Goal: Task Accomplishment & Management: Manage account settings

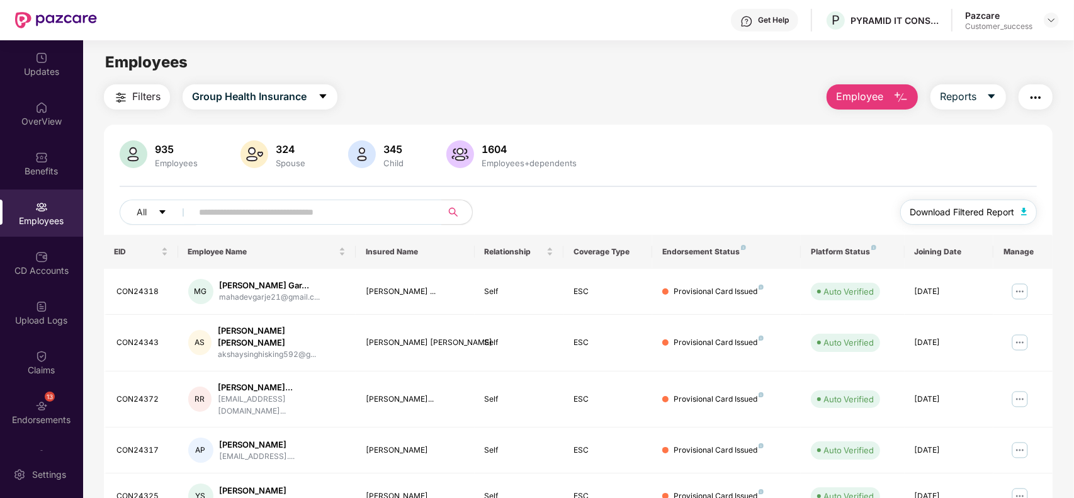
drag, startPoint x: 1007, startPoint y: 209, endPoint x: 958, endPoint y: 219, distance: 50.1
click at [958, 219] on button "Download Filtered Report" at bounding box center [968, 211] width 137 height 25
click at [118, 93] on img "button" at bounding box center [120, 97] width 15 height 15
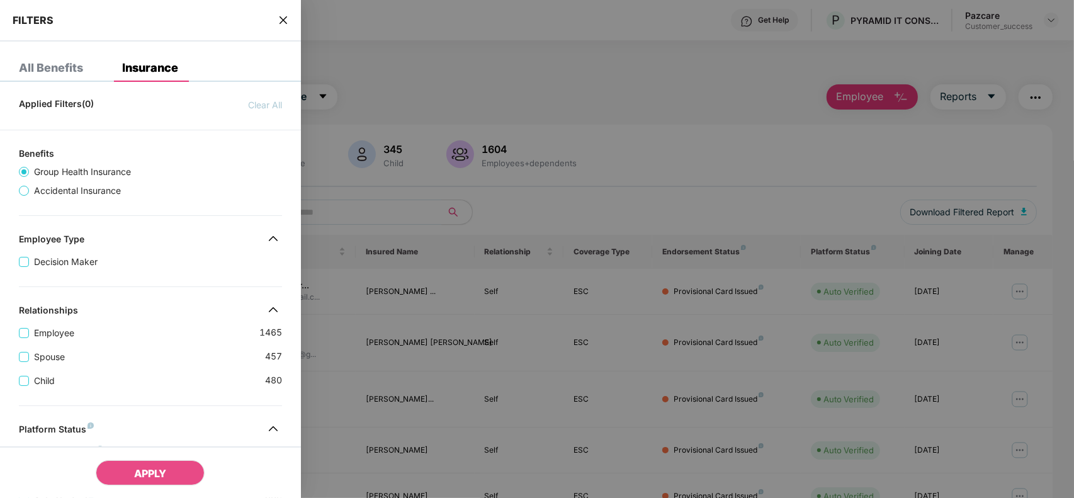
scroll to position [328, 0]
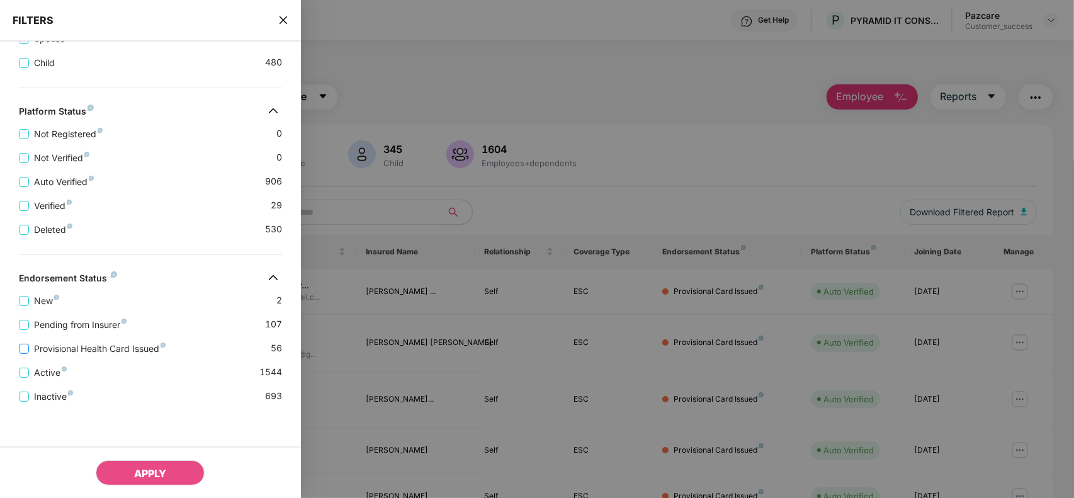
click at [67, 342] on label "Provisional Health Card Issued" at bounding box center [95, 349] width 152 height 14
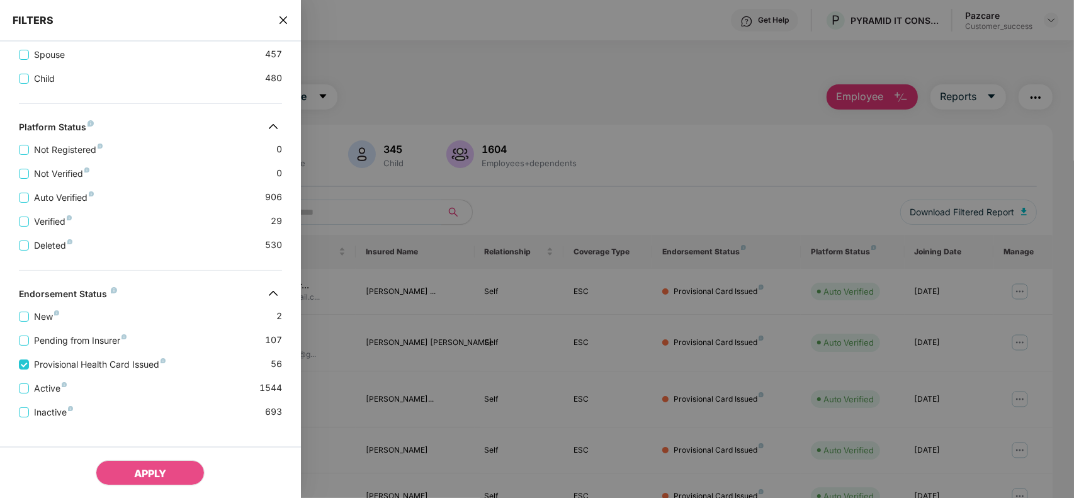
click at [291, 23] on div "FILTERS" at bounding box center [150, 21] width 301 height 42
click at [281, 18] on icon "close" at bounding box center [283, 20] width 8 height 8
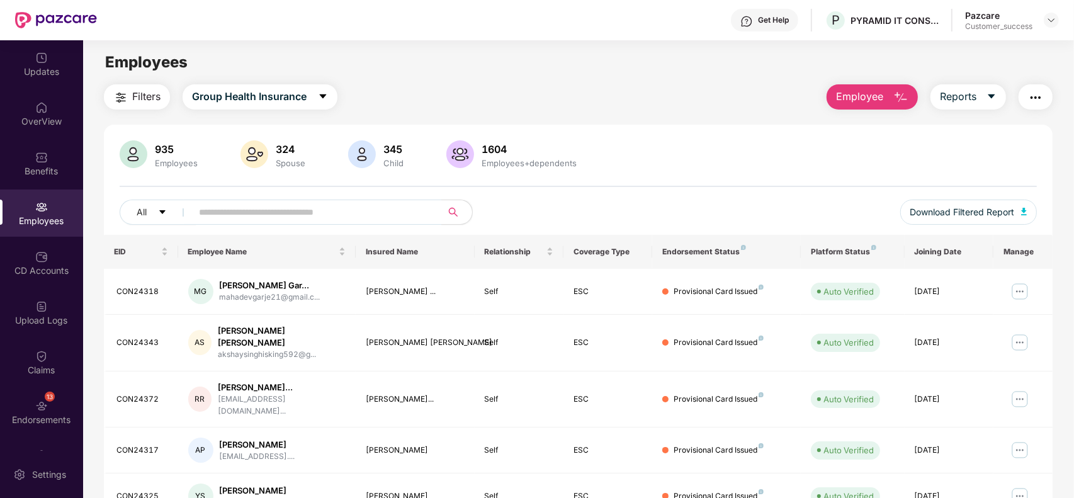
click at [117, 94] on img "button" at bounding box center [120, 97] width 15 height 15
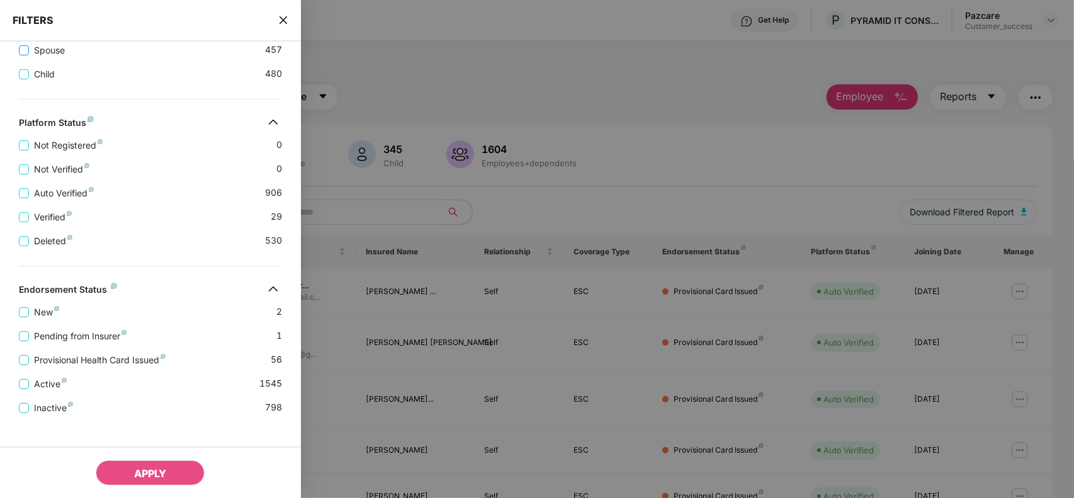
scroll to position [328, 0]
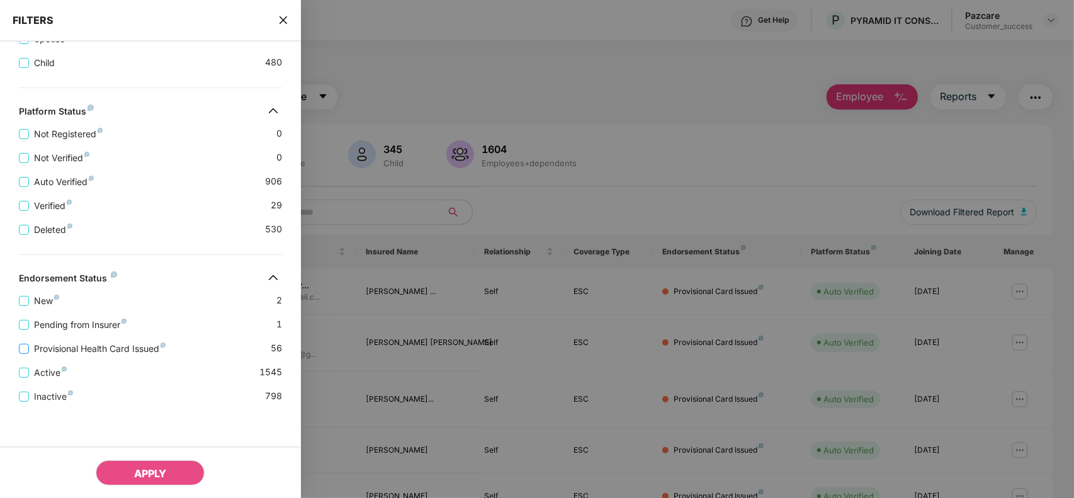
click at [73, 342] on span "Provisional Health Card Issued" at bounding box center [100, 349] width 142 height 14
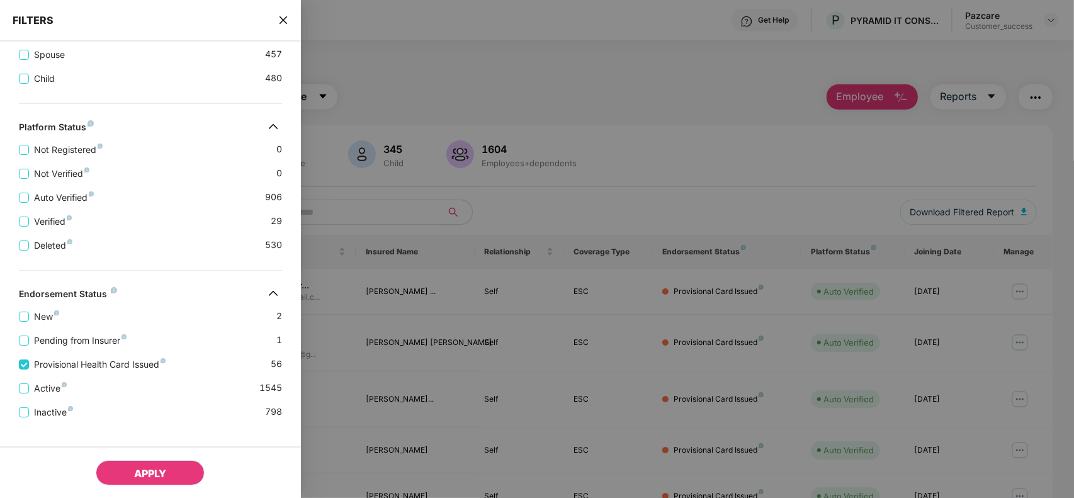
click at [137, 469] on span "APPLY" at bounding box center [150, 473] width 32 height 13
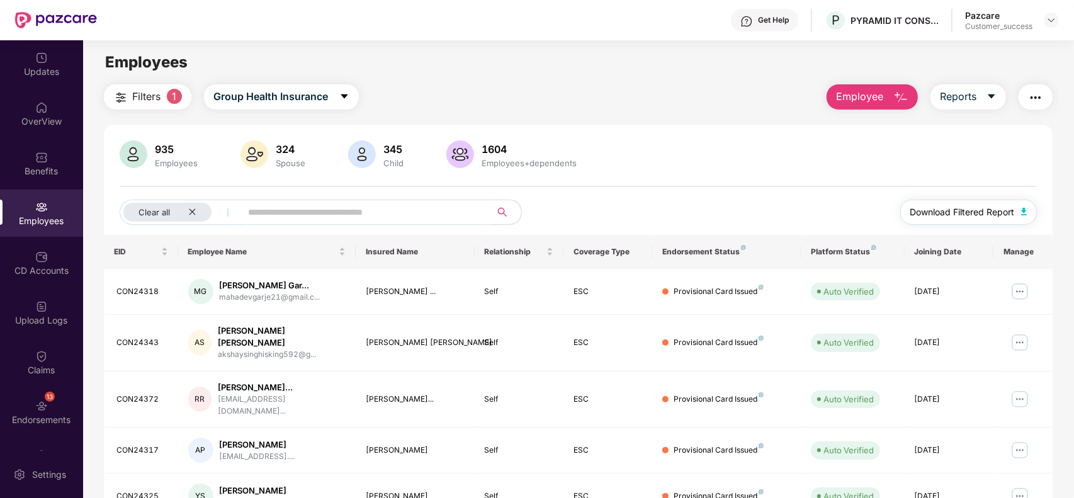
click at [990, 205] on span "Download Filtered Report" at bounding box center [962, 212] width 104 height 14
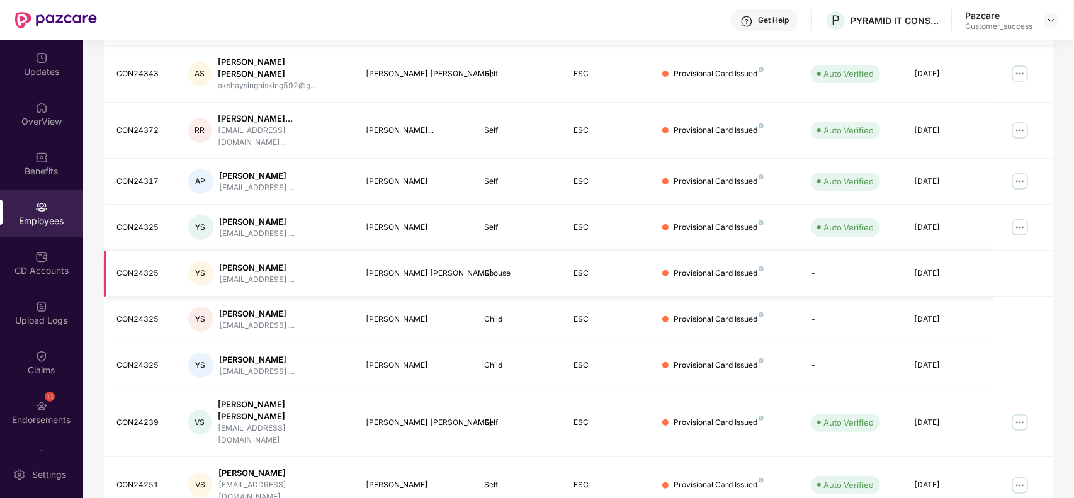
scroll to position [0, 0]
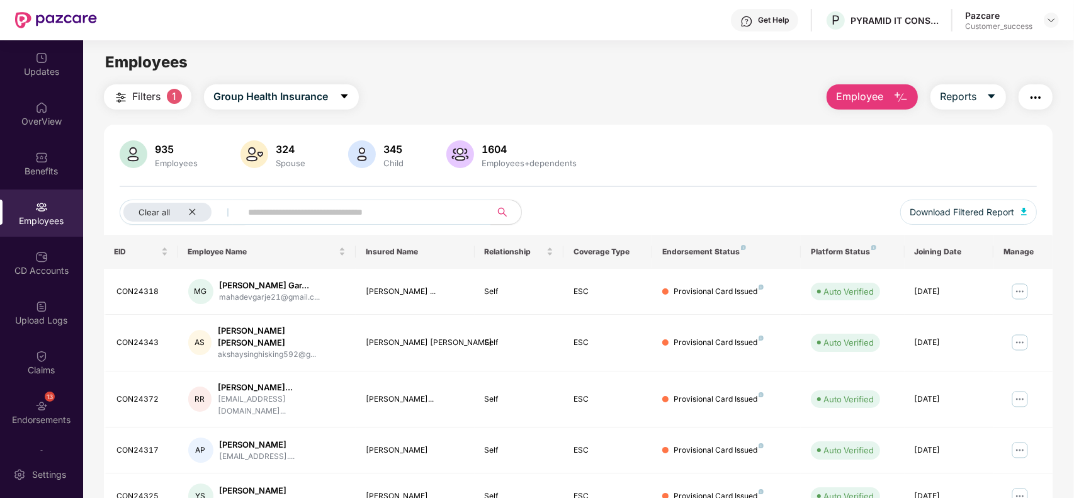
click at [1031, 107] on button "button" at bounding box center [1035, 96] width 34 height 25
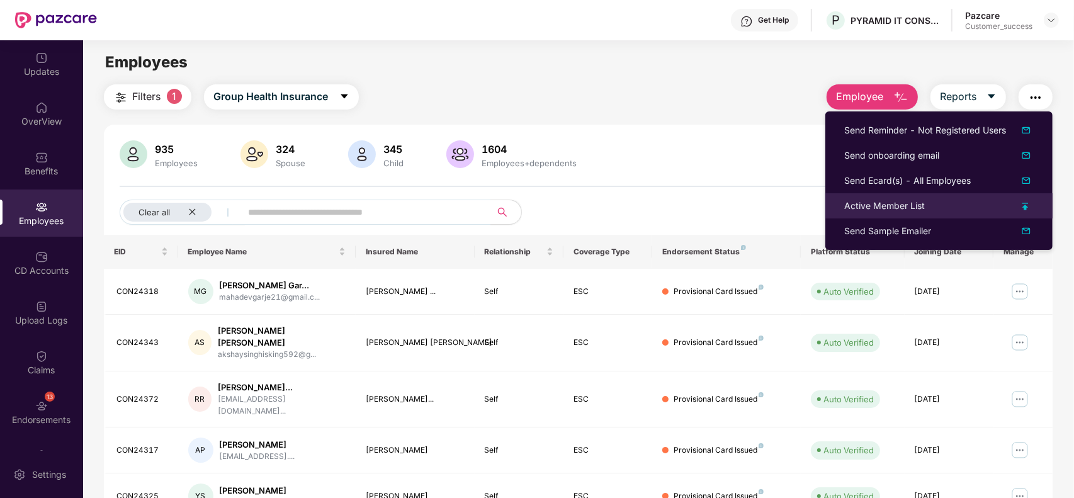
click at [942, 200] on div "Active Member List" at bounding box center [938, 206] width 189 height 14
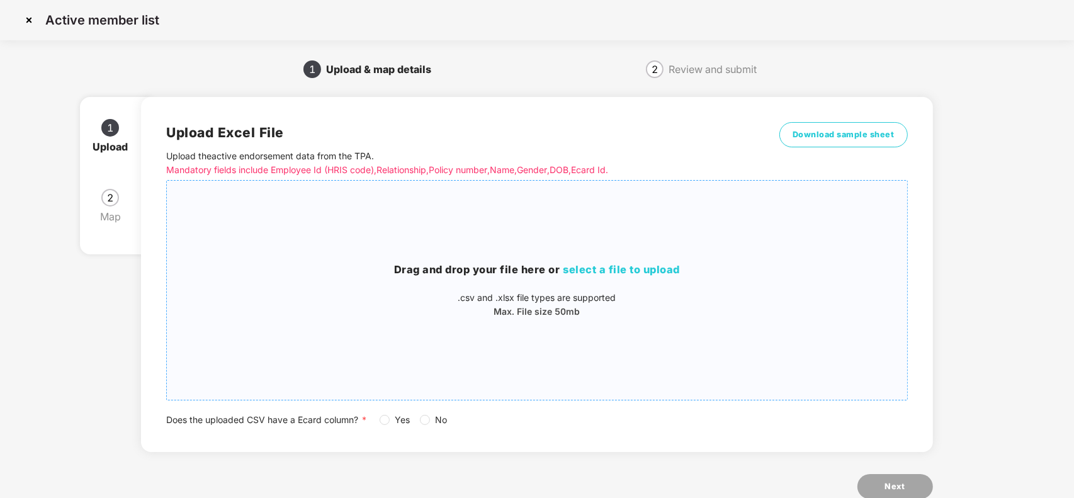
click at [561, 256] on div "Drag and drop your file here or select a file to upload .csv and .xlsx file typ…" at bounding box center [536, 290] width 739 height 199
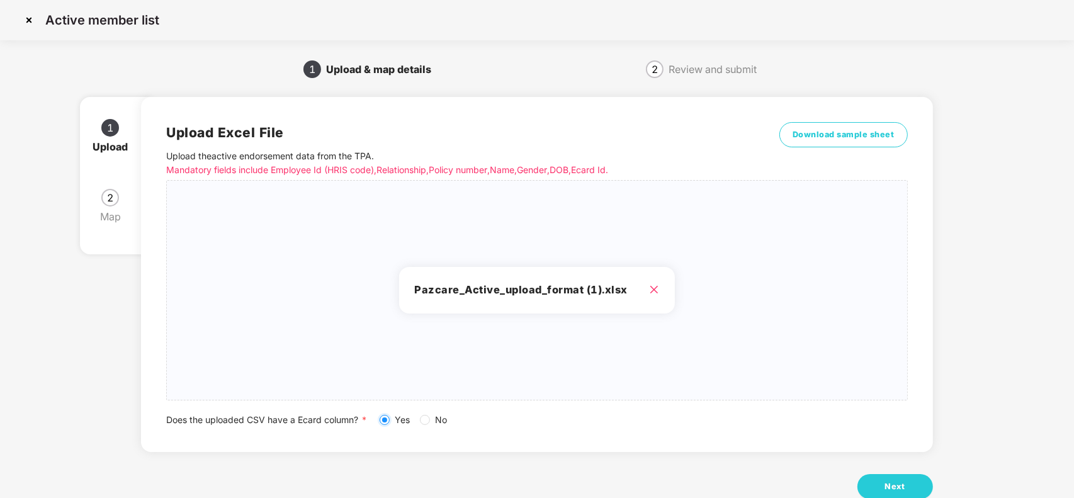
scroll to position [33, 0]
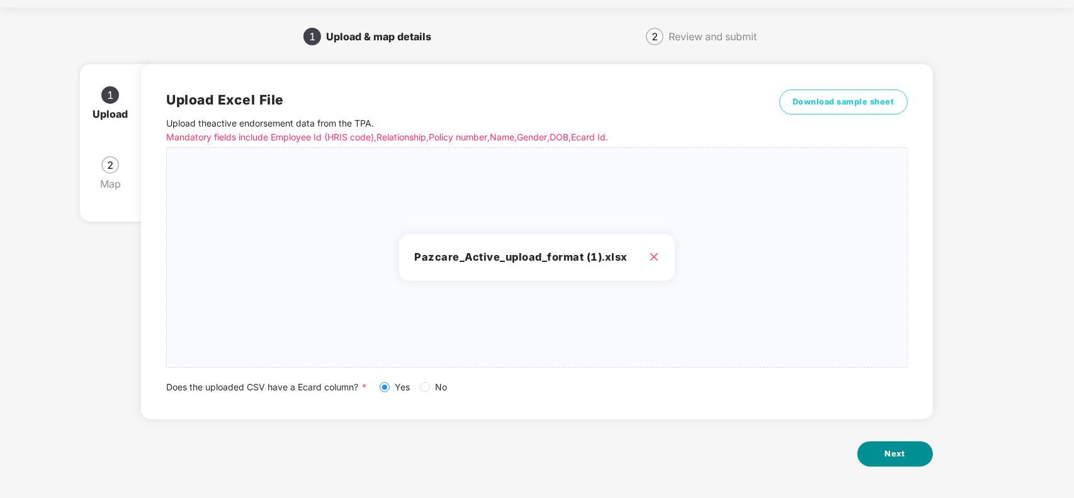
click at [882, 451] on button "Next" at bounding box center [895, 453] width 76 height 25
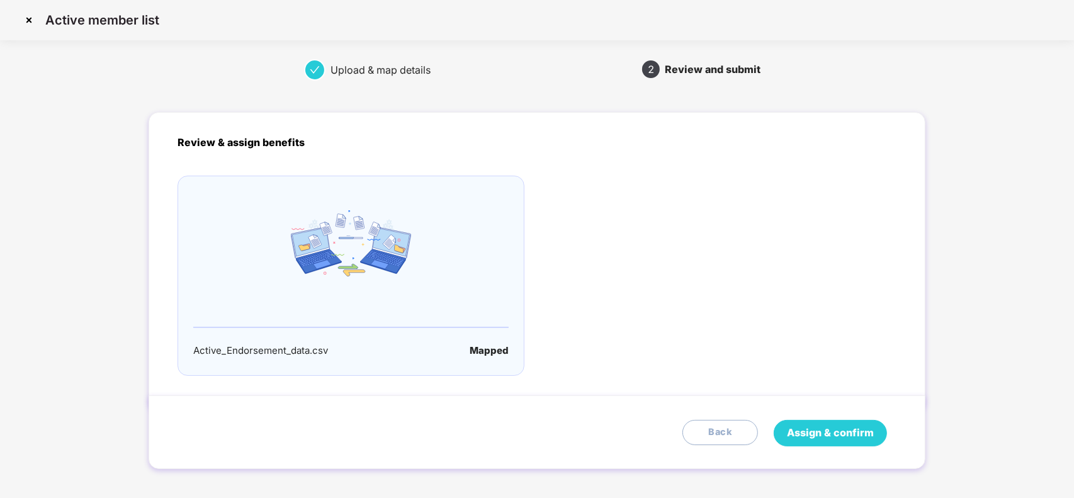
click at [817, 428] on span "Assign & confirm" at bounding box center [830, 433] width 87 height 16
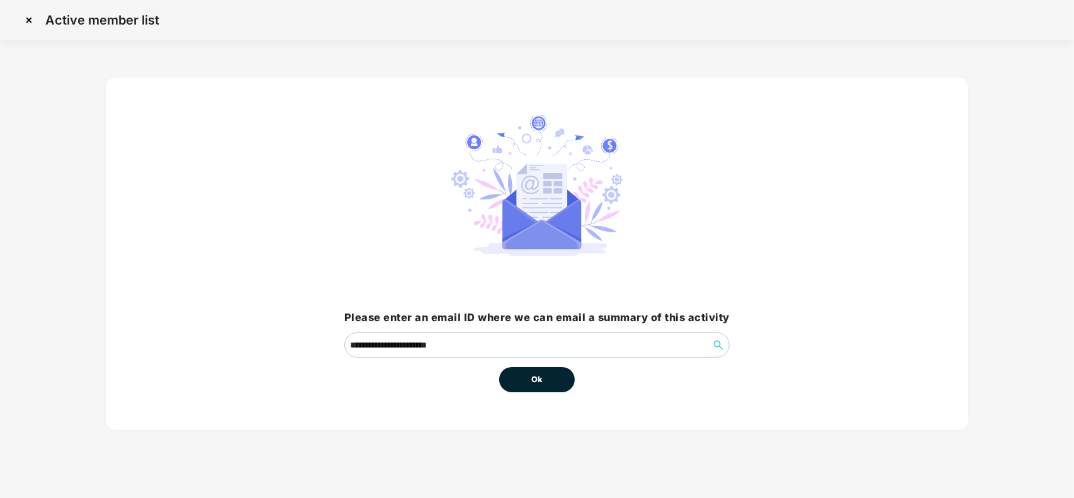
click at [548, 381] on button "Ok" at bounding box center [537, 379] width 76 height 25
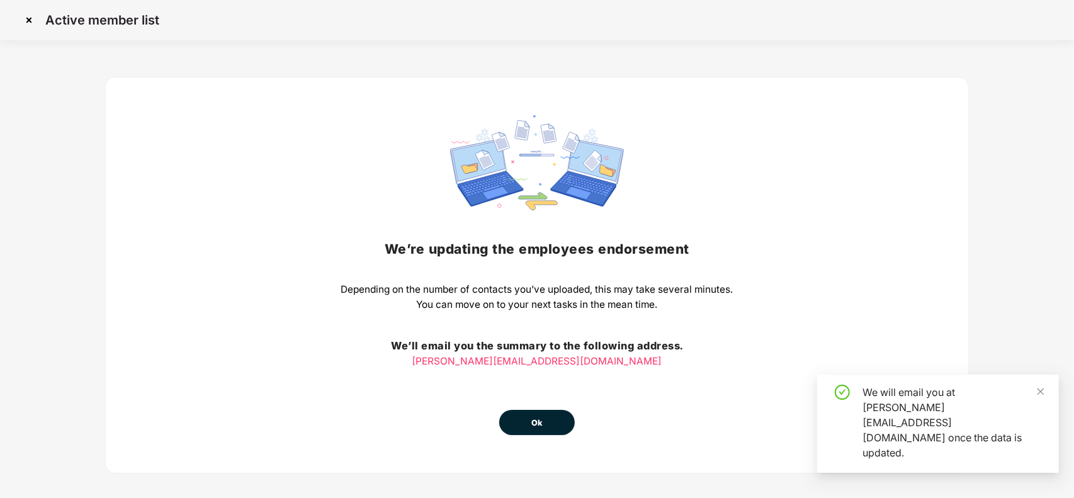
click at [551, 428] on button "Ok" at bounding box center [537, 422] width 76 height 25
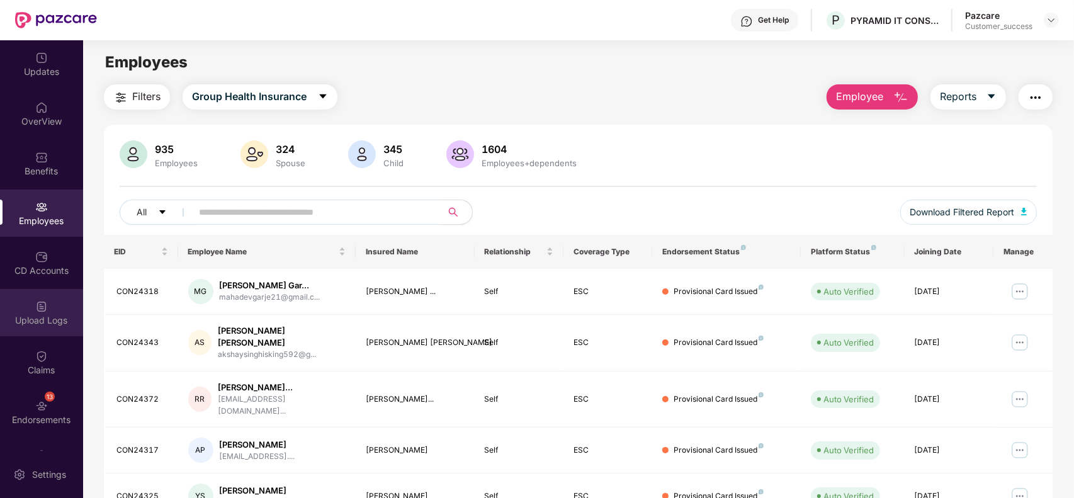
click at [45, 303] on img at bounding box center [41, 306] width 13 height 13
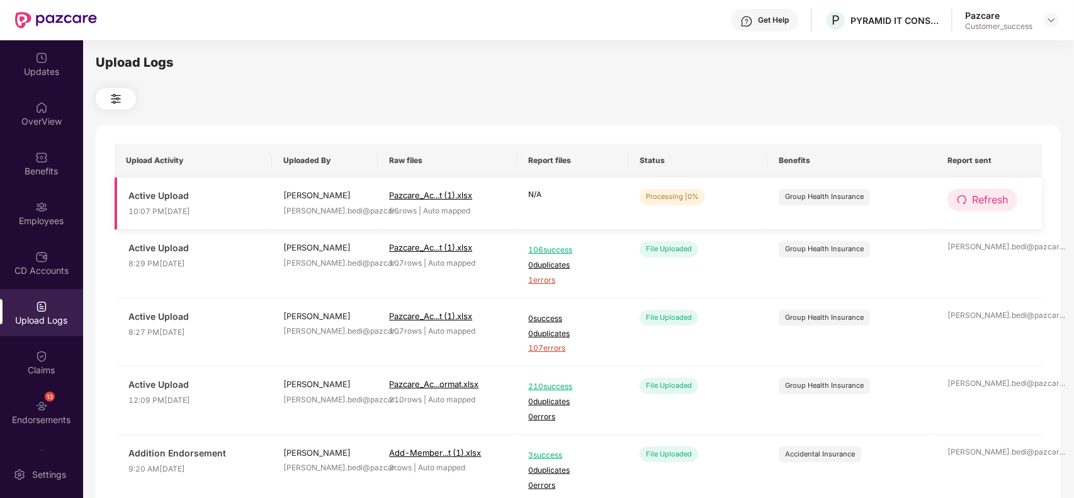
click at [976, 200] on span "Refresh" at bounding box center [990, 200] width 36 height 16
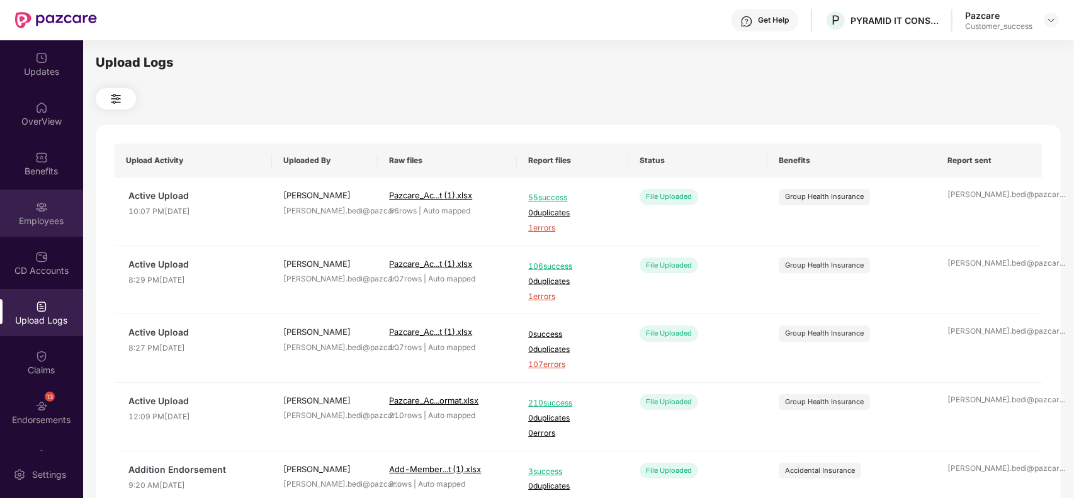
click at [27, 205] on div "Employees" at bounding box center [41, 212] width 83 height 47
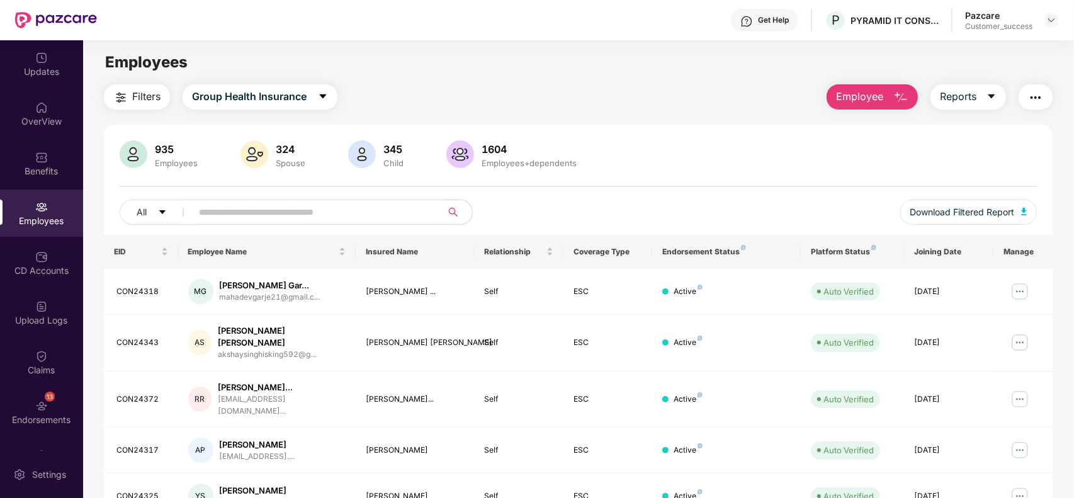
click at [856, 90] on span "Employee" at bounding box center [859, 97] width 47 height 16
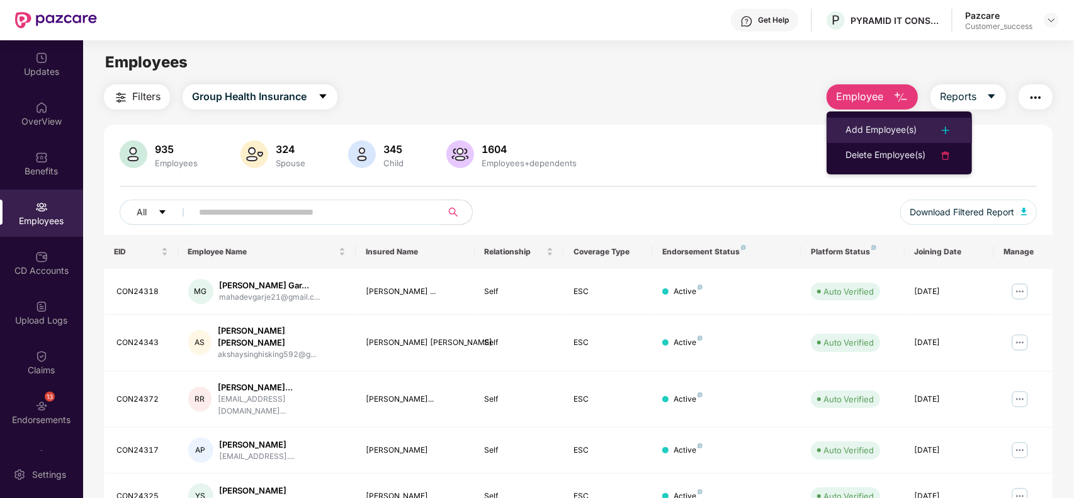
click at [864, 121] on li "Add Employee(s)" at bounding box center [898, 130] width 145 height 25
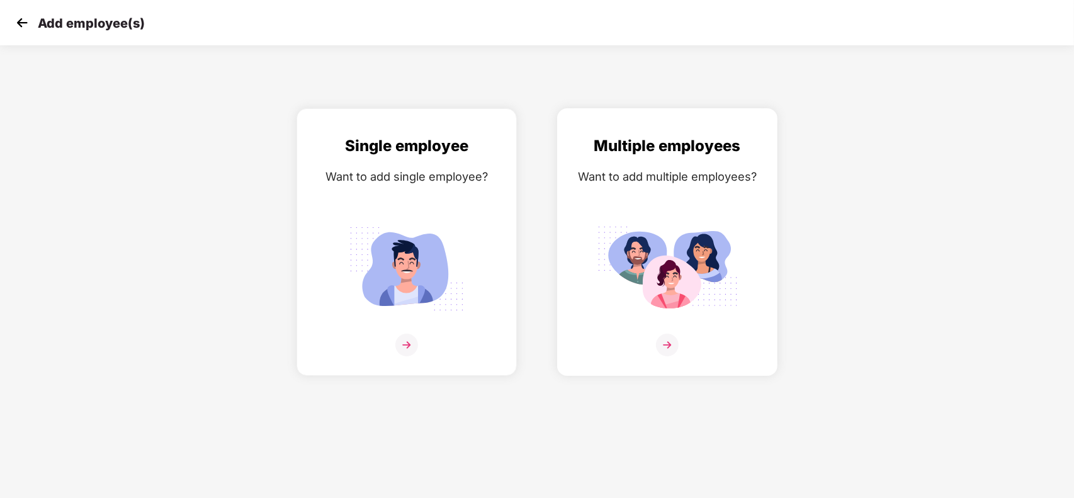
click at [670, 173] on div "Want to add multiple employees?" at bounding box center [667, 176] width 194 height 18
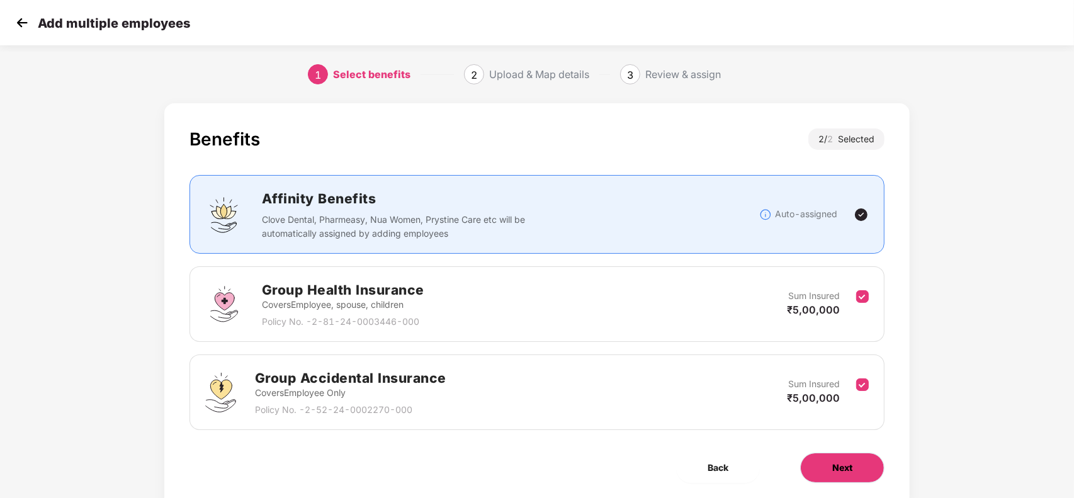
click at [848, 478] on button "Next" at bounding box center [842, 467] width 84 height 30
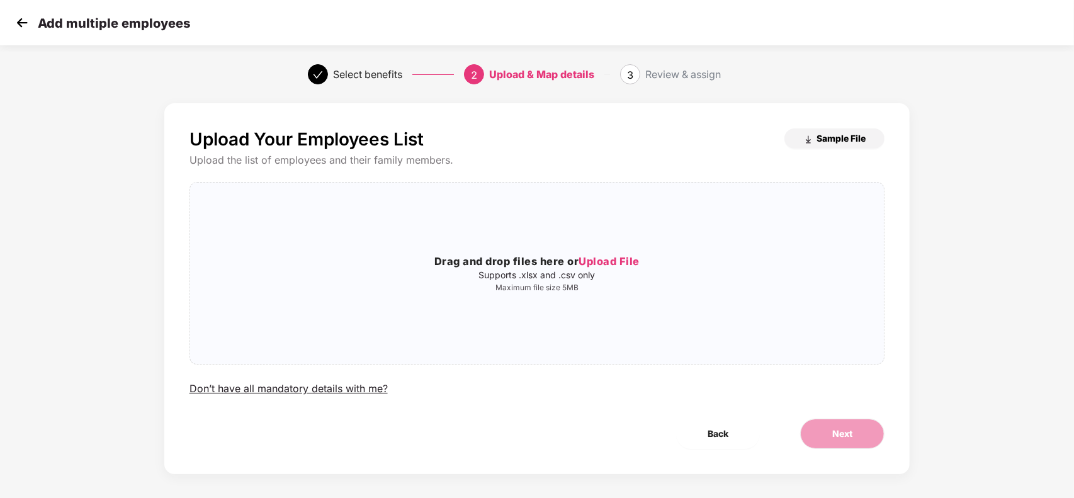
click at [834, 133] on span "Sample File" at bounding box center [840, 138] width 49 height 12
click at [712, 303] on div "Drag and drop files here or Upload File Supports .xlsx and .csv only Maximum fi…" at bounding box center [537, 273] width 694 height 161
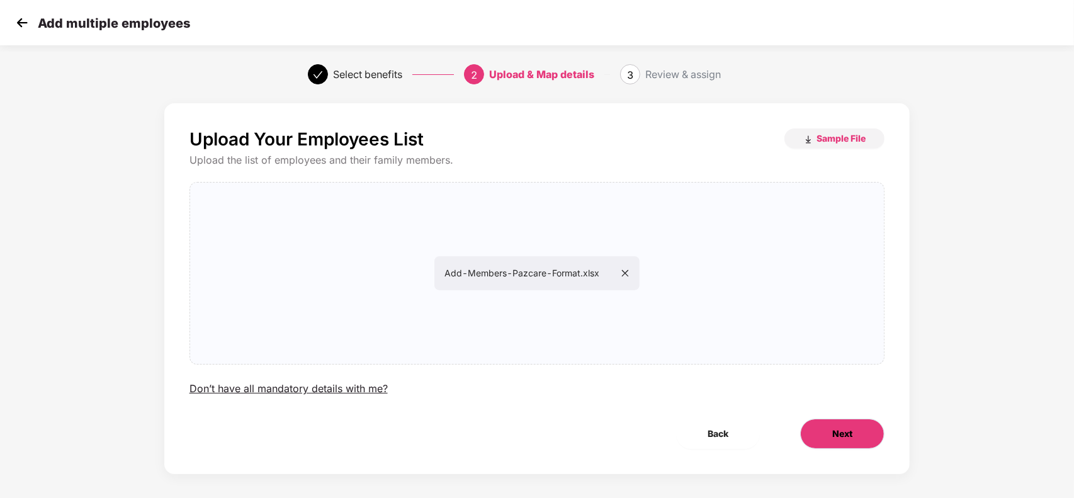
click at [834, 429] on span "Next" at bounding box center [842, 434] width 20 height 14
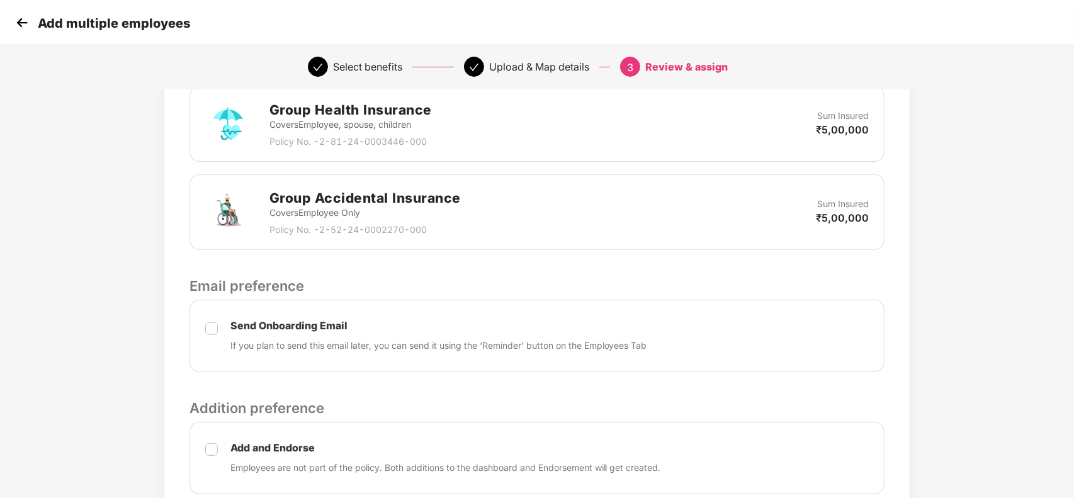
scroll to position [310, 0]
click at [203, 451] on div "Add and Endorse Employees are not part of the policy. Both additions to the das…" at bounding box center [536, 456] width 695 height 72
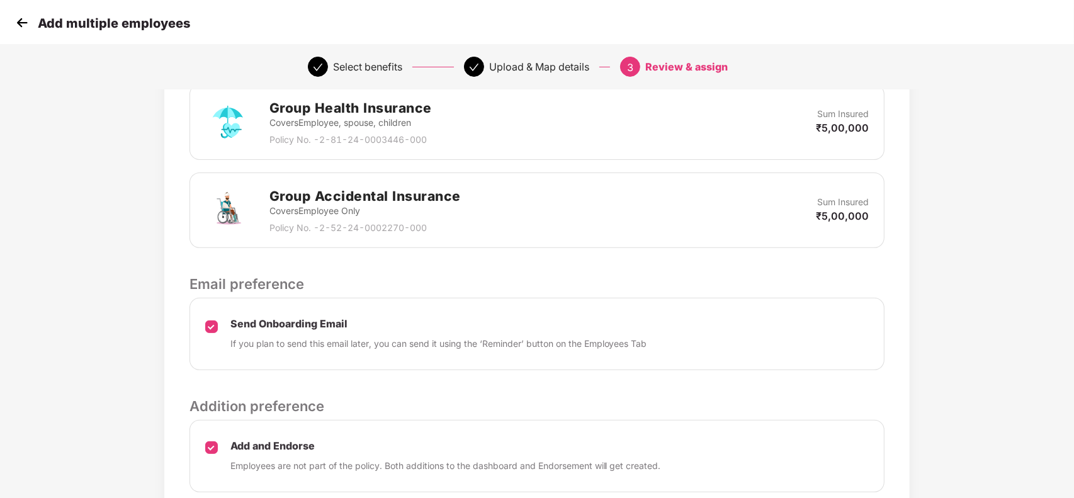
scroll to position [416, 0]
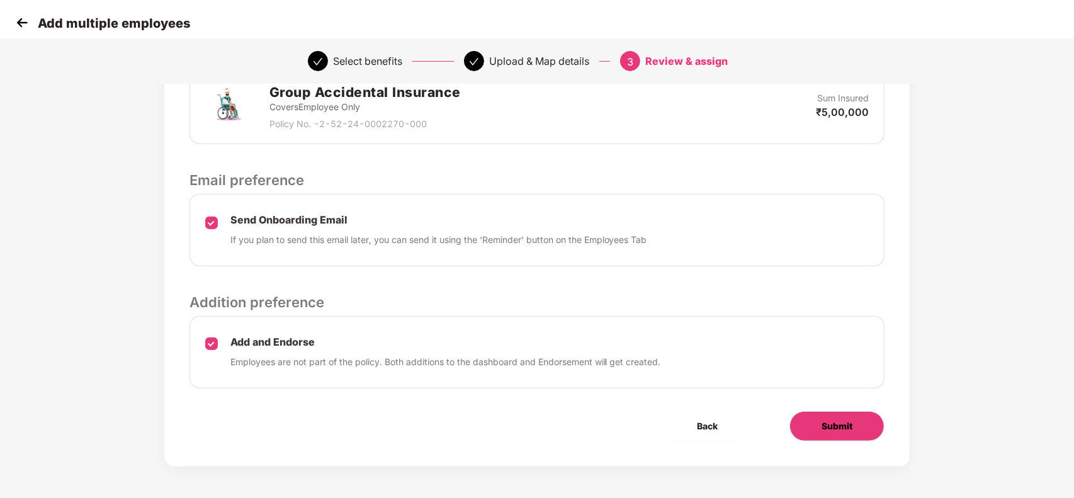
click at [858, 432] on button "Submit" at bounding box center [836, 426] width 95 height 30
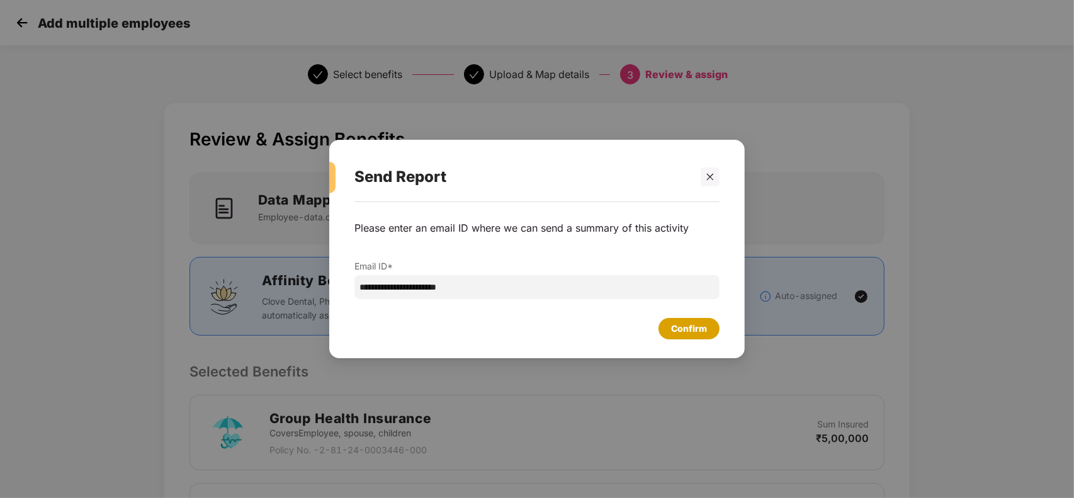
click at [699, 322] on div "Confirm" at bounding box center [689, 329] width 36 height 14
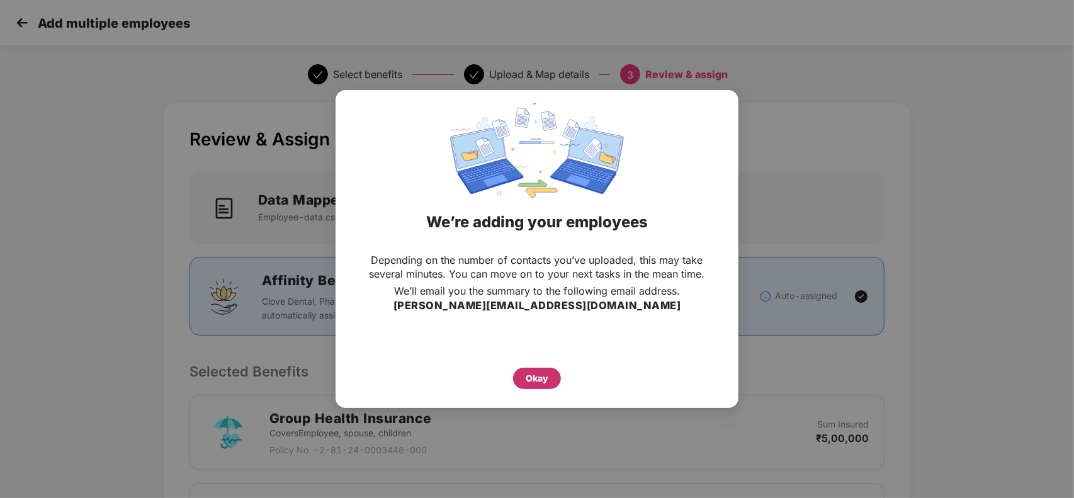
click at [541, 374] on div "Okay" at bounding box center [536, 378] width 23 height 14
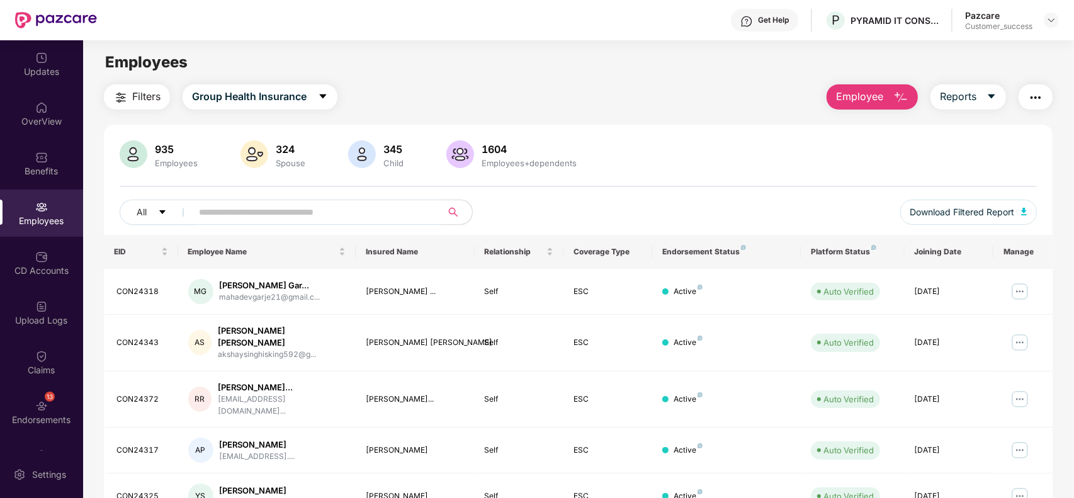
click at [867, 85] on button "Employee" at bounding box center [871, 96] width 91 height 25
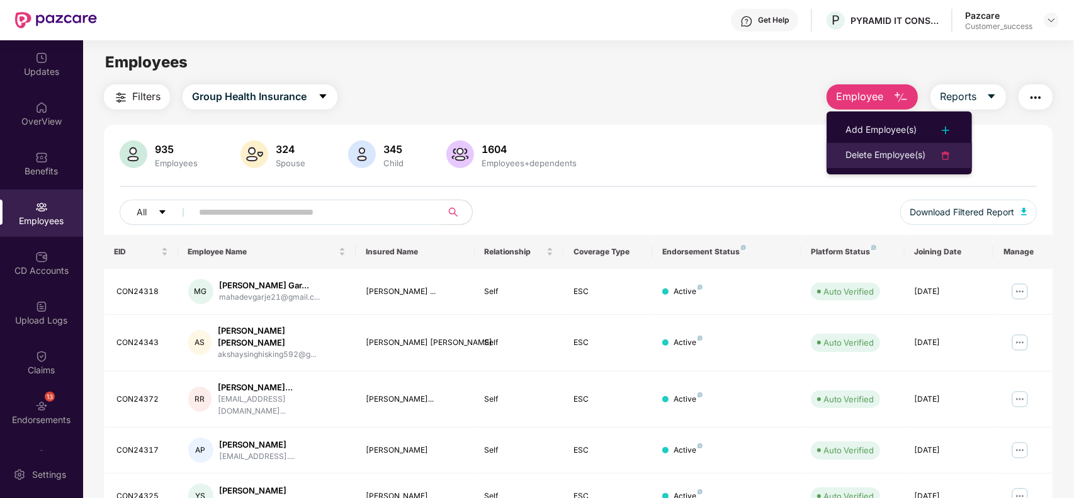
click at [856, 153] on div "Delete Employee(s)" at bounding box center [885, 155] width 80 height 15
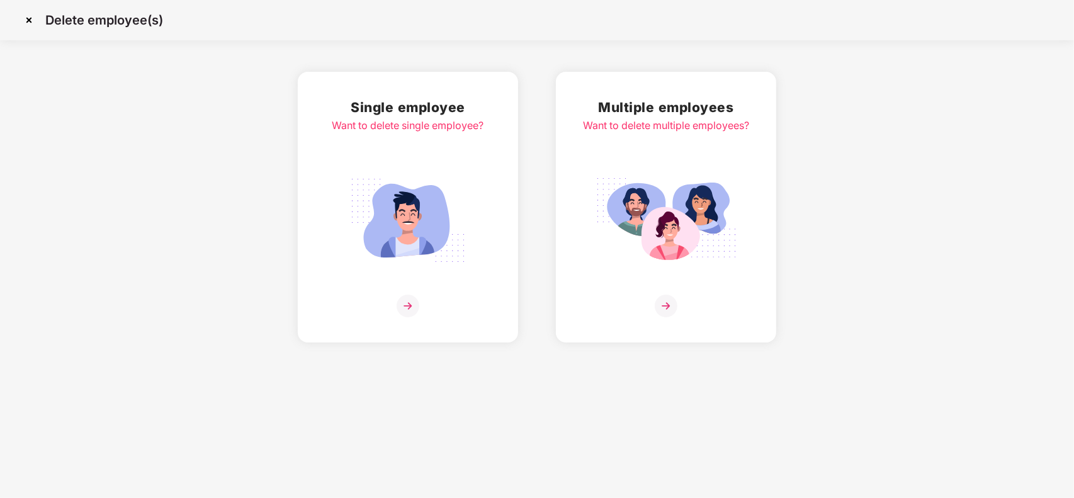
click at [658, 206] on img at bounding box center [665, 220] width 141 height 98
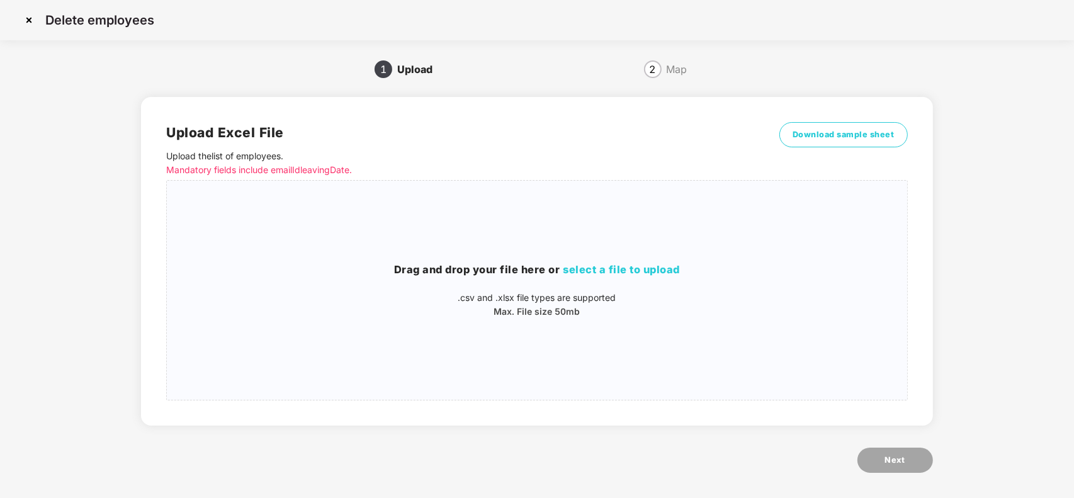
click at [838, 121] on div "Upload Excel File Upload the list of employees . Mandatory fields include email…" at bounding box center [536, 261] width 791 height 328
click at [831, 133] on span "Download sample sheet" at bounding box center [843, 134] width 102 height 13
click at [25, 19] on img at bounding box center [29, 20] width 20 height 20
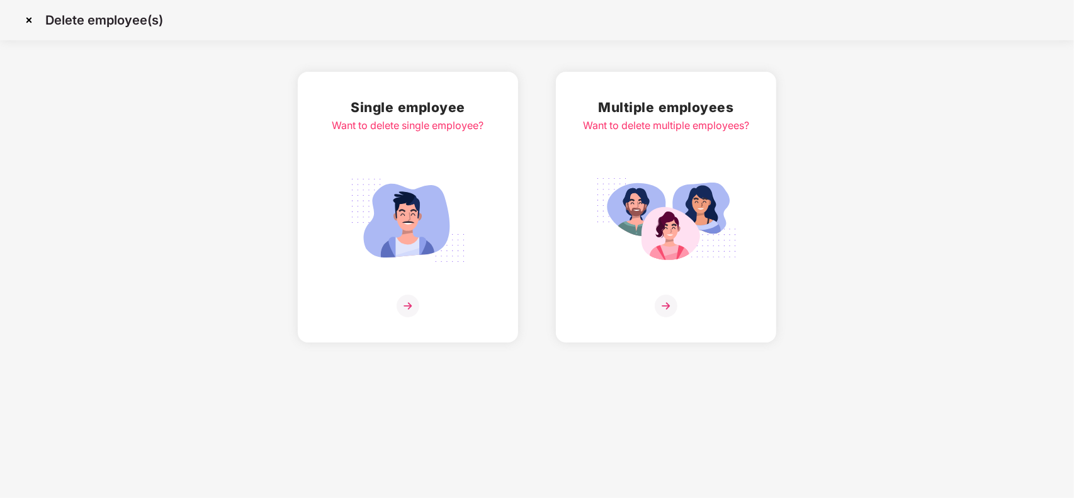
click at [24, 11] on img at bounding box center [29, 20] width 20 height 20
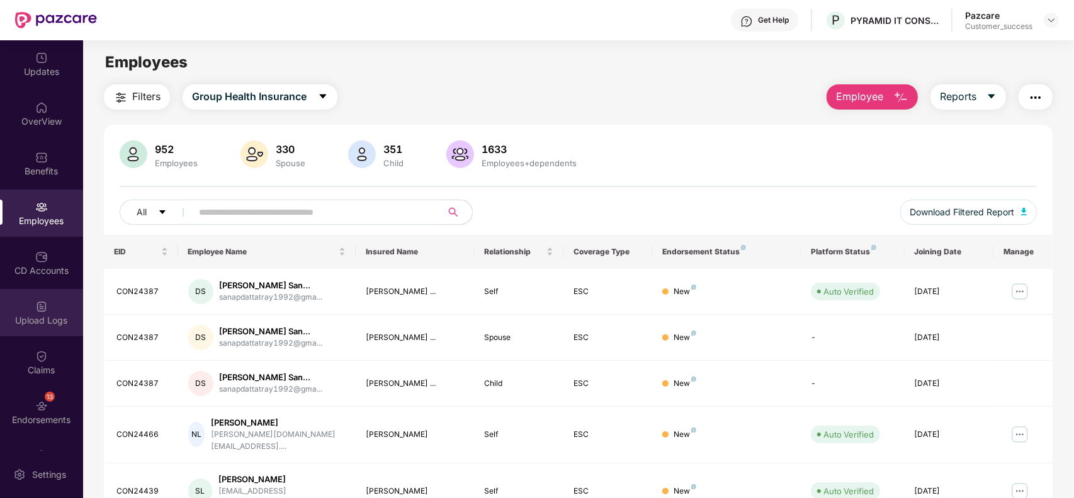
click at [36, 306] on img at bounding box center [41, 306] width 13 height 13
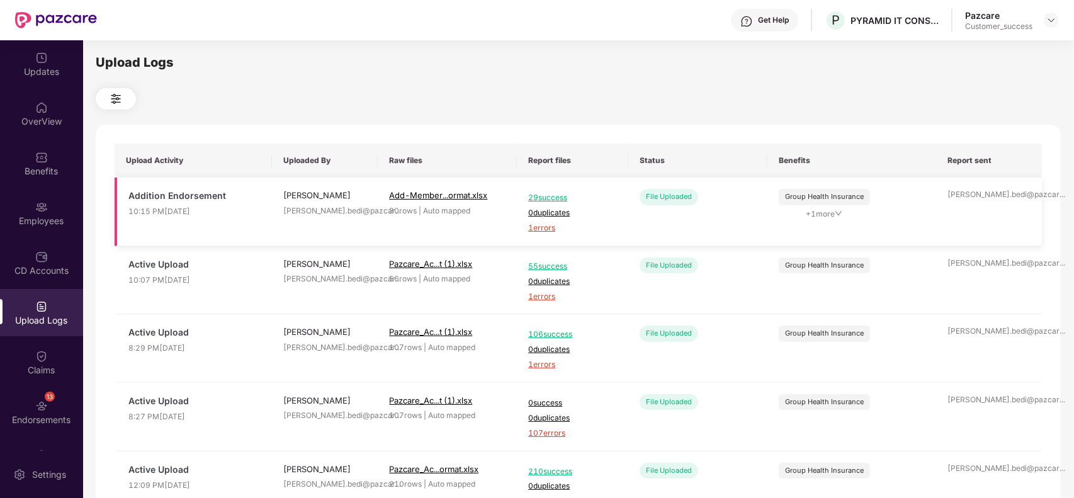
click at [540, 227] on span "1 errors" at bounding box center [572, 228] width 89 height 12
click at [41, 168] on div "Benefits" at bounding box center [41, 171] width 83 height 13
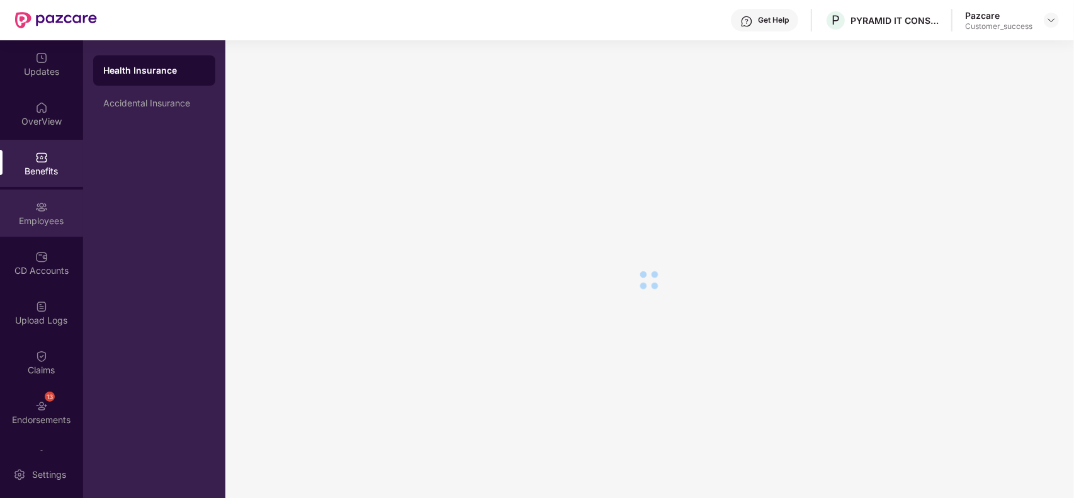
click at [41, 190] on div "Employees" at bounding box center [41, 212] width 83 height 47
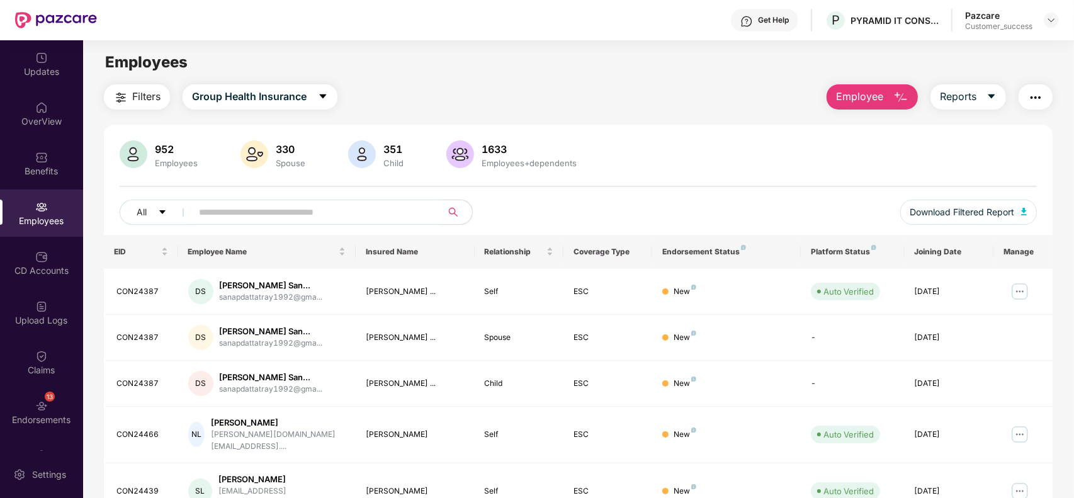
click at [891, 101] on button "Employee" at bounding box center [871, 96] width 91 height 25
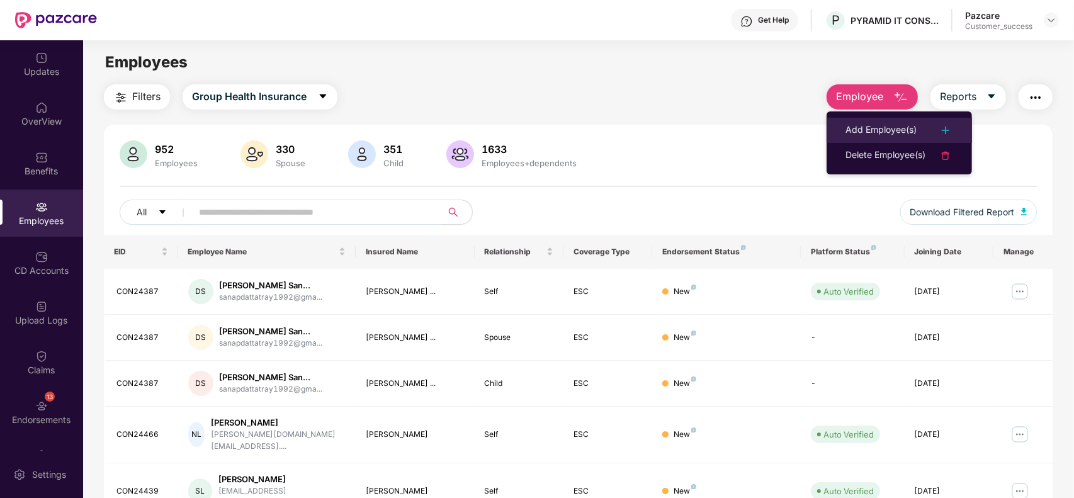
click at [843, 121] on li "Add Employee(s)" at bounding box center [898, 130] width 145 height 25
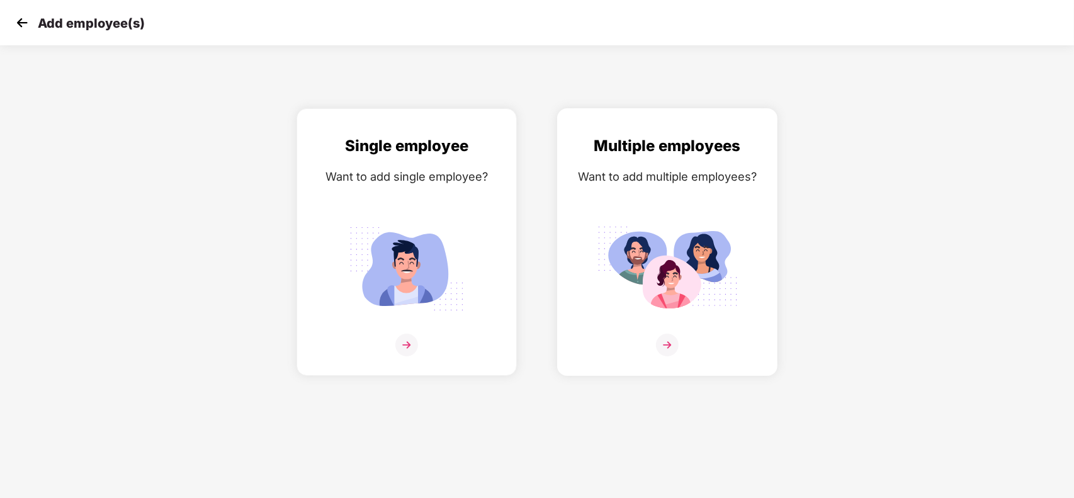
click at [705, 230] on img at bounding box center [667, 269] width 141 height 98
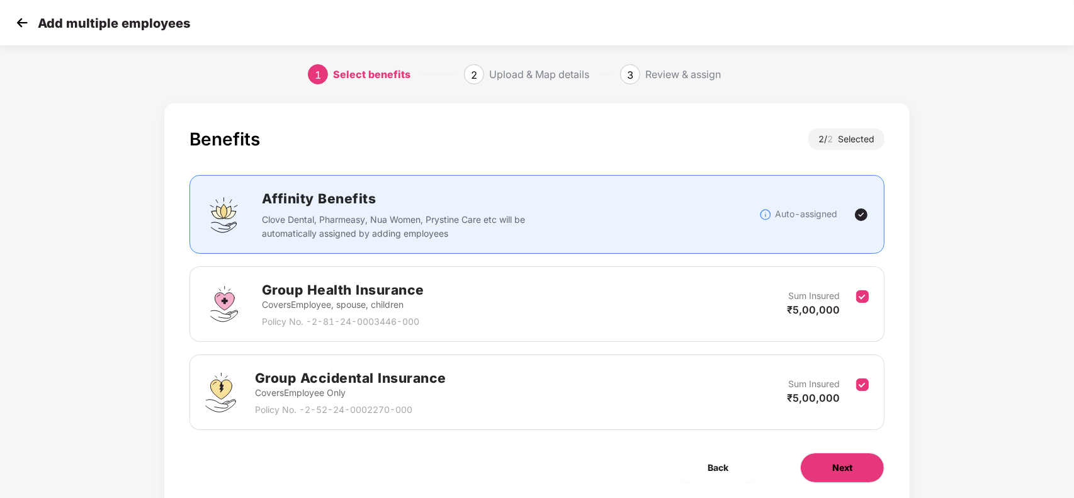
click at [845, 461] on span "Next" at bounding box center [842, 468] width 20 height 14
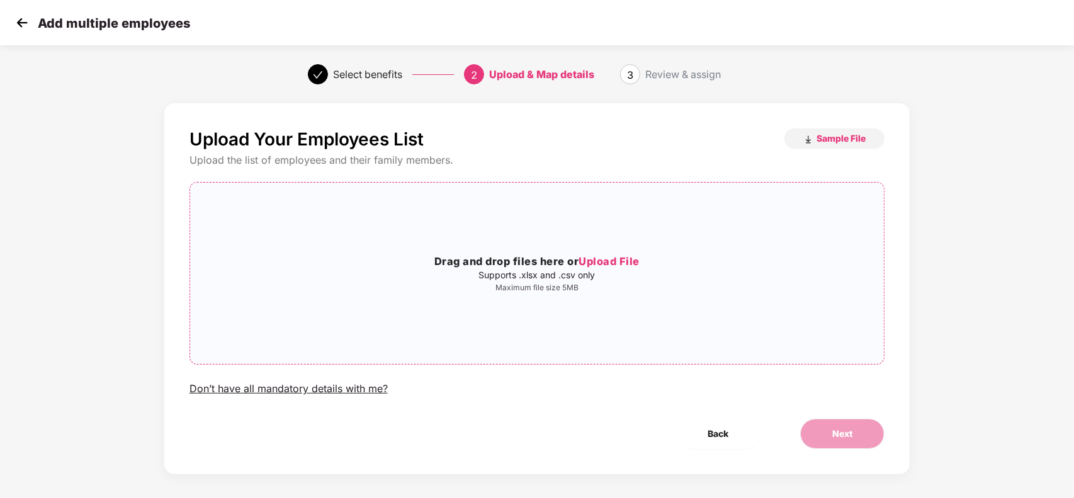
click at [636, 322] on div "Drag and drop files here or Upload File Supports .xlsx and .csv only Maximum fi…" at bounding box center [537, 273] width 694 height 161
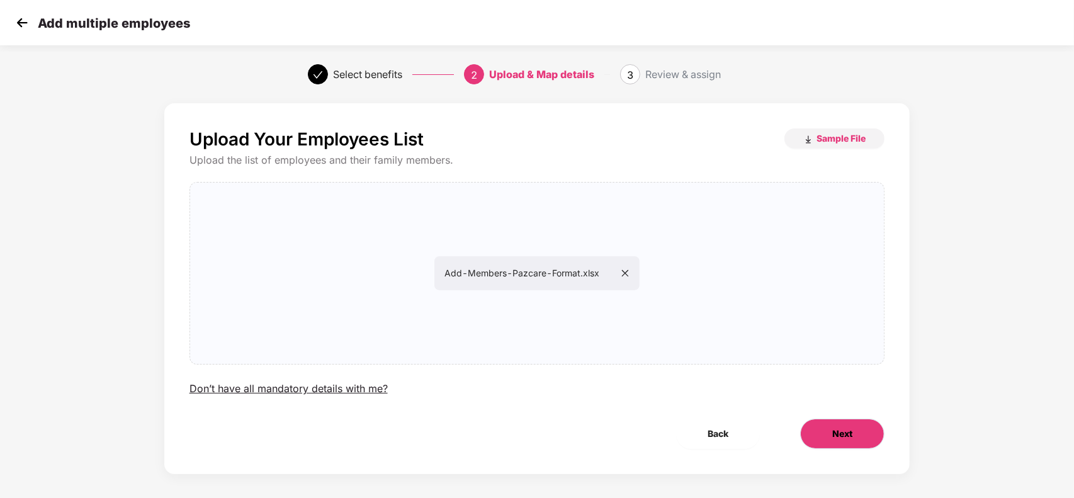
click at [829, 444] on button "Next" at bounding box center [842, 433] width 84 height 30
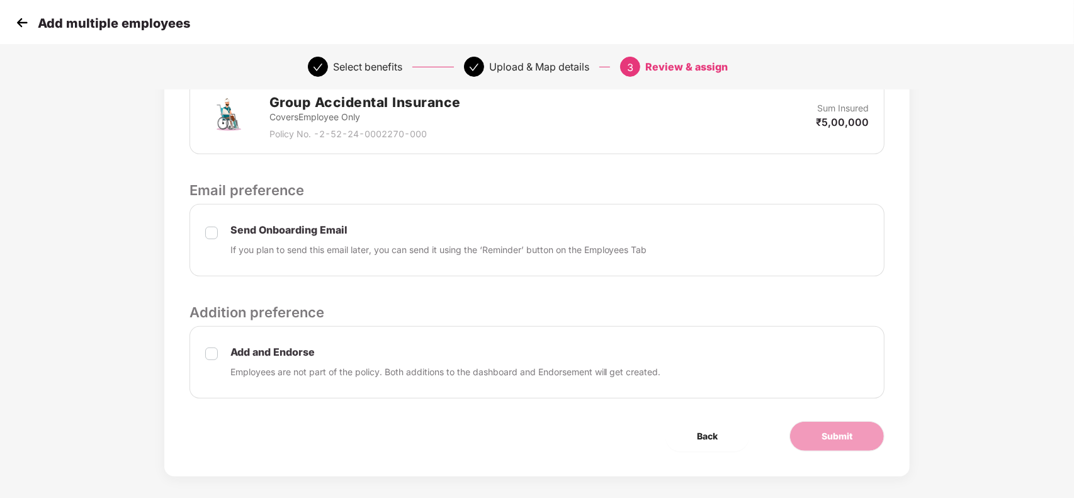
scroll to position [416, 0]
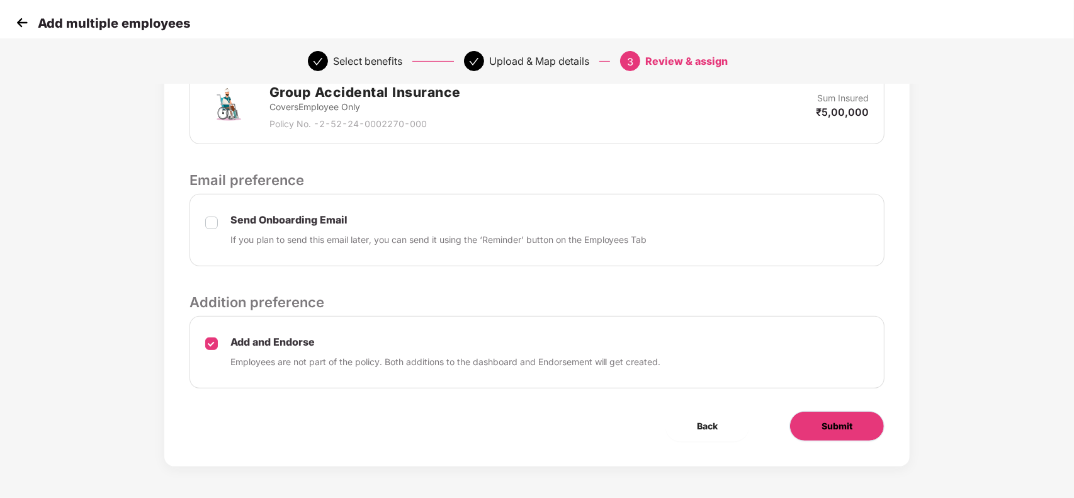
click at [857, 422] on button "Submit" at bounding box center [836, 426] width 95 height 30
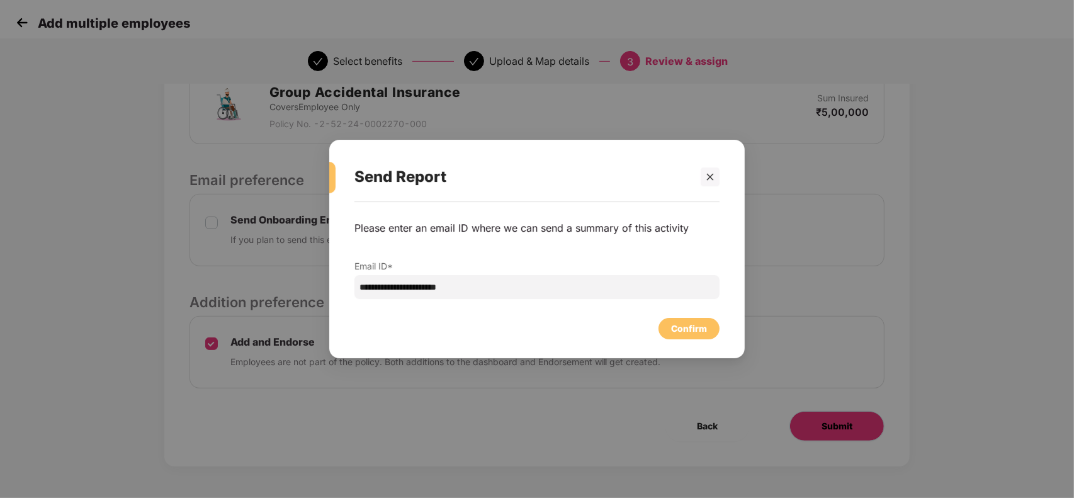
scroll to position [0, 0]
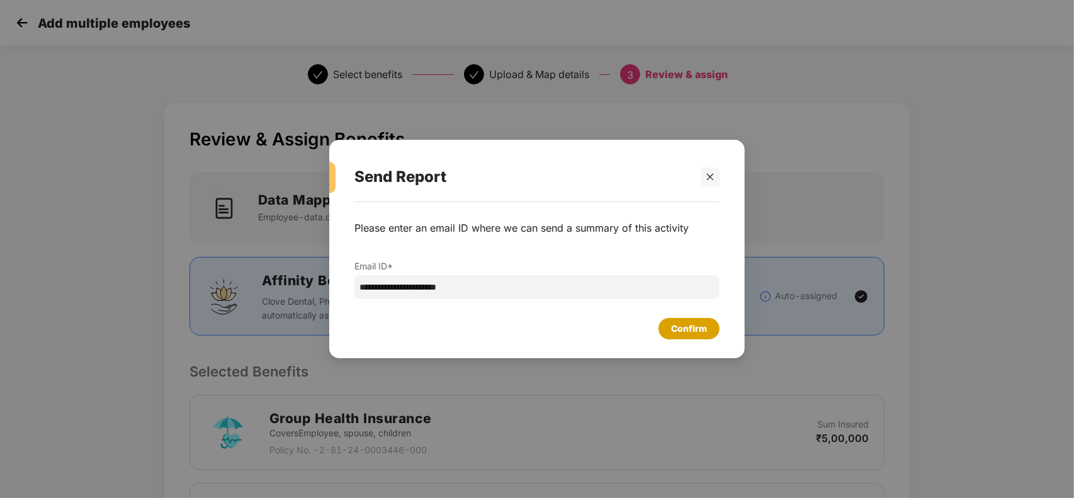
click at [709, 325] on div "Confirm" at bounding box center [688, 328] width 61 height 21
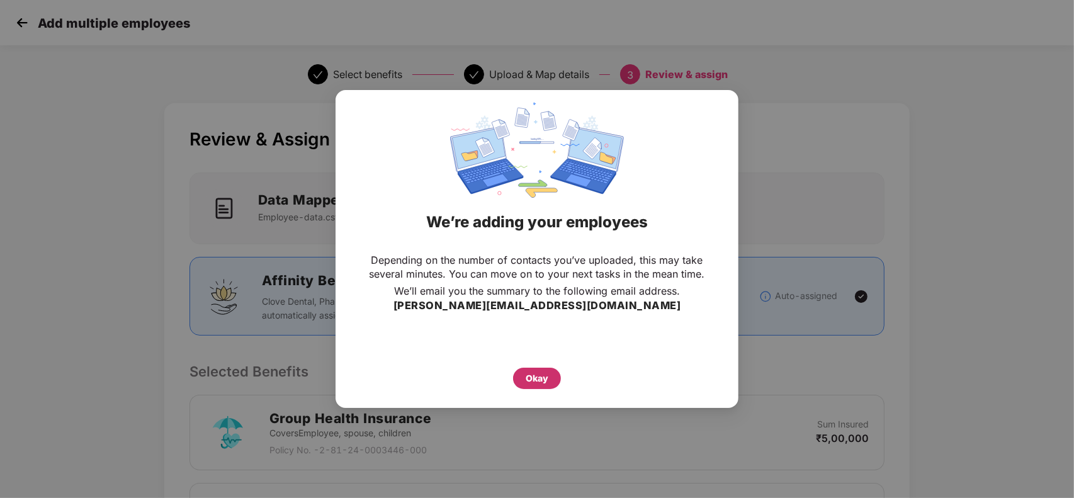
click at [539, 378] on div "Okay" at bounding box center [536, 378] width 23 height 14
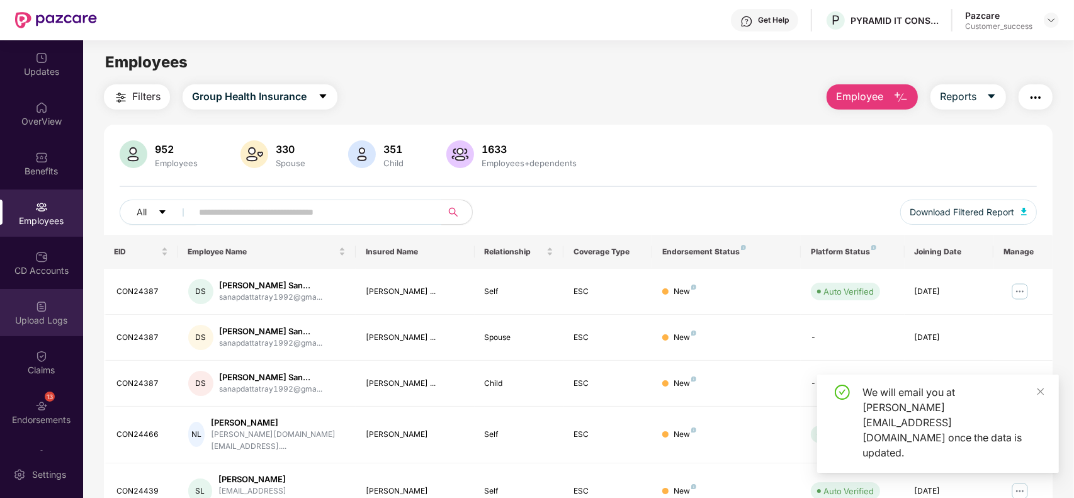
click at [50, 305] on div "Upload Logs" at bounding box center [41, 312] width 83 height 47
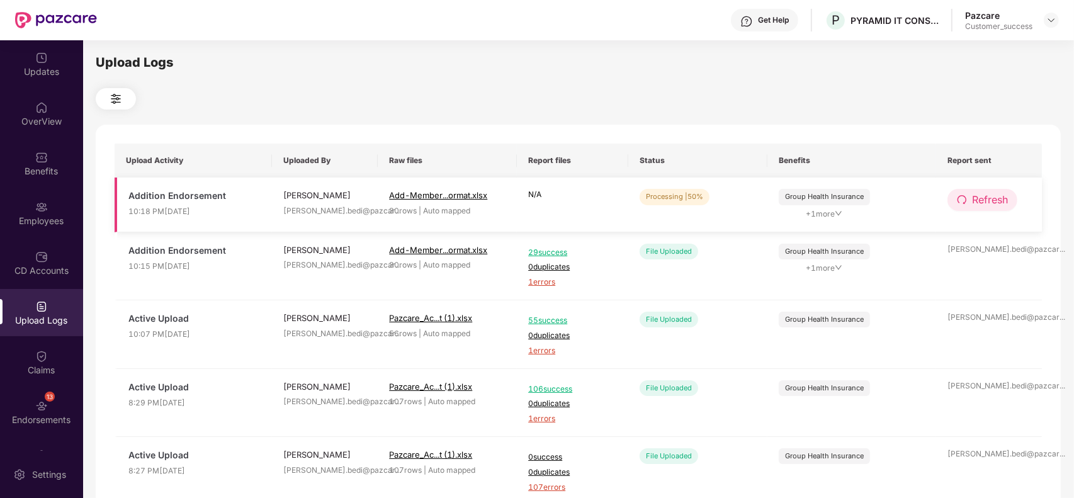
click at [968, 196] on button "Refresh" at bounding box center [982, 200] width 70 height 22
click at [967, 200] on button "Refresh" at bounding box center [982, 200] width 70 height 22
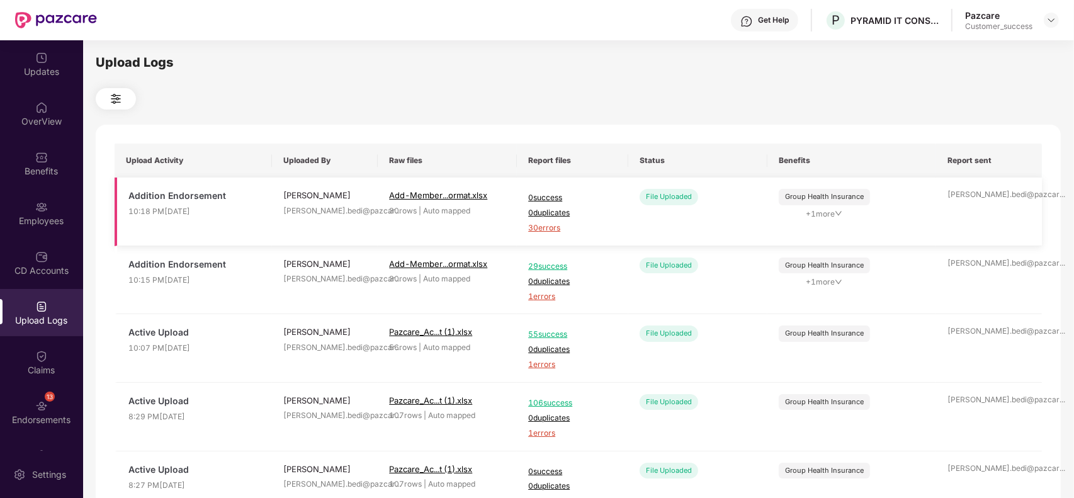
click at [549, 222] on span "30 errors" at bounding box center [572, 228] width 89 height 12
click at [45, 225] on div "Employees" at bounding box center [41, 221] width 83 height 13
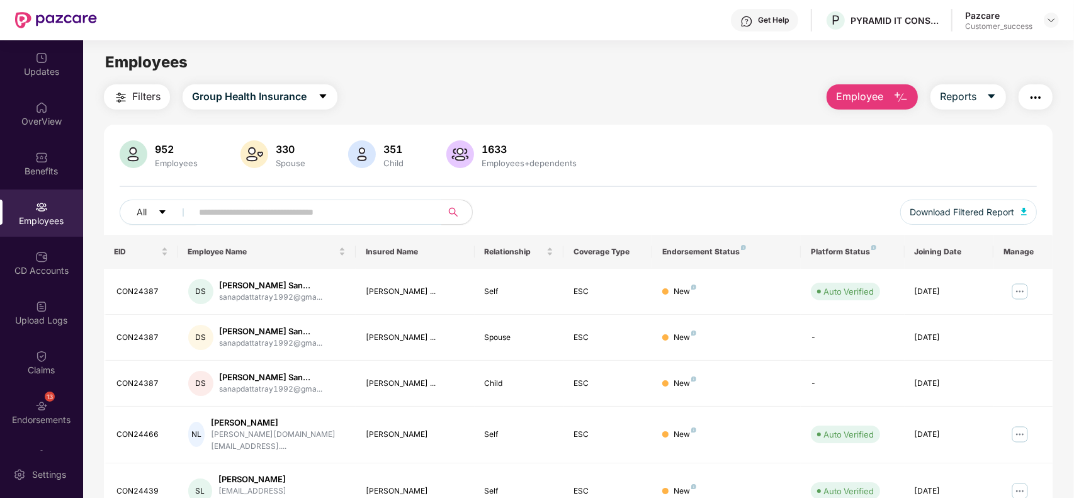
click at [879, 87] on button "Employee" at bounding box center [871, 96] width 91 height 25
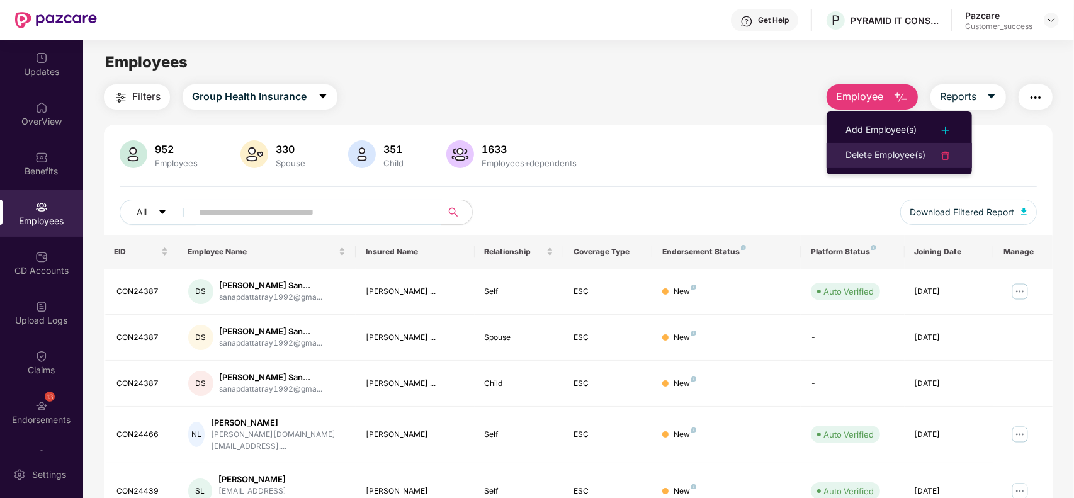
click at [856, 152] on div "Delete Employee(s)" at bounding box center [885, 155] width 80 height 15
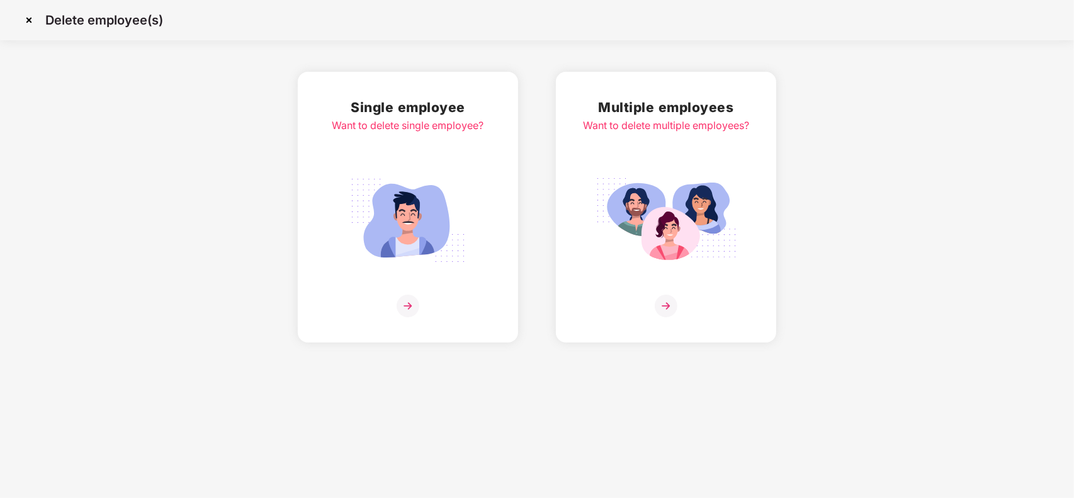
click at [636, 168] on div "Multiple employees Want to delete multiple employees?" at bounding box center [666, 207] width 166 height 220
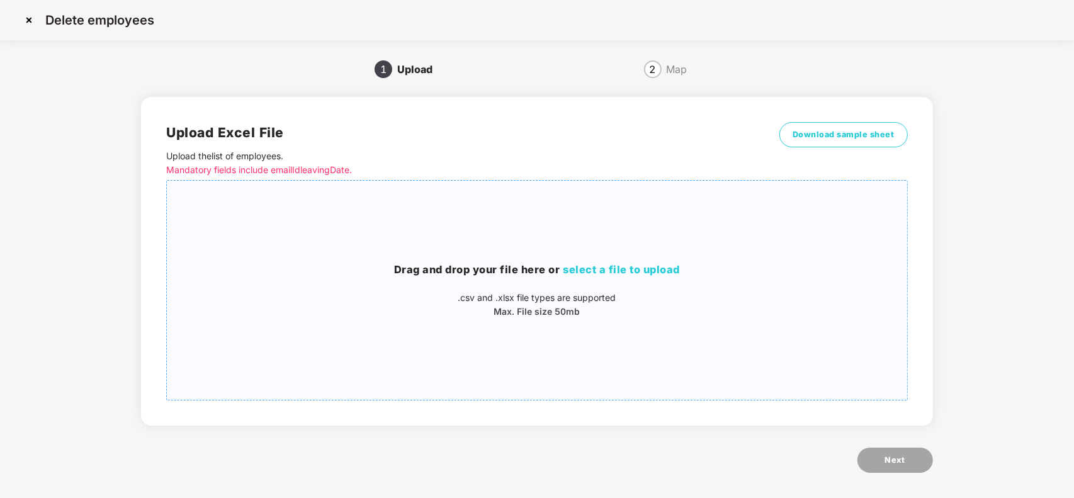
click at [817, 365] on div "Drag and drop your file here or select a file to upload .csv and .xlsx file typ…" at bounding box center [536, 290] width 739 height 199
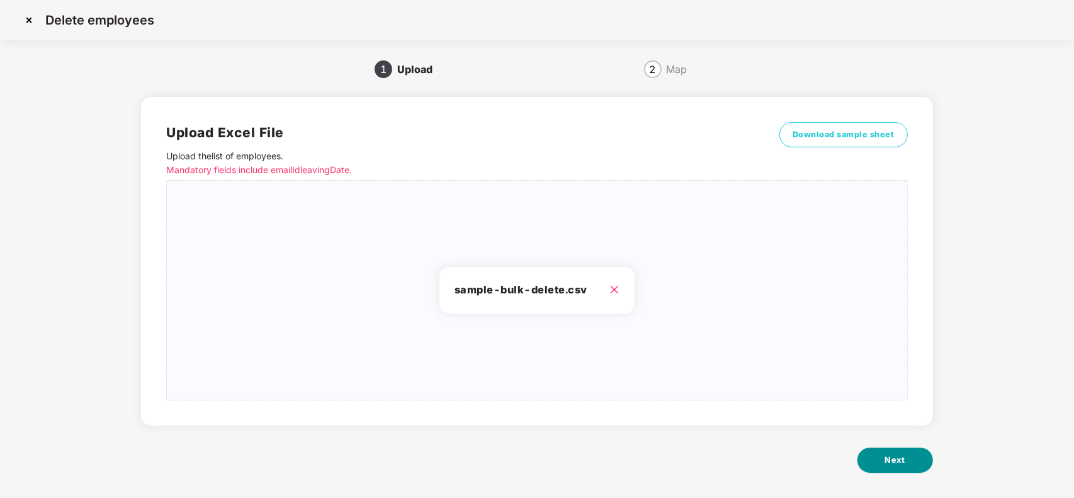
click at [907, 456] on button "Next" at bounding box center [895, 459] width 76 height 25
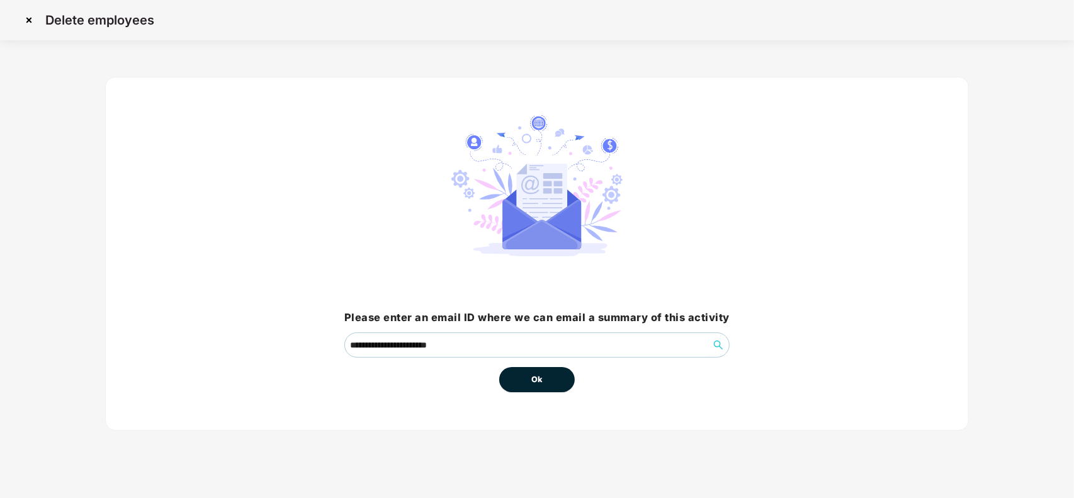
click at [543, 381] on button "Ok" at bounding box center [537, 379] width 76 height 25
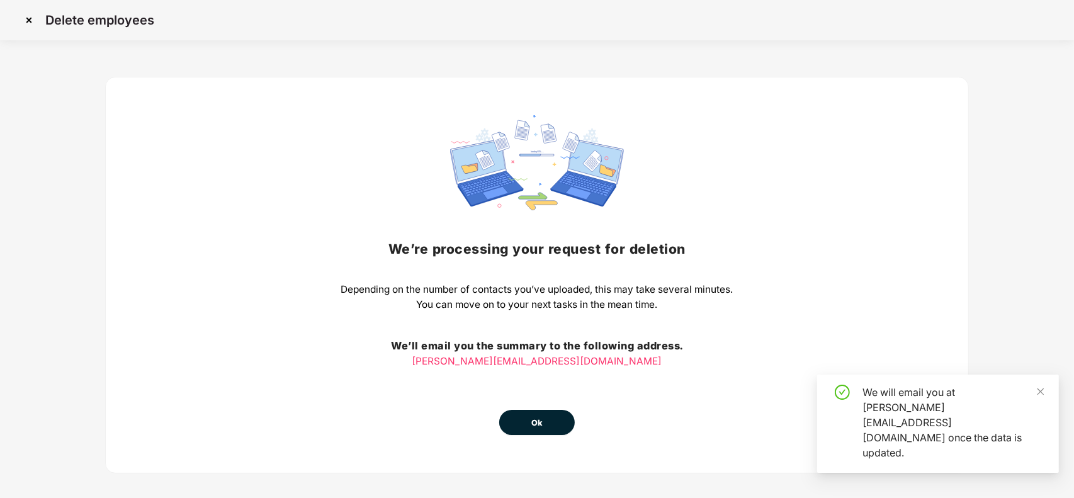
click at [529, 418] on button "Ok" at bounding box center [537, 422] width 76 height 25
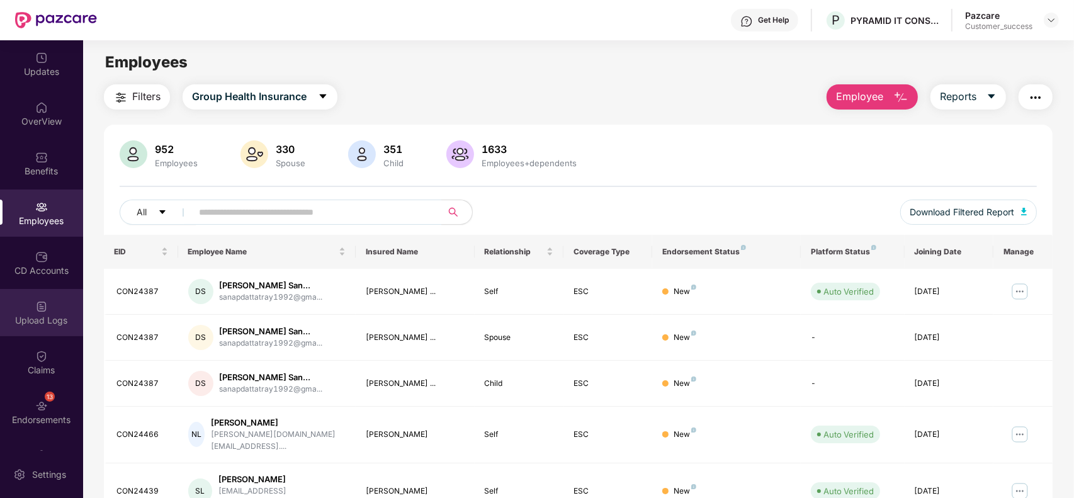
click at [47, 297] on div "Upload Logs" at bounding box center [41, 312] width 83 height 47
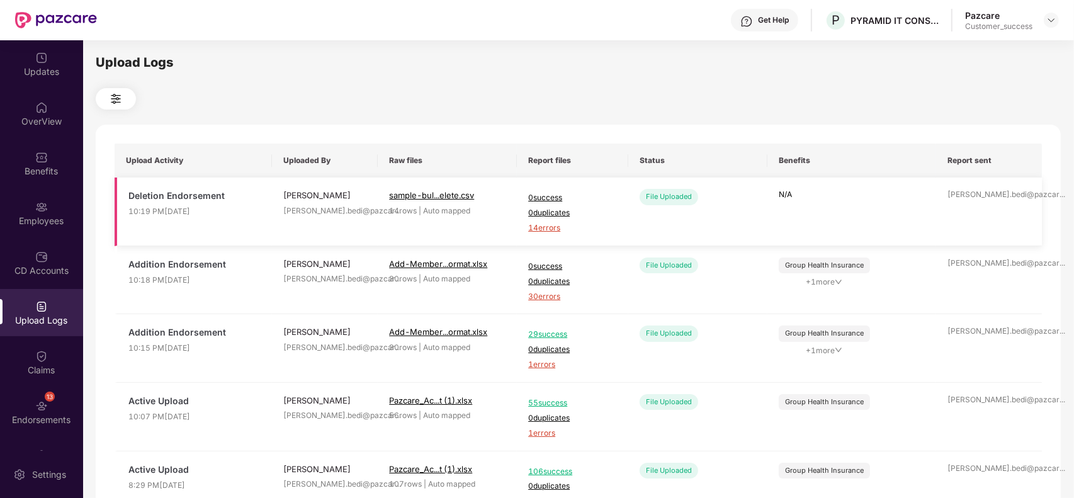
click at [552, 231] on span "14 errors" at bounding box center [572, 228] width 89 height 12
click at [46, 201] on div "Employees" at bounding box center [41, 212] width 83 height 47
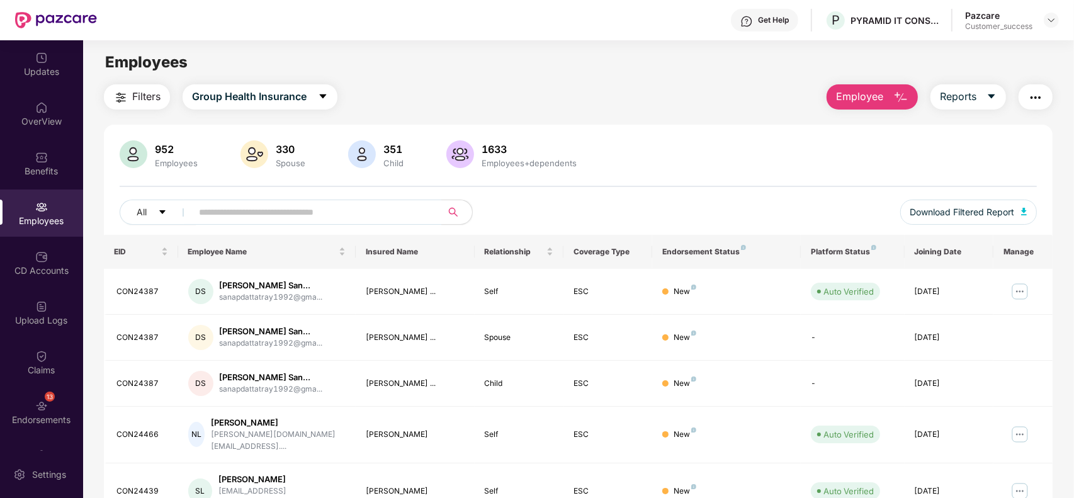
click at [873, 99] on span "Employee" at bounding box center [859, 97] width 47 height 16
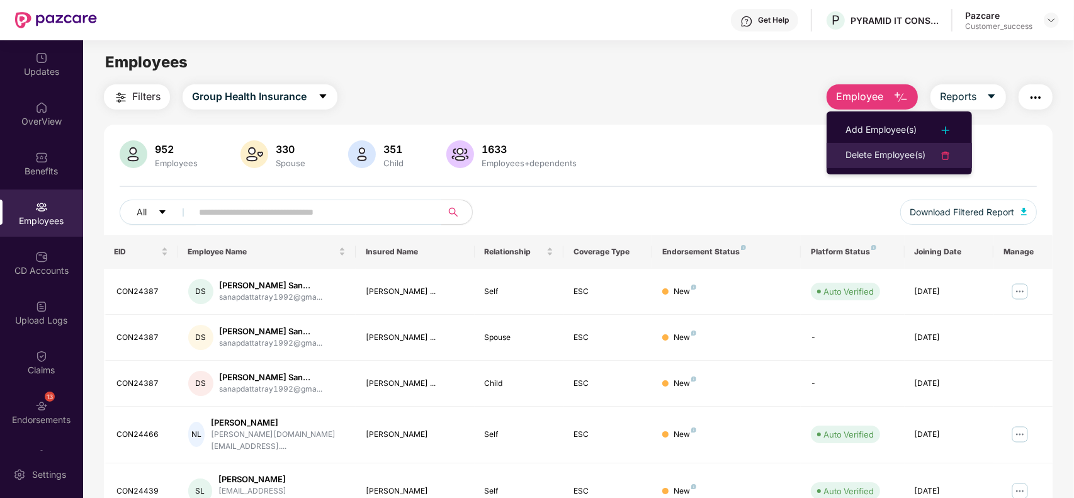
click at [869, 153] on div "Delete Employee(s)" at bounding box center [885, 155] width 80 height 15
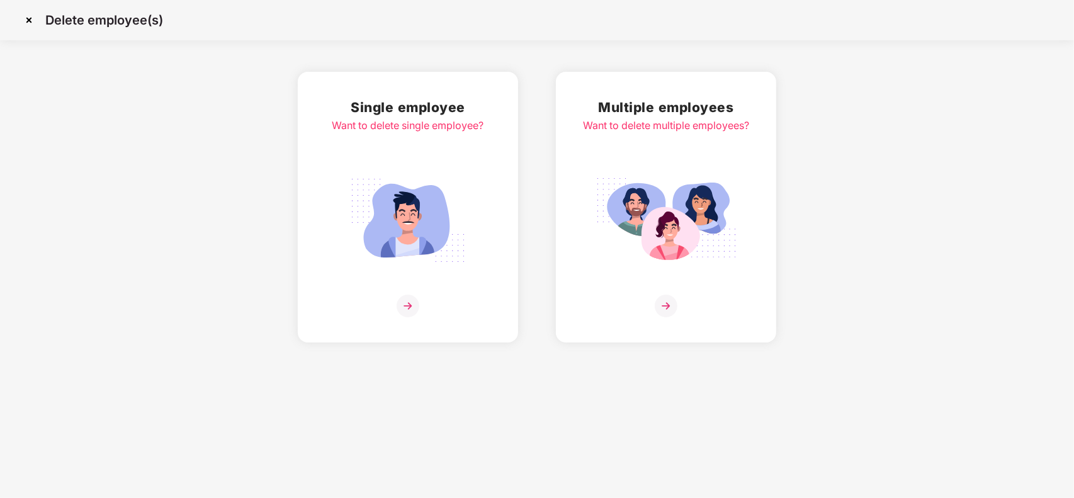
click at [606, 225] on img at bounding box center [665, 220] width 141 height 98
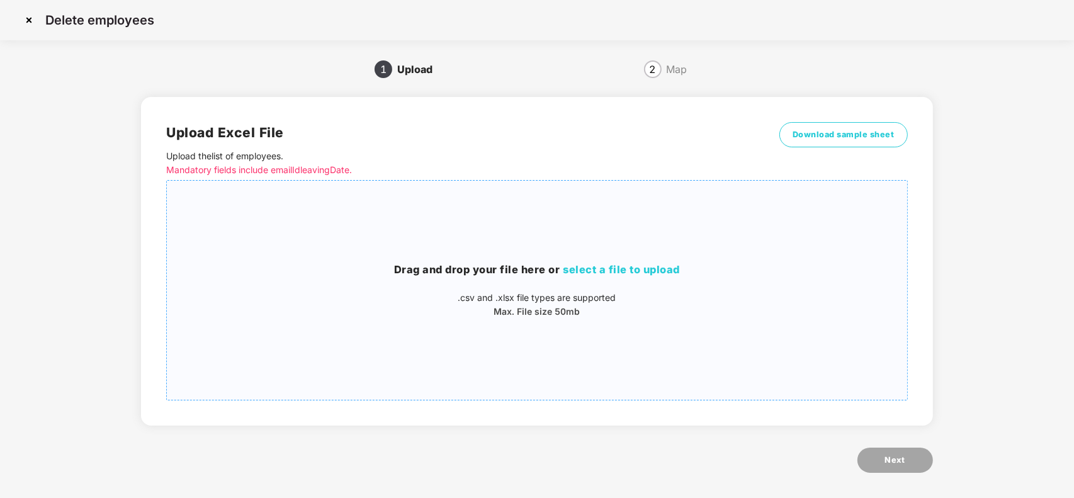
click at [695, 277] on h3 "Drag and drop your file here or select a file to upload" at bounding box center [536, 270] width 739 height 16
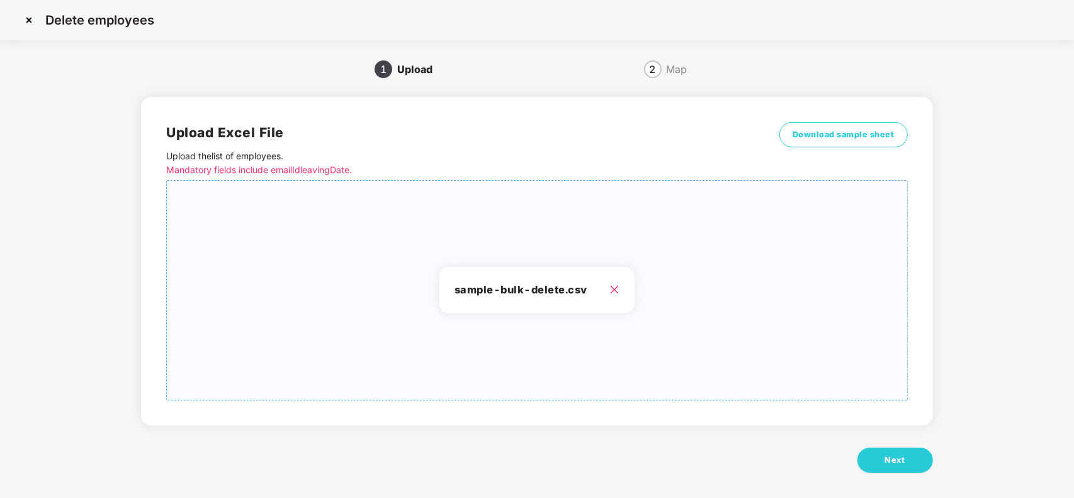
click at [873, 444] on div "Upload Excel File Upload the list of employees . Mandatory fields include email…" at bounding box center [536, 291] width 791 height 425
click at [873, 454] on button "Next" at bounding box center [895, 459] width 76 height 25
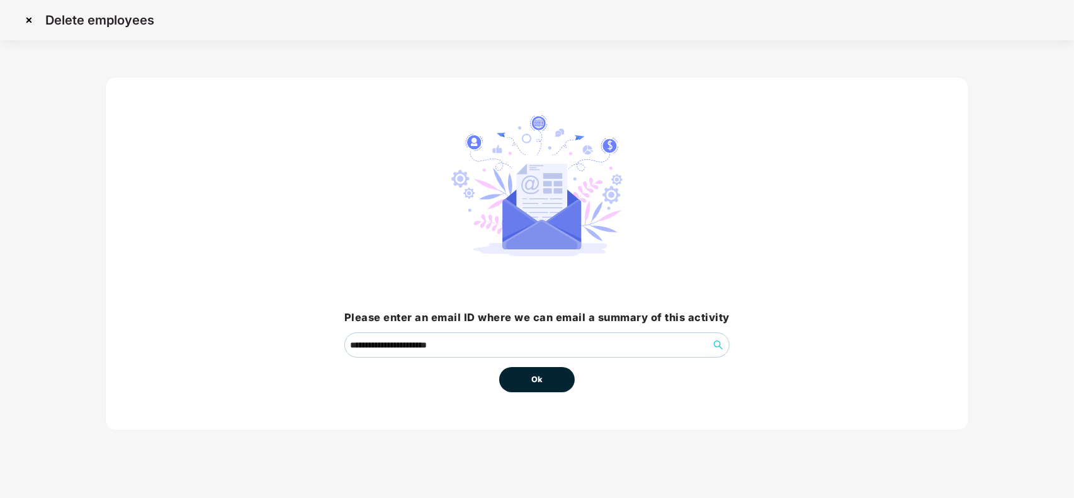
click at [541, 375] on span "Ok" at bounding box center [536, 379] width 11 height 13
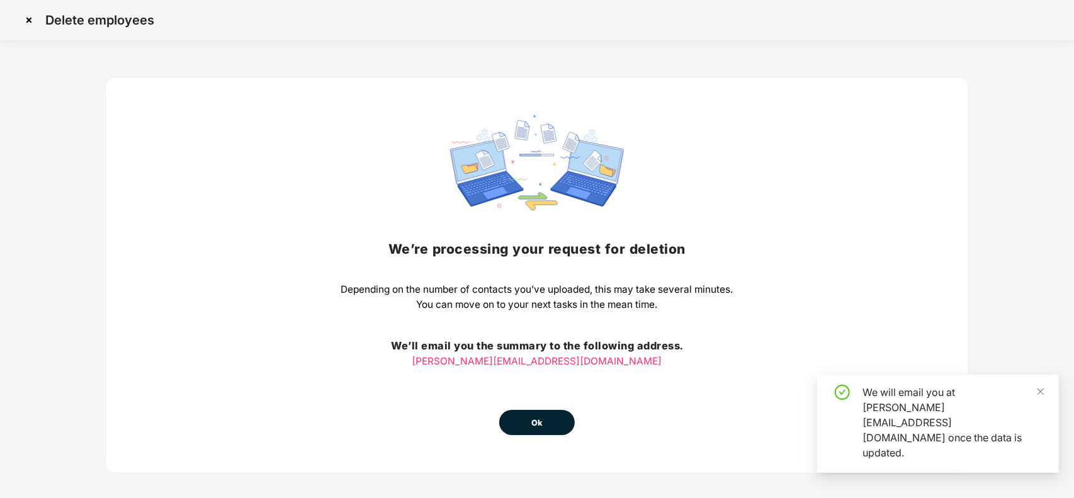
click at [534, 417] on span "Ok" at bounding box center [536, 423] width 11 height 13
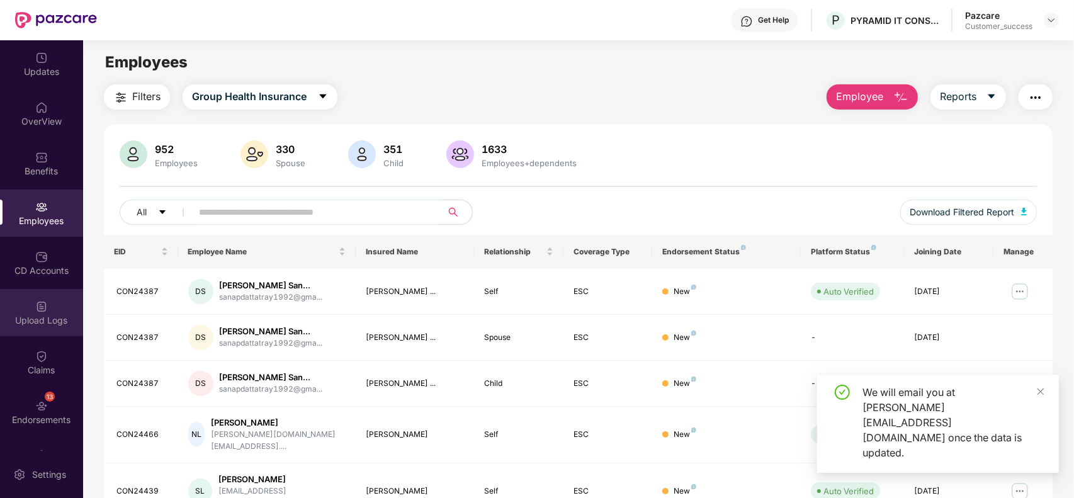
click at [44, 300] on img at bounding box center [41, 306] width 13 height 13
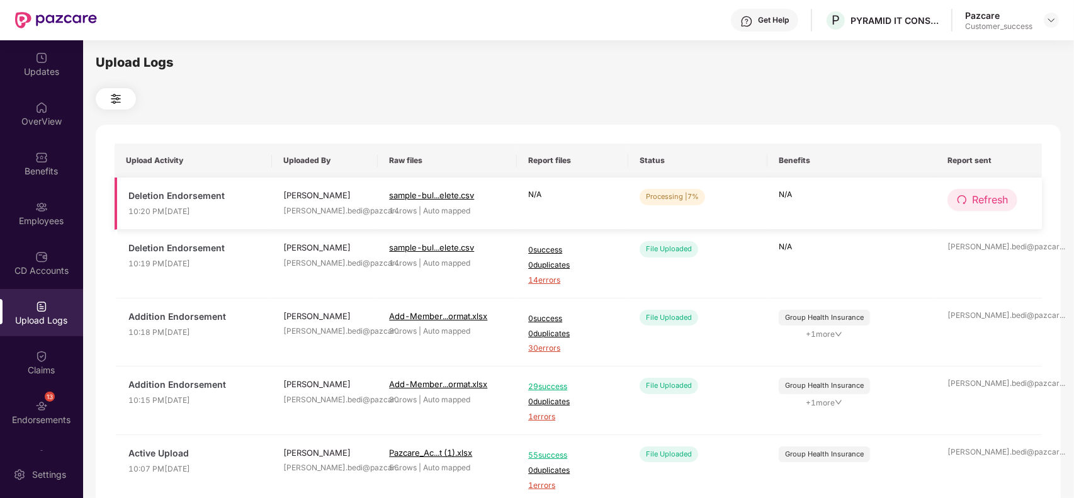
click at [987, 203] on span "Refresh" at bounding box center [990, 200] width 36 height 16
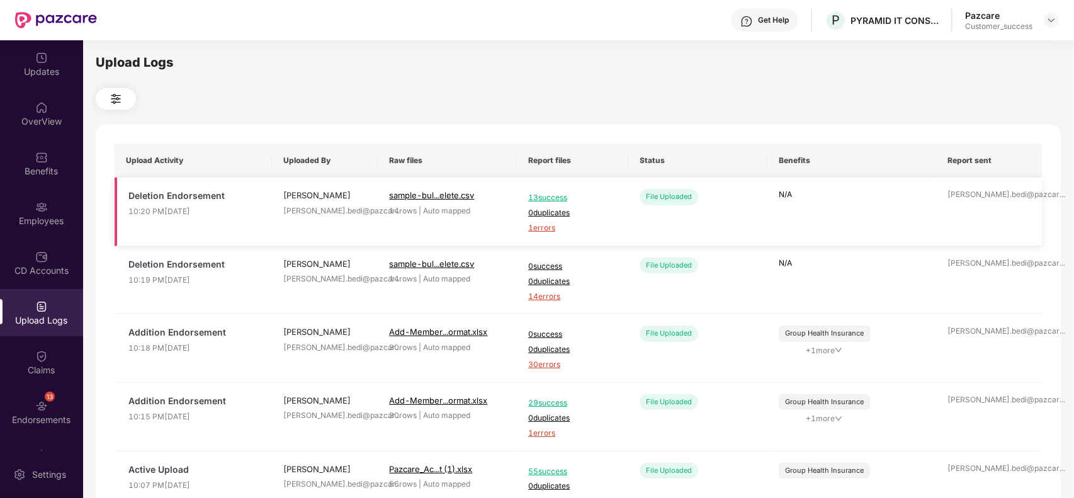
click at [544, 228] on span "1 errors" at bounding box center [572, 228] width 89 height 12
click at [26, 202] on div "Employees" at bounding box center [41, 212] width 83 height 47
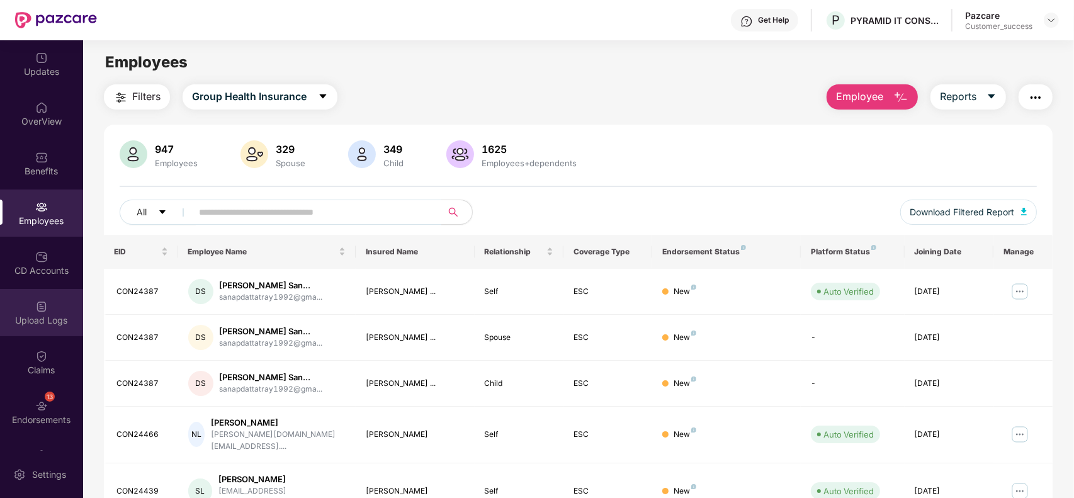
click at [29, 306] on div "Upload Logs" at bounding box center [41, 312] width 83 height 47
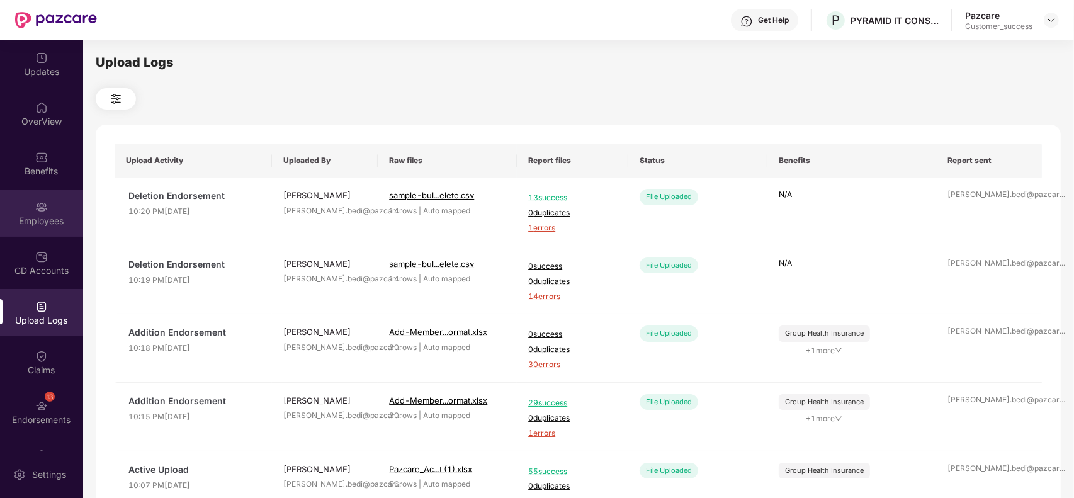
click at [49, 211] on div "Employees" at bounding box center [41, 212] width 83 height 47
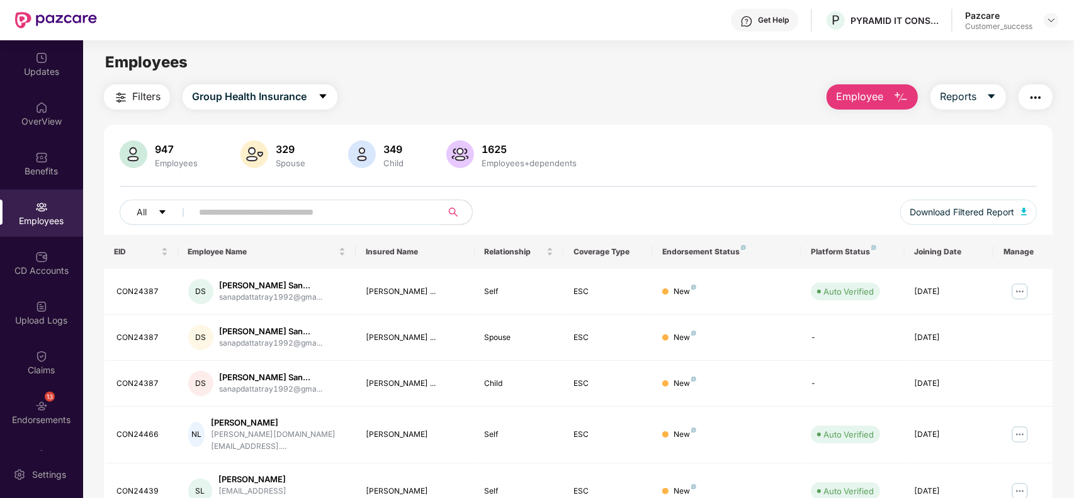
click at [872, 106] on button "Employee" at bounding box center [871, 96] width 91 height 25
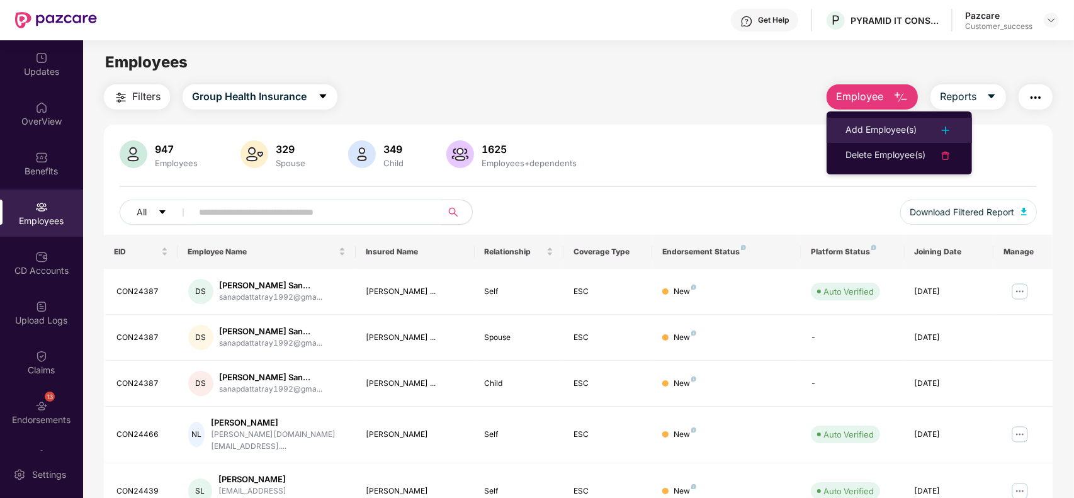
click at [858, 121] on li "Add Employee(s)" at bounding box center [898, 130] width 145 height 25
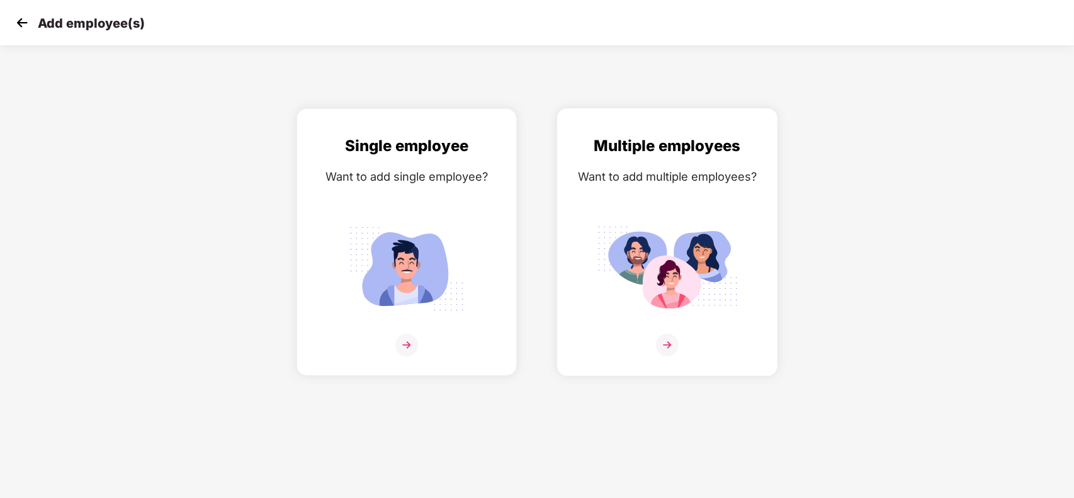
click at [669, 188] on div "Multiple employees Want to add multiple employees?" at bounding box center [667, 253] width 194 height 238
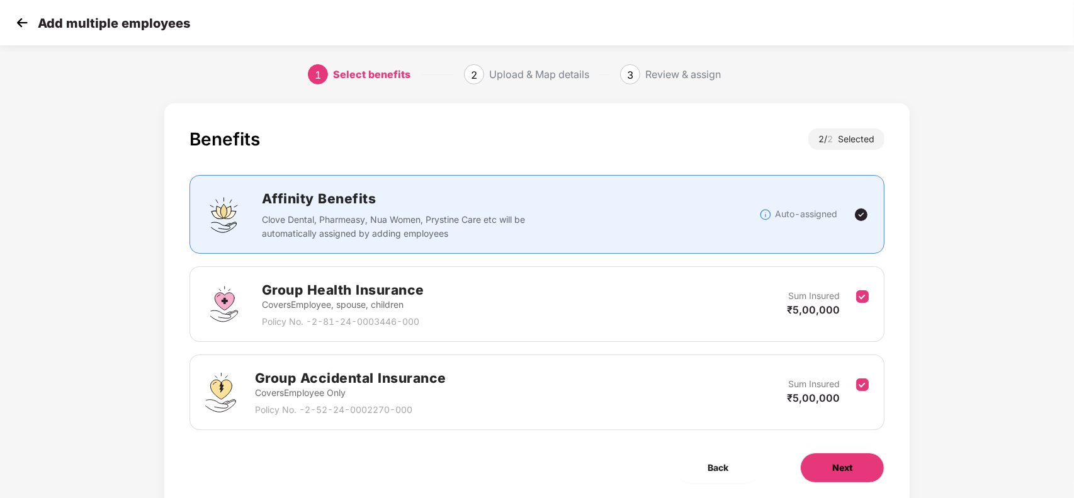
click at [831, 455] on button "Next" at bounding box center [842, 467] width 84 height 30
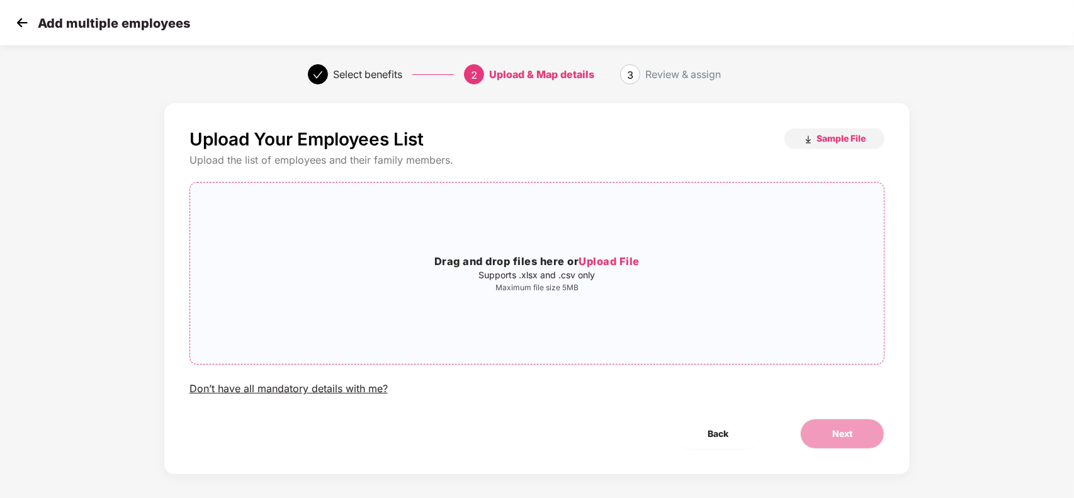
click at [590, 304] on div "Drag and drop files here or Upload File Supports .xlsx and .csv only Maximum fi…" at bounding box center [537, 273] width 694 height 161
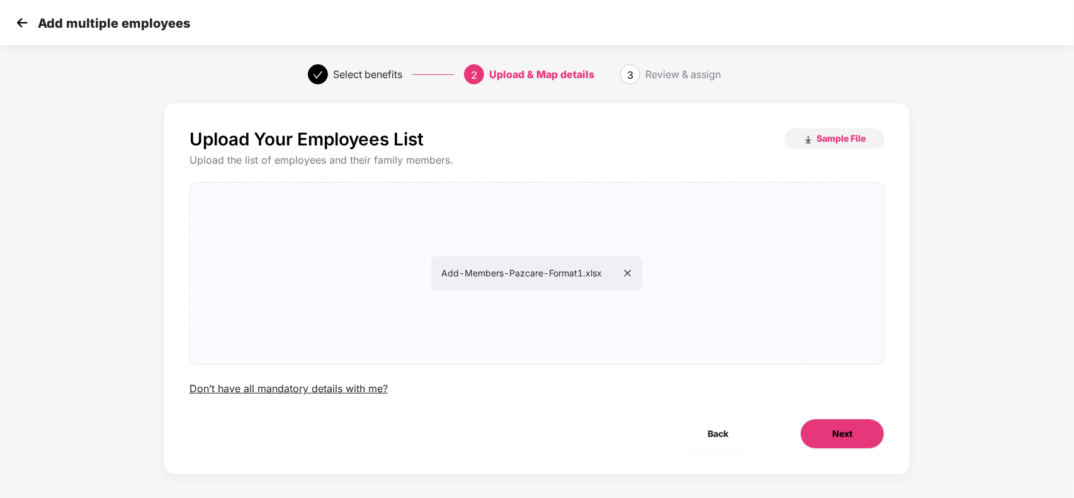
click at [817, 428] on button "Next" at bounding box center [842, 433] width 84 height 30
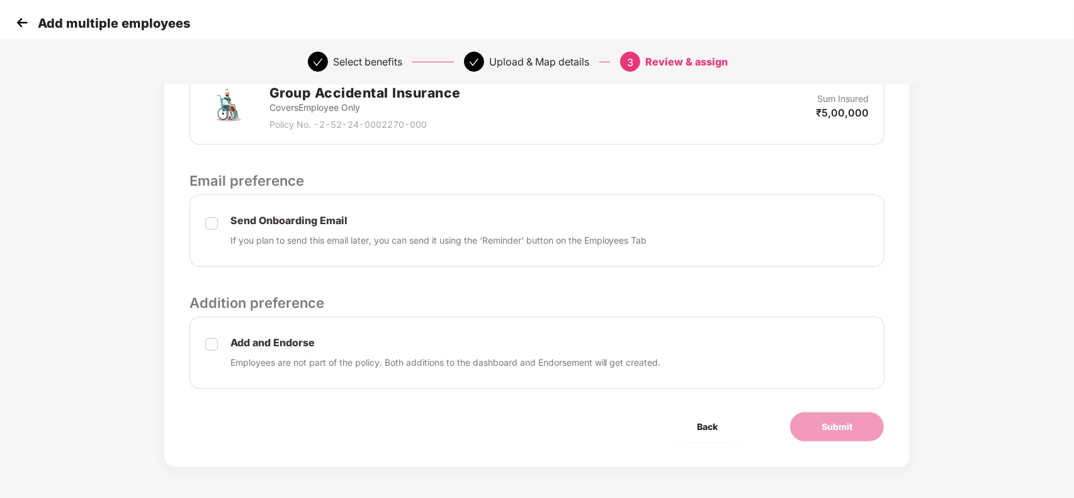
scroll to position [416, 0]
click at [848, 431] on span "Submit" at bounding box center [836, 426] width 31 height 14
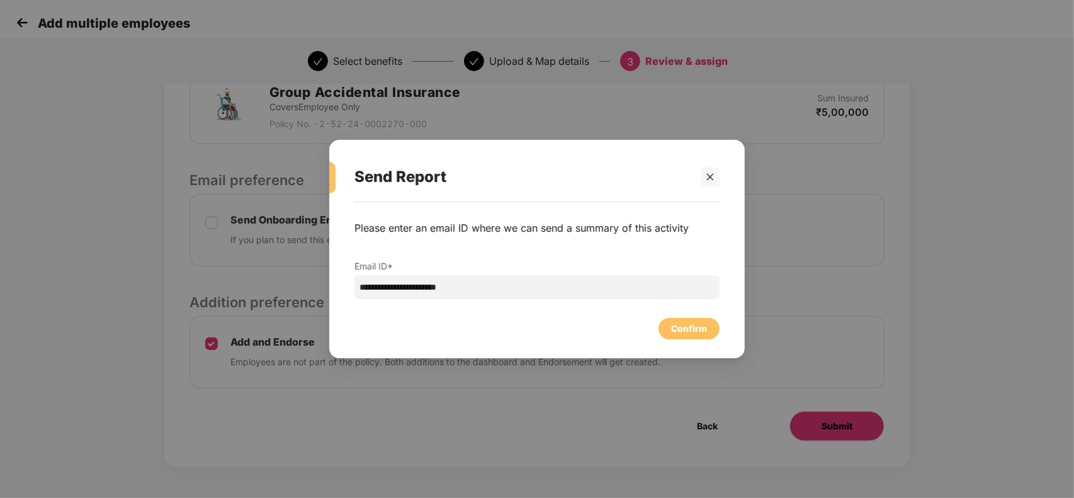
scroll to position [0, 0]
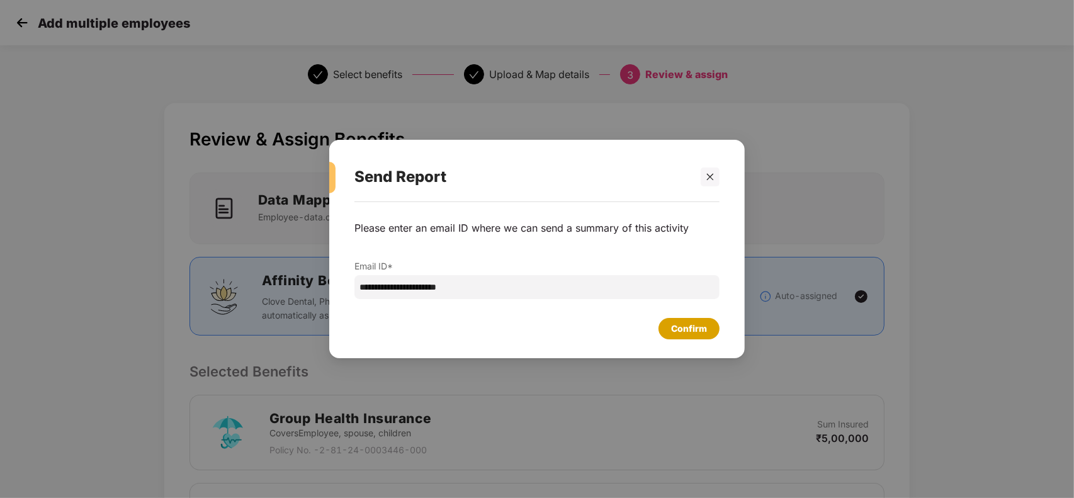
click at [676, 318] on div "Confirm" at bounding box center [688, 328] width 61 height 21
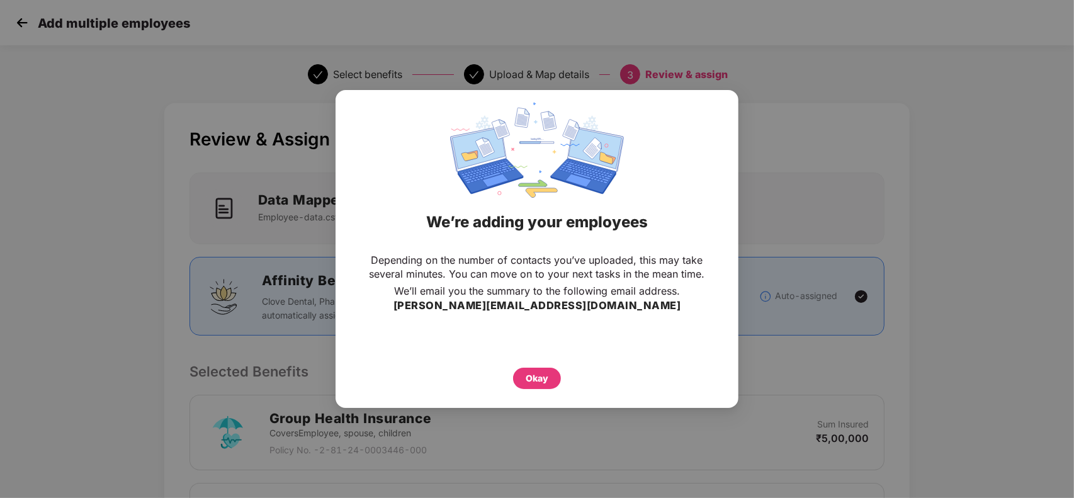
click at [536, 379] on div "Okay" at bounding box center [536, 378] width 23 height 14
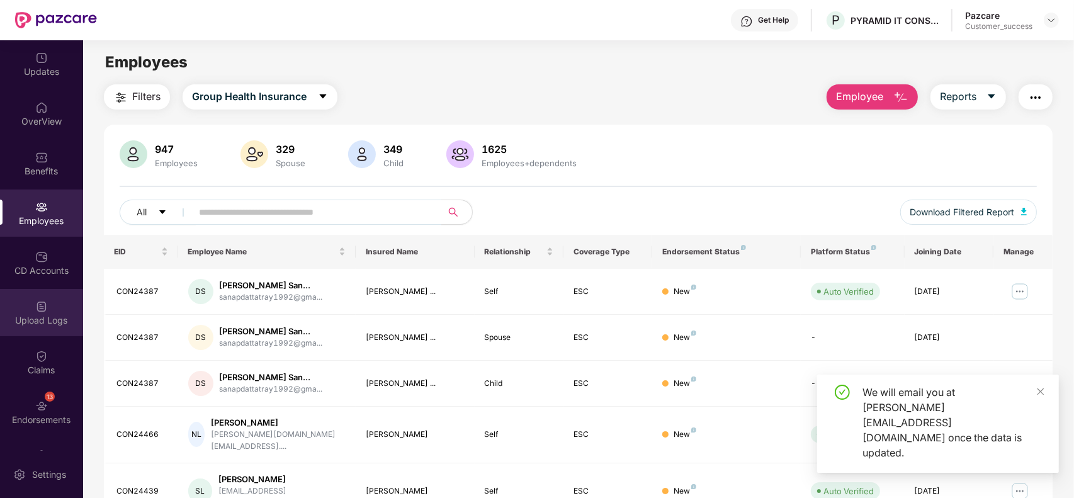
click at [31, 314] on div "Upload Logs" at bounding box center [41, 320] width 83 height 13
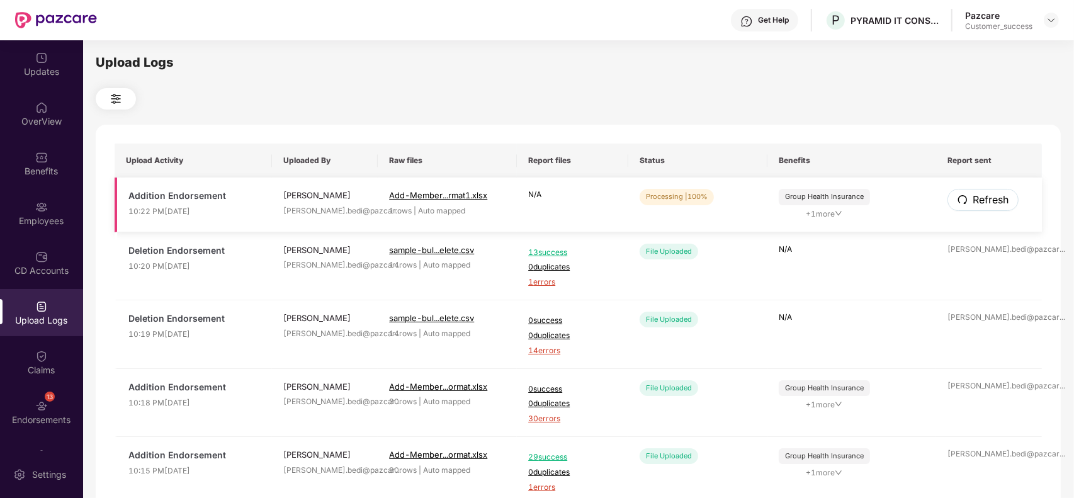
click at [976, 194] on span "Refresh" at bounding box center [990, 200] width 36 height 16
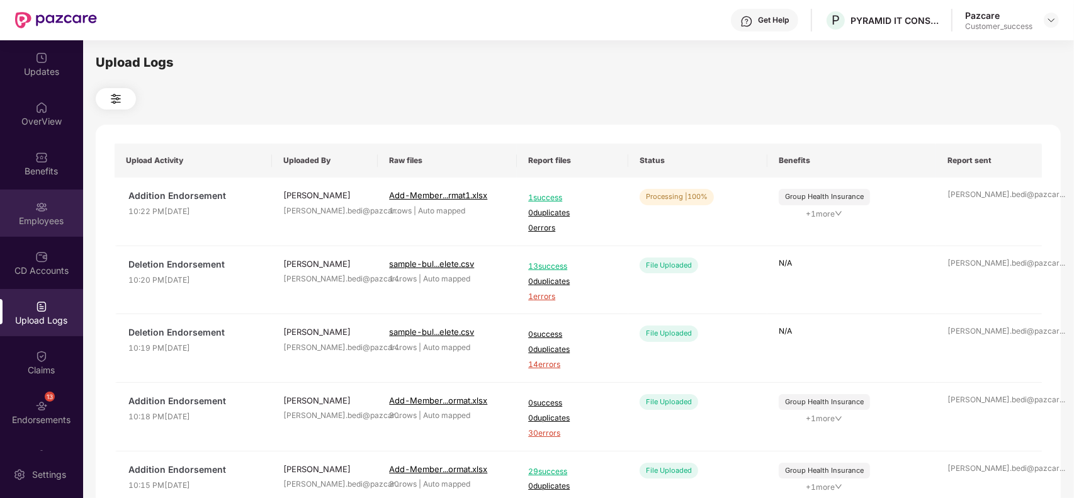
click at [31, 206] on div "Employees" at bounding box center [41, 212] width 83 height 47
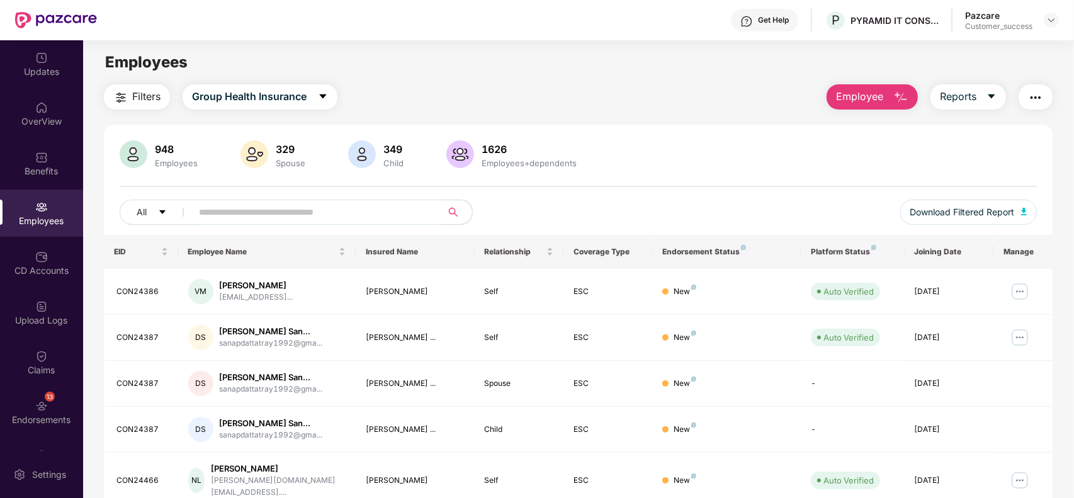
click at [120, 109] on div "Filters Group Health Insurance Employee Reports 948 Employees 329 Spouse 349 Ch…" at bounding box center [578, 455] width 948 height 742
click at [121, 99] on img "button" at bounding box center [120, 97] width 15 height 15
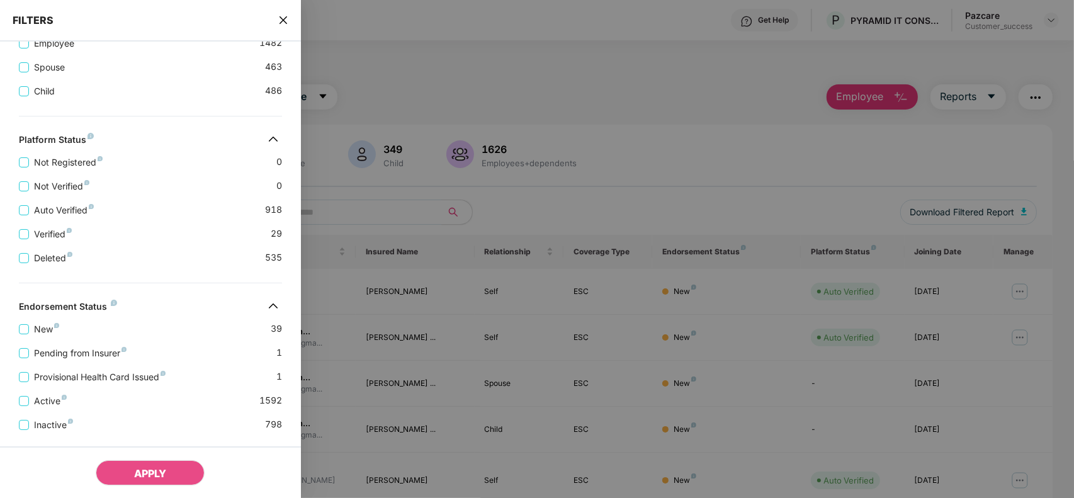
scroll to position [290, 0]
click at [435, 143] on div at bounding box center [537, 249] width 1074 height 498
click at [281, 20] on icon "close" at bounding box center [283, 20] width 10 height 10
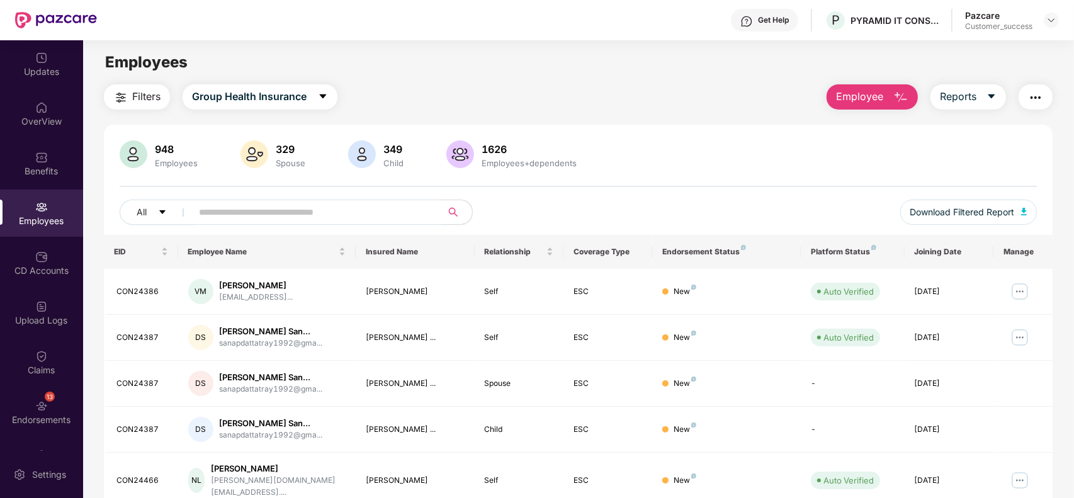
click at [121, 109] on div "Filters Group Health Insurance Employee Reports 948 Employees 329 Spouse 349 Ch…" at bounding box center [578, 455] width 948 height 742
click at [121, 103] on img "button" at bounding box center [120, 97] width 15 height 15
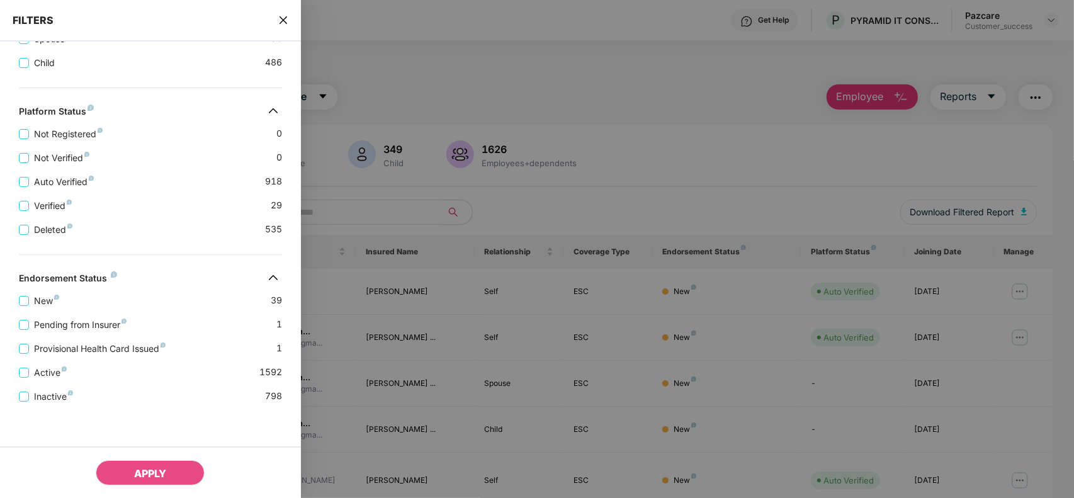
scroll to position [324, 0]
click at [42, 303] on span "New" at bounding box center [46, 301] width 35 height 14
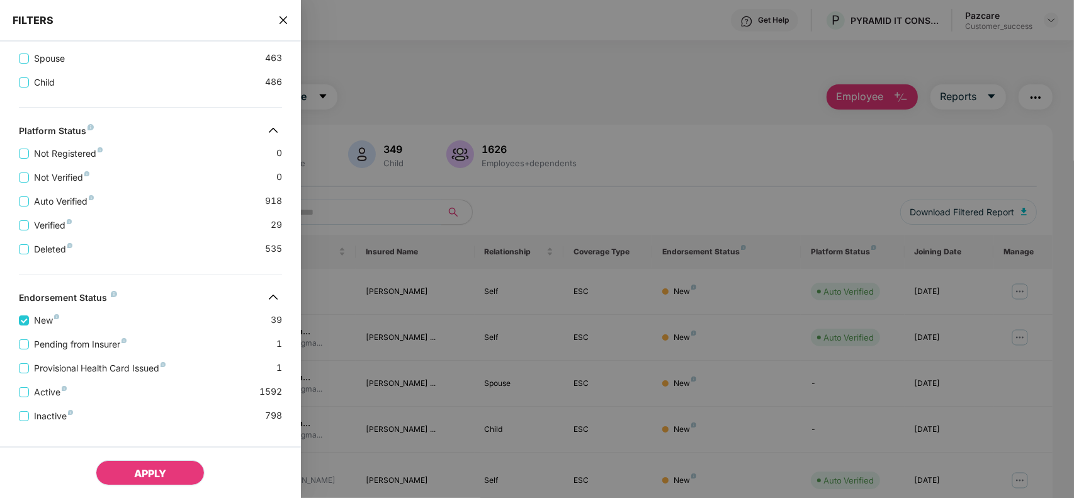
click at [126, 478] on button "APPLY" at bounding box center [150, 472] width 109 height 25
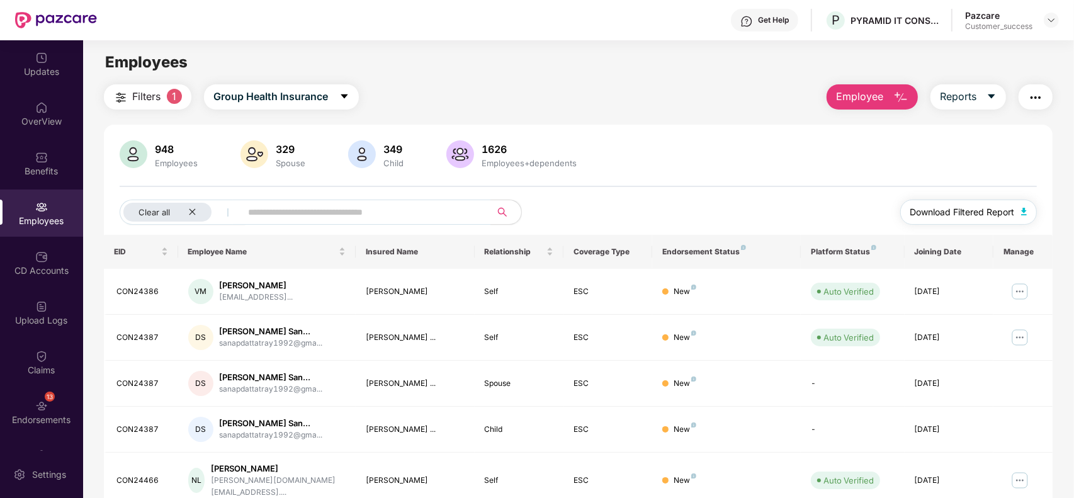
click at [963, 206] on span "Download Filtered Report" at bounding box center [962, 212] width 104 height 14
click at [1052, 20] on img at bounding box center [1051, 20] width 10 height 10
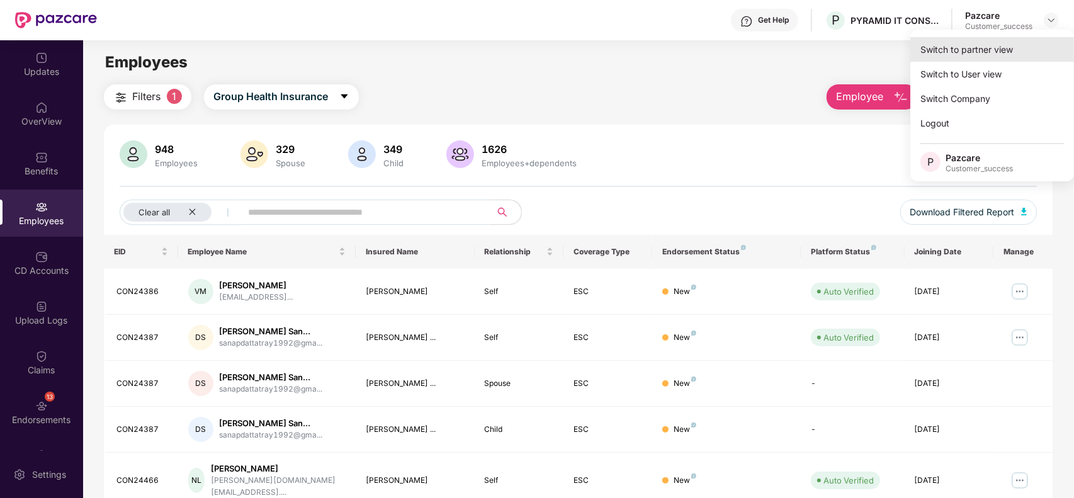
click at [1014, 46] on div "Switch to partner view" at bounding box center [992, 49] width 164 height 25
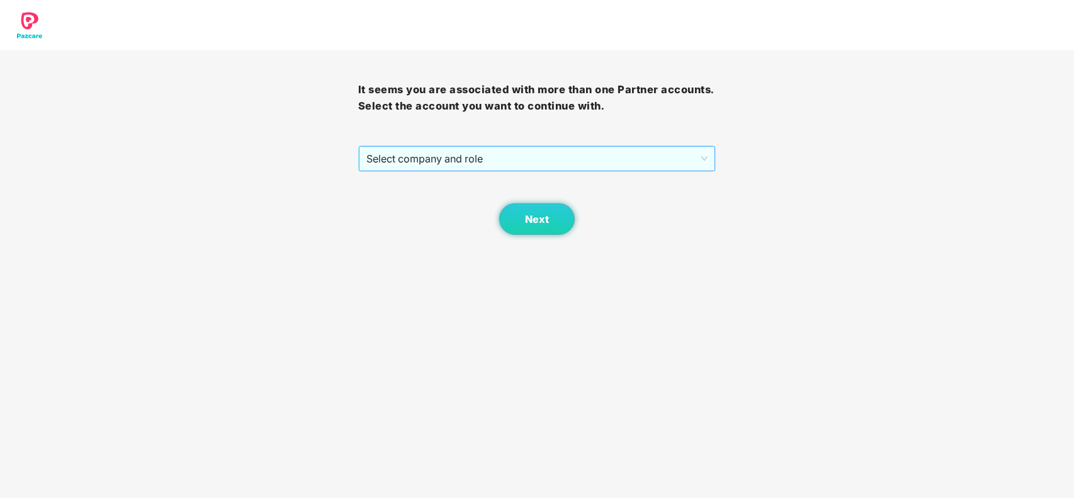
click at [662, 164] on span "Select company and role" at bounding box center [537, 159] width 342 height 24
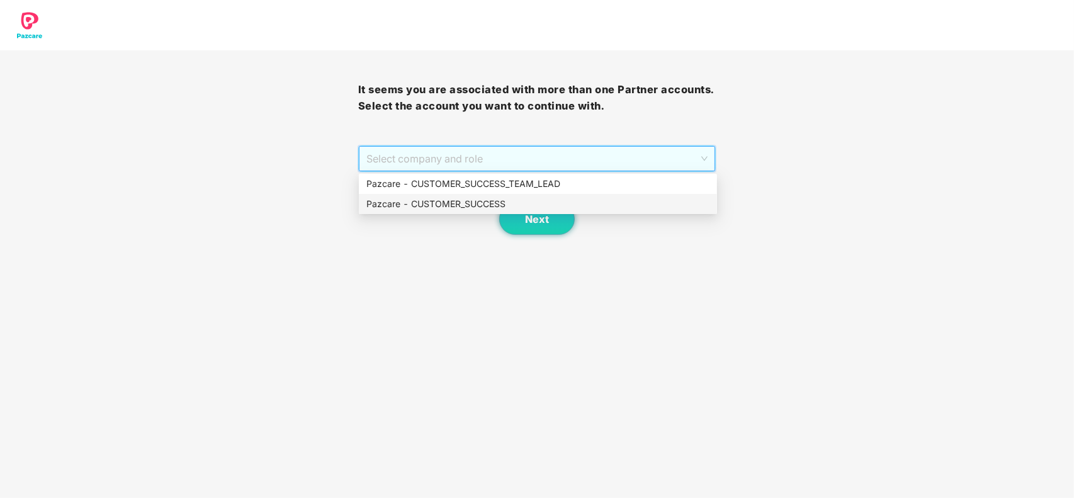
click at [505, 206] on div "Pazcare - CUSTOMER_SUCCESS" at bounding box center [537, 204] width 343 height 14
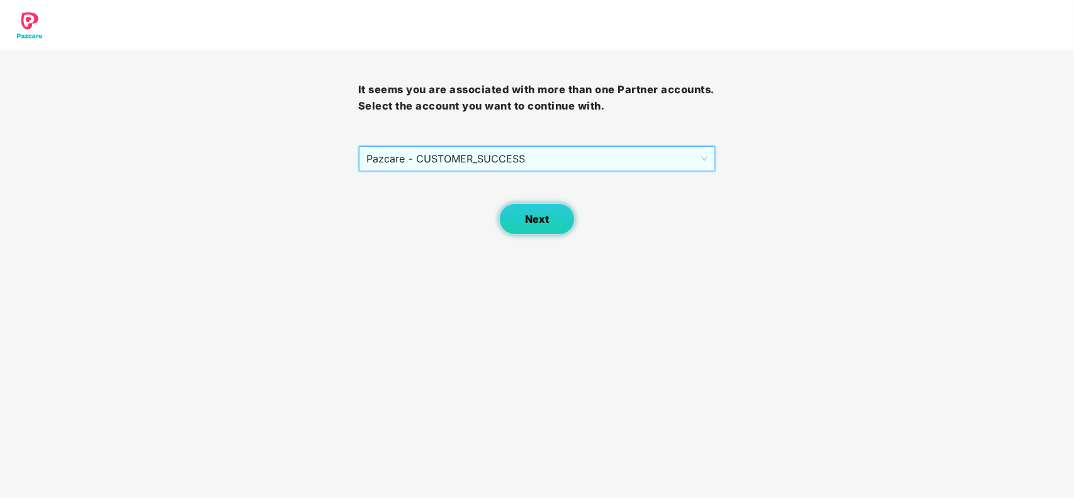
click at [527, 221] on span "Next" at bounding box center [537, 219] width 24 height 12
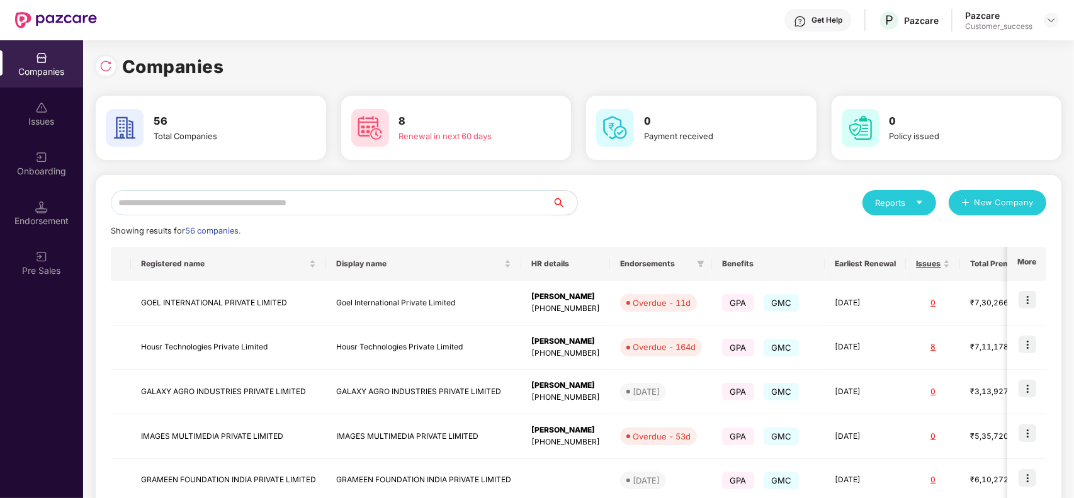
click at [427, 199] on input "text" at bounding box center [331, 202] width 441 height 25
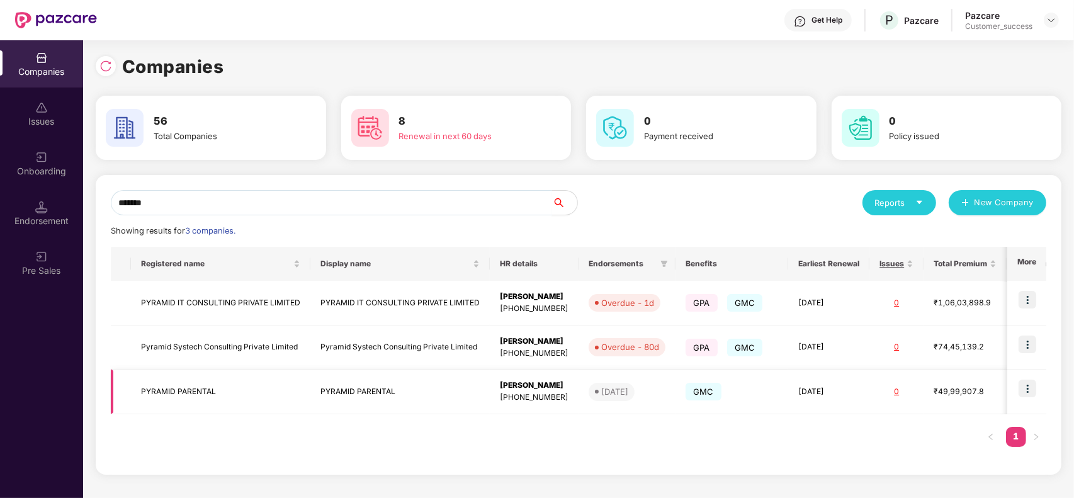
type input "*******"
click at [1027, 384] on img at bounding box center [1027, 388] width 18 height 18
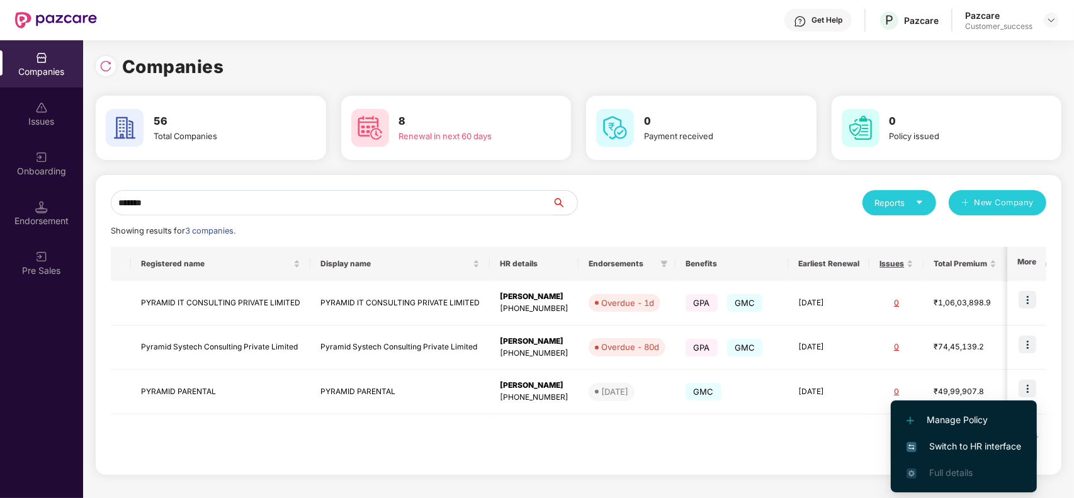
click at [975, 437] on li "Switch to HR interface" at bounding box center [963, 446] width 146 height 26
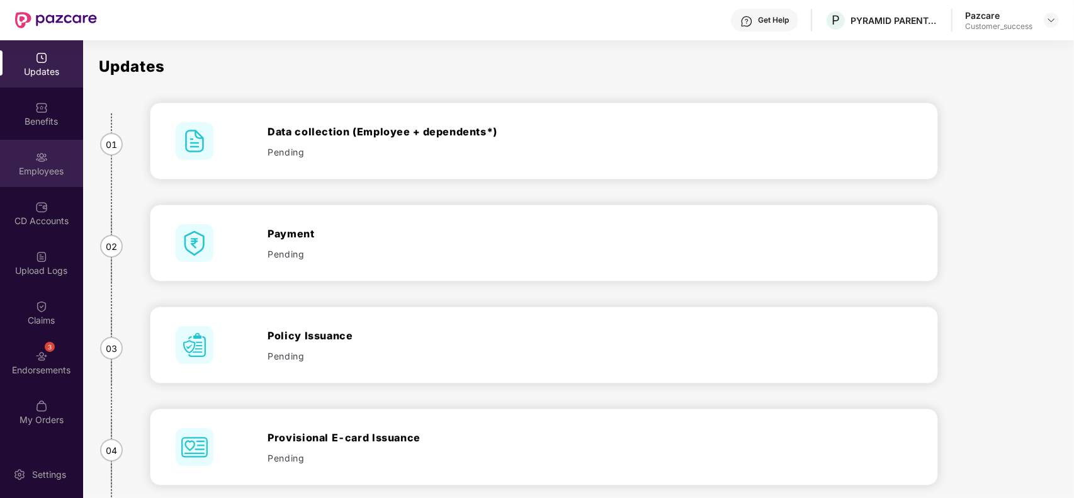
click at [51, 168] on div "Employees" at bounding box center [41, 171] width 83 height 13
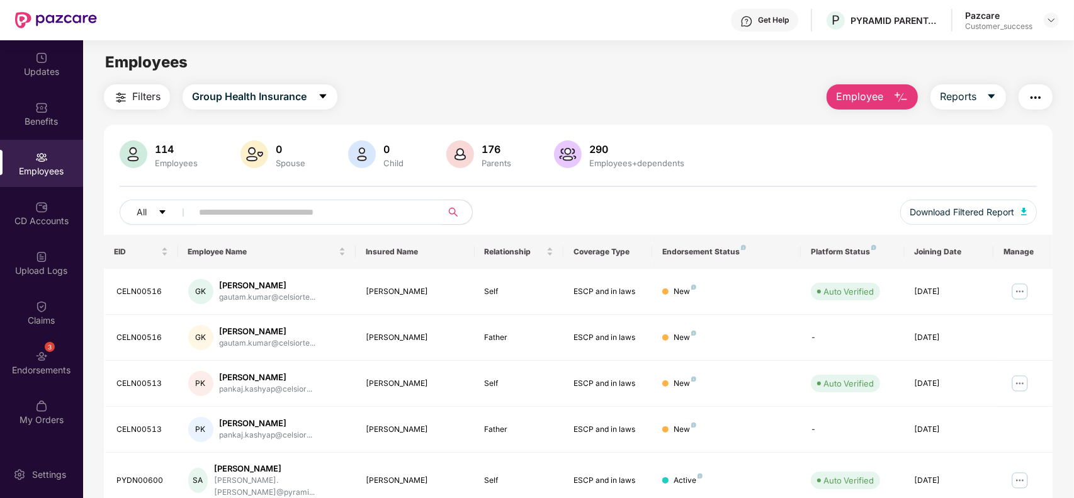
paste input "*********"
click at [279, 208] on input "*********" at bounding box center [312, 212] width 226 height 19
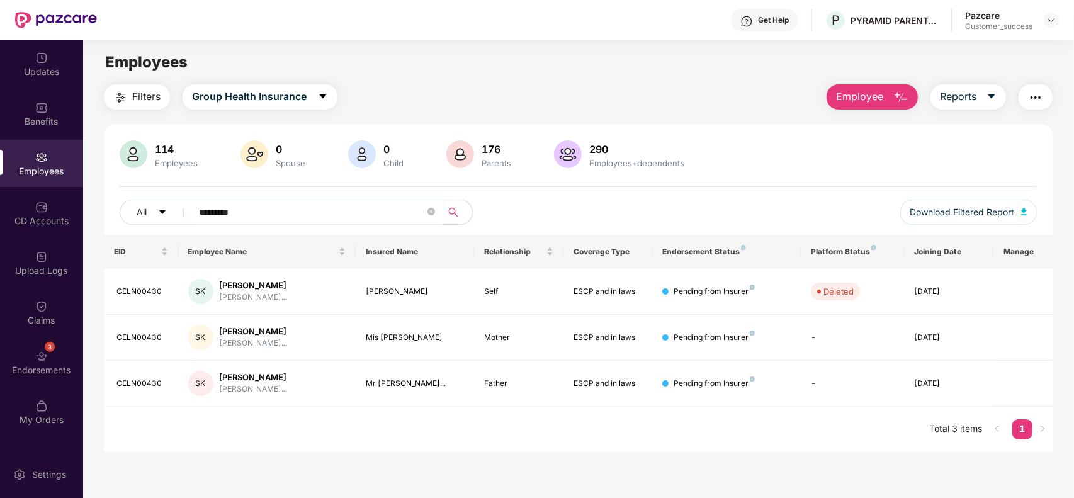
paste input "text"
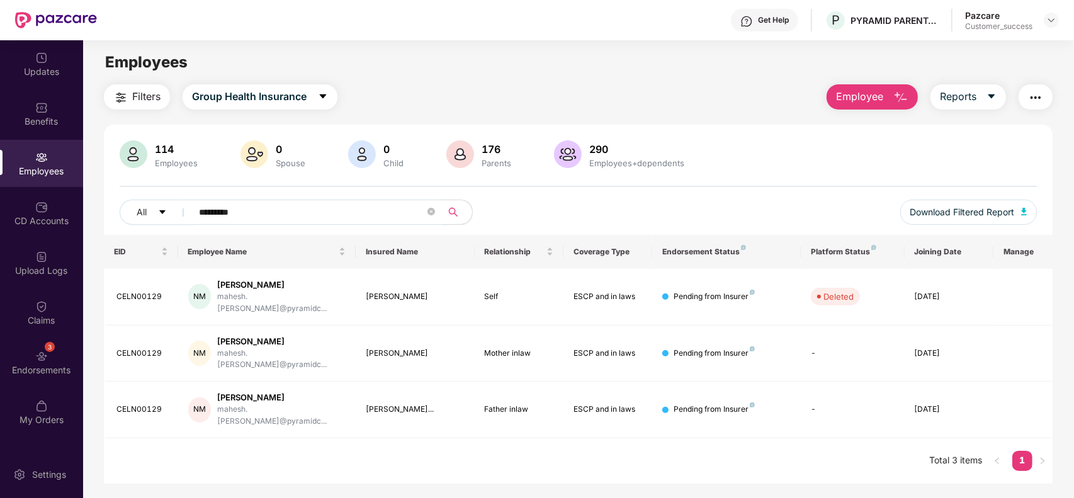
paste input "text"
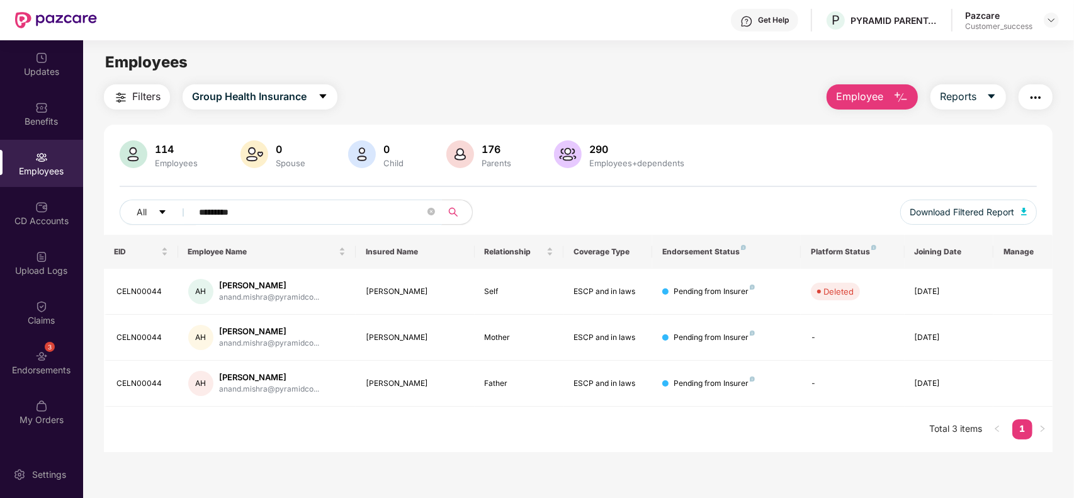
paste input "text"
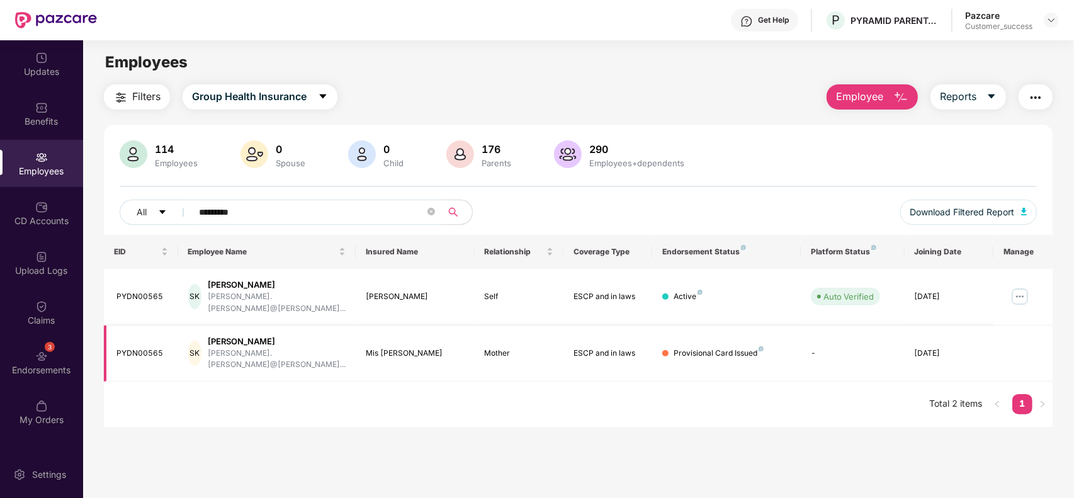
type input "*********"
click at [1021, 288] on img at bounding box center [1019, 296] width 20 height 20
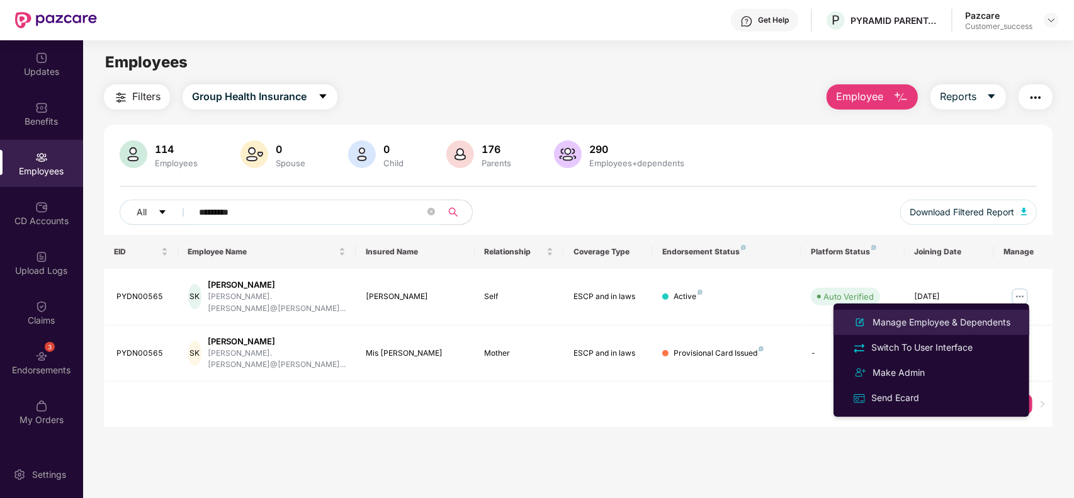
click at [930, 328] on div "Manage Employee & Dependents" at bounding box center [941, 322] width 143 height 14
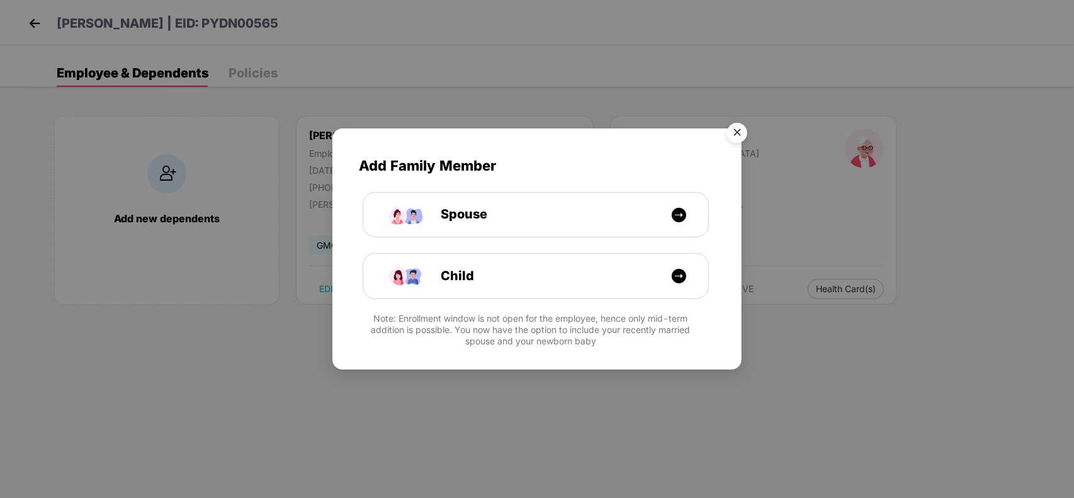
click at [734, 129] on img "Close" at bounding box center [736, 134] width 35 height 35
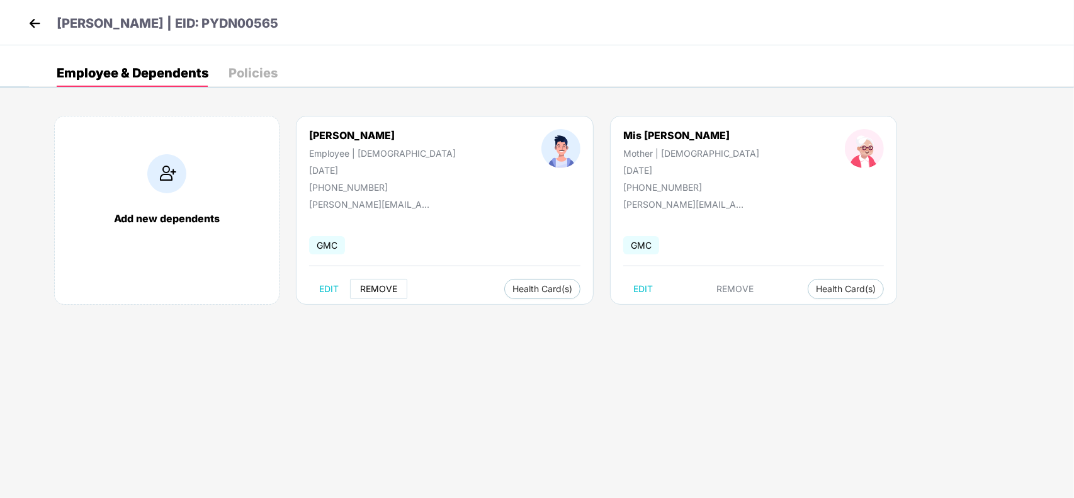
click at [383, 287] on span "REMOVE" at bounding box center [378, 289] width 37 height 10
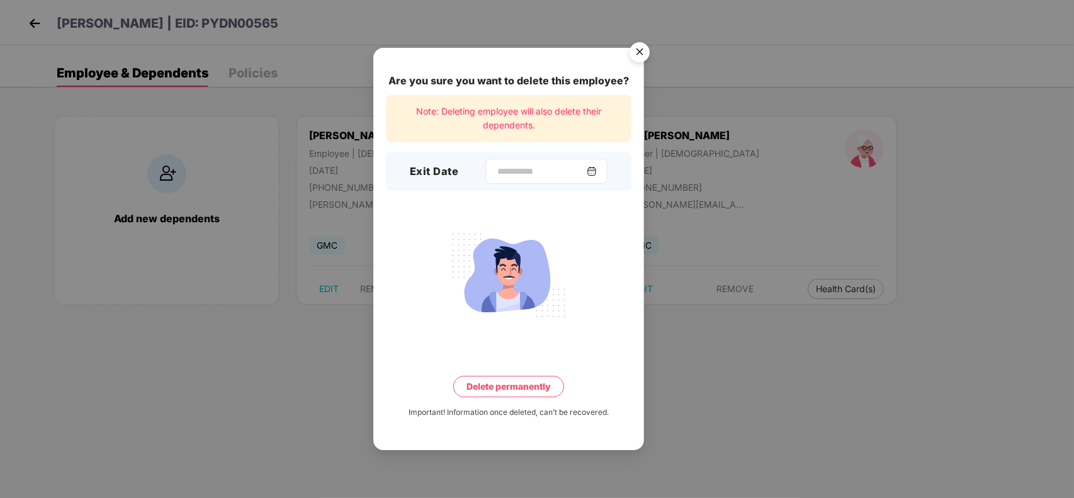
click at [548, 161] on div at bounding box center [546, 171] width 122 height 25
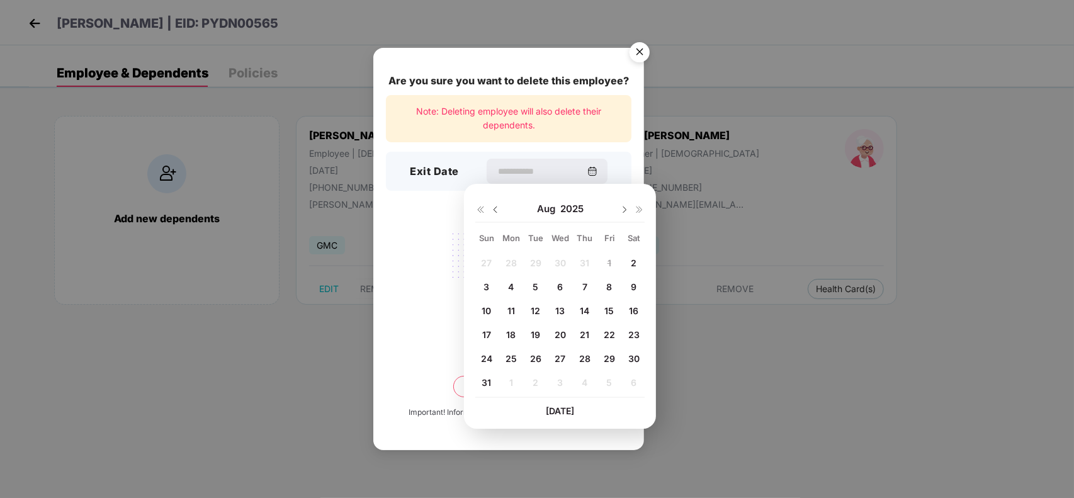
click at [632, 257] on span "2" at bounding box center [634, 262] width 6 height 11
type input "**********"
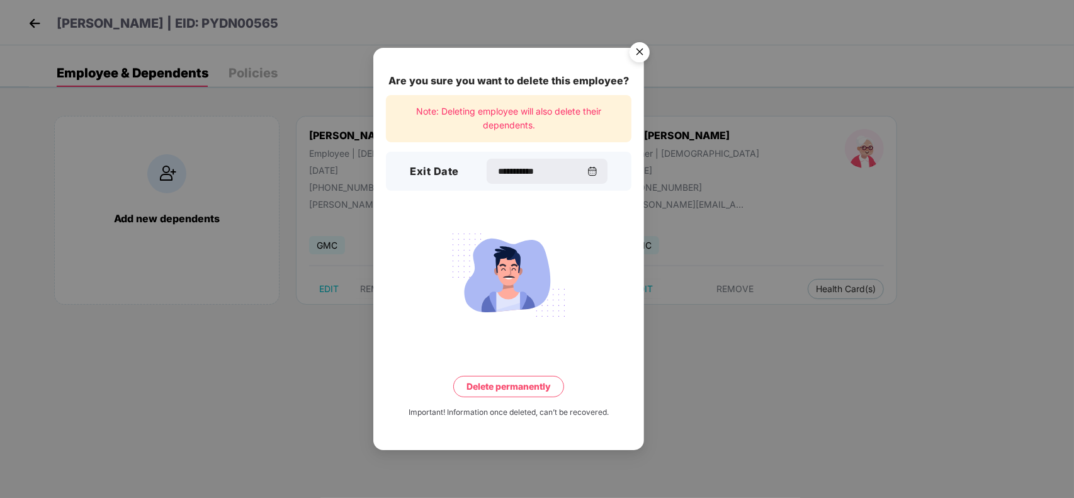
click at [522, 386] on button "Delete permanently" at bounding box center [508, 386] width 111 height 21
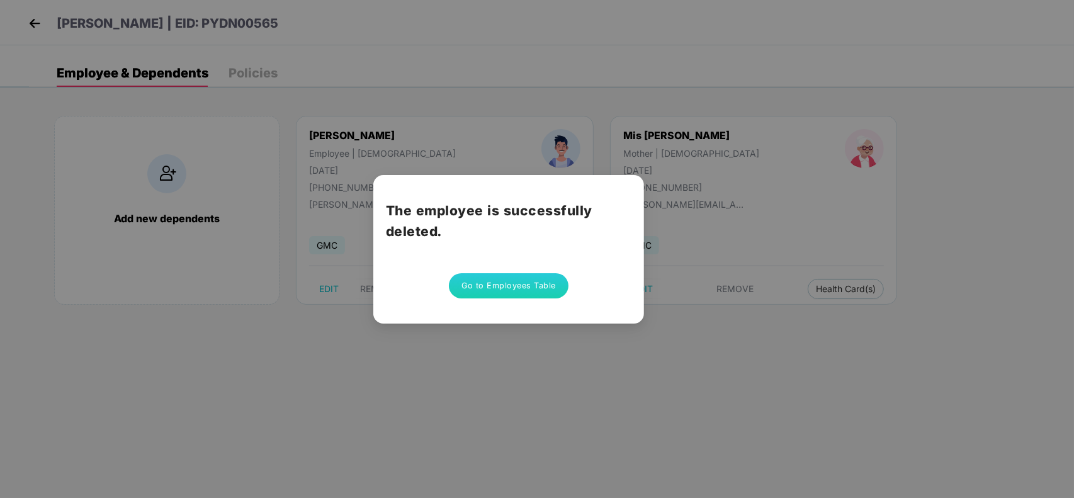
click at [535, 288] on button "Go to Employees Table" at bounding box center [509, 285] width 120 height 25
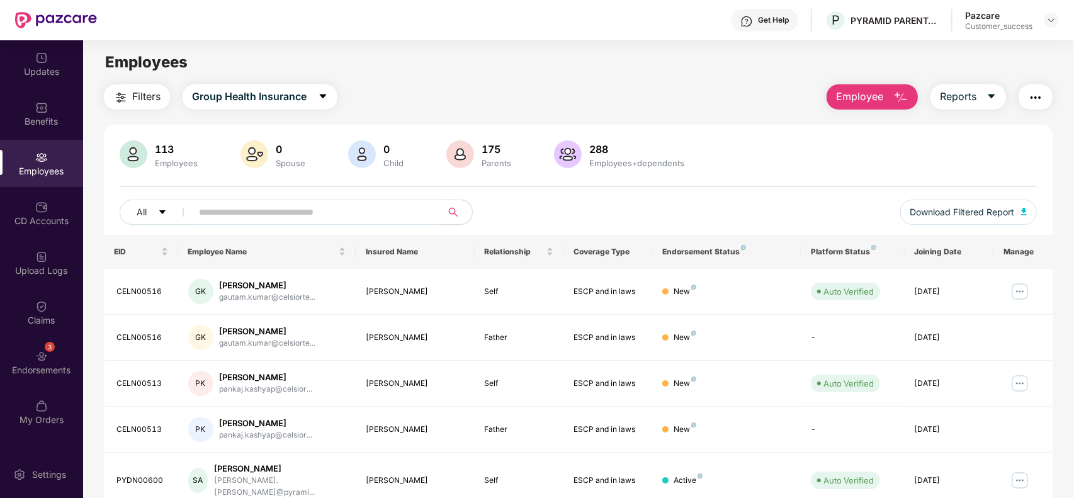
click at [875, 93] on span "Employee" at bounding box center [859, 97] width 47 height 16
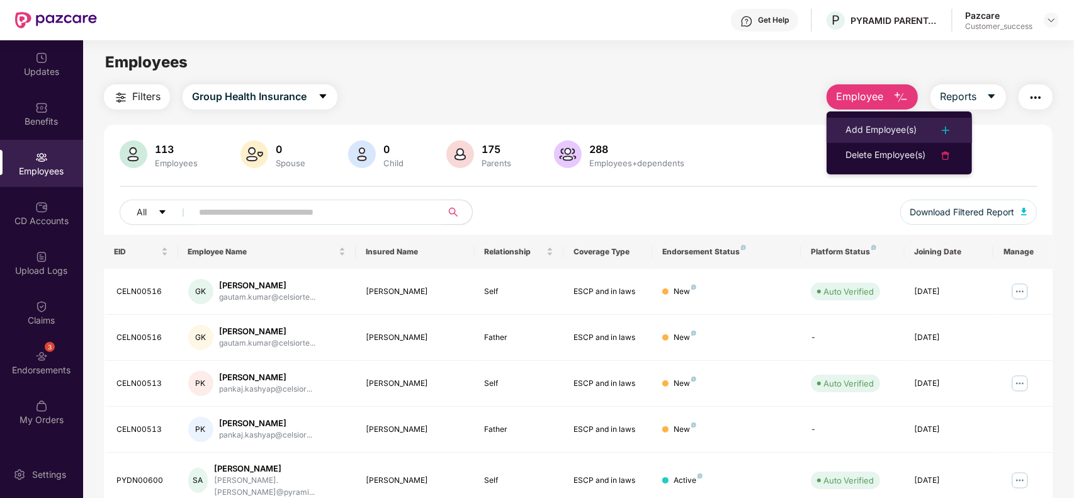
click at [851, 123] on div "Add Employee(s)" at bounding box center [880, 130] width 71 height 15
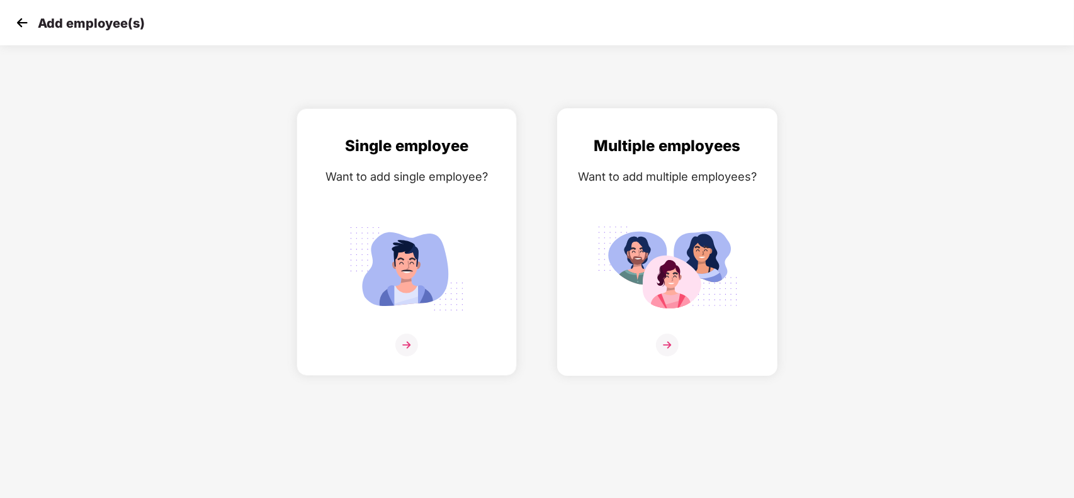
click at [685, 218] on div "Multiple employees Want to add multiple employees?" at bounding box center [667, 253] width 194 height 238
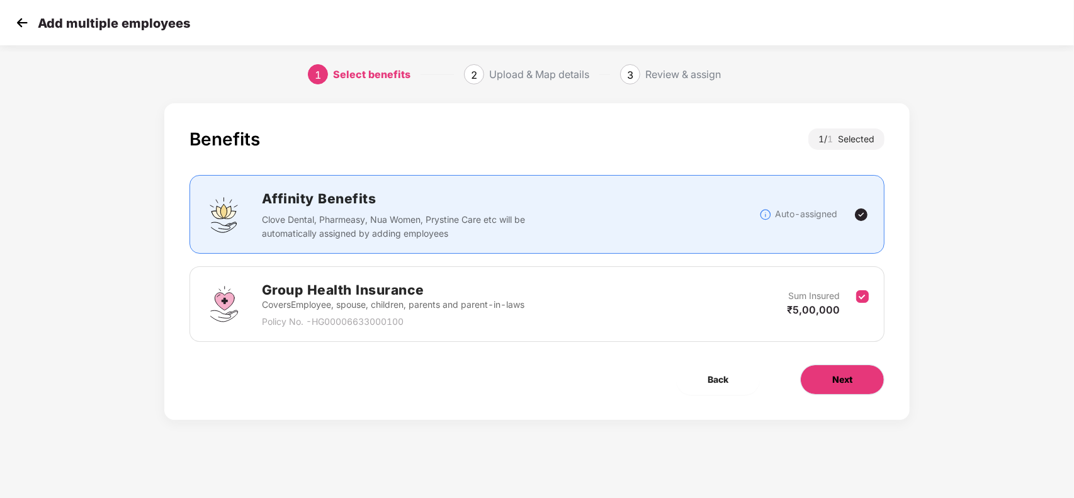
click at [850, 376] on span "Next" at bounding box center [842, 380] width 20 height 14
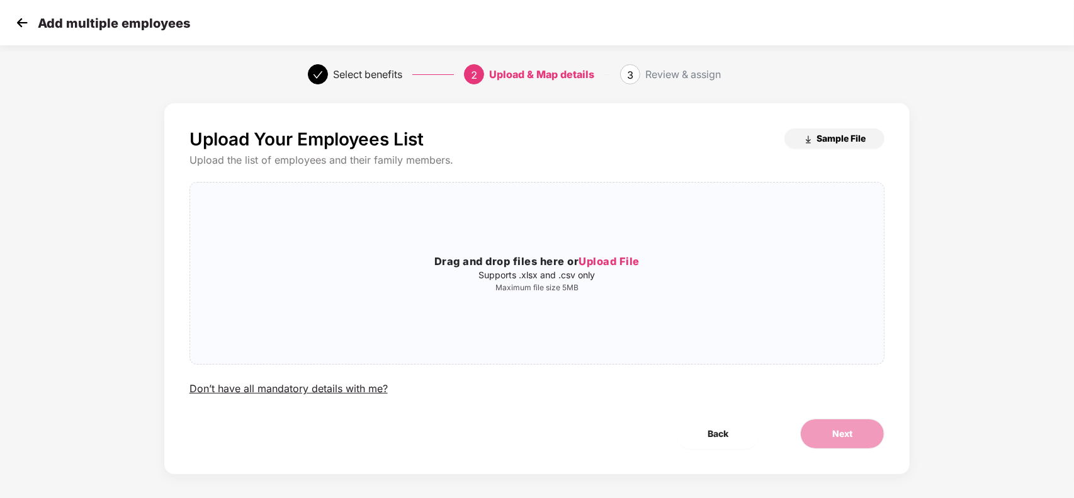
click at [818, 137] on span "Sample File" at bounding box center [840, 138] width 49 height 12
click at [576, 256] on h3 "Drag and drop files here or Upload File" at bounding box center [537, 262] width 694 height 16
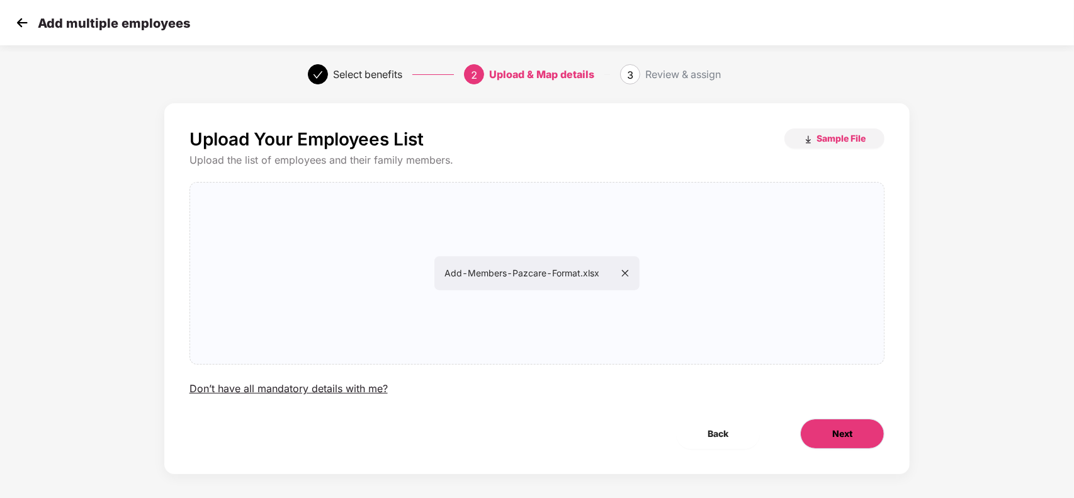
click at [826, 432] on button "Next" at bounding box center [842, 433] width 84 height 30
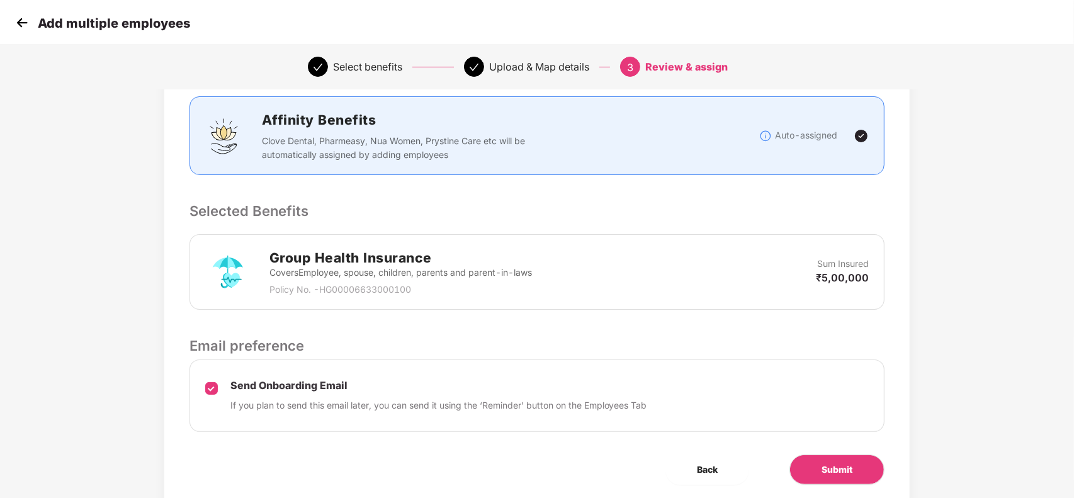
scroll to position [164, 0]
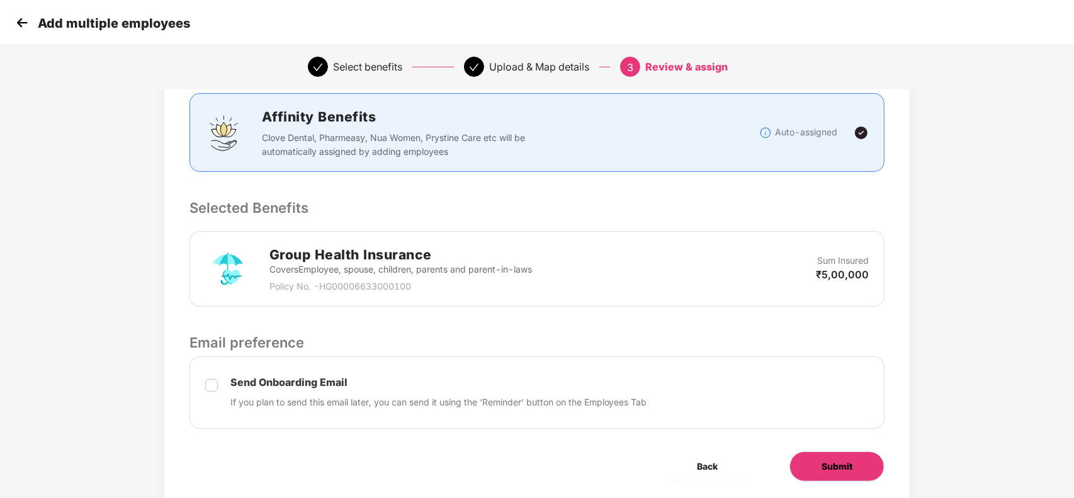
click at [823, 469] on span "Submit" at bounding box center [836, 466] width 31 height 14
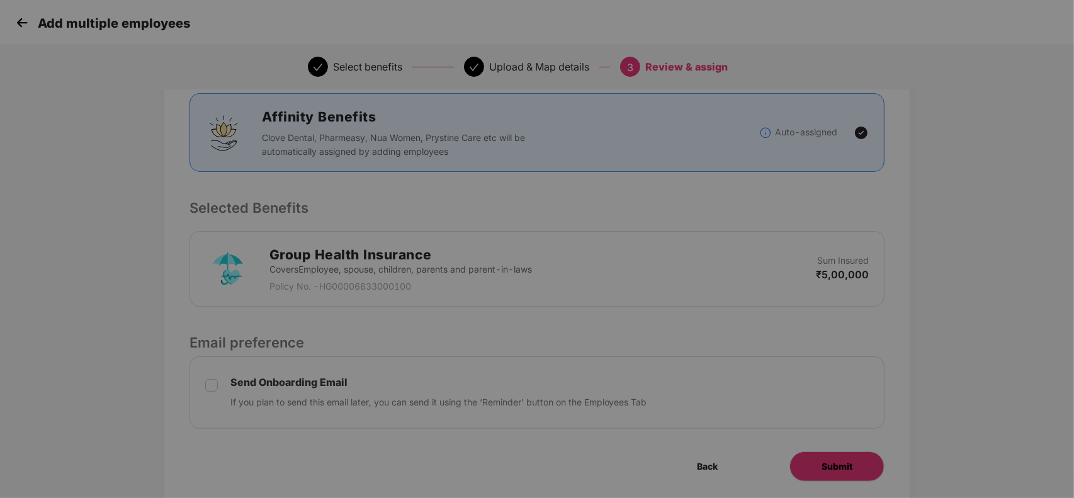
scroll to position [0, 0]
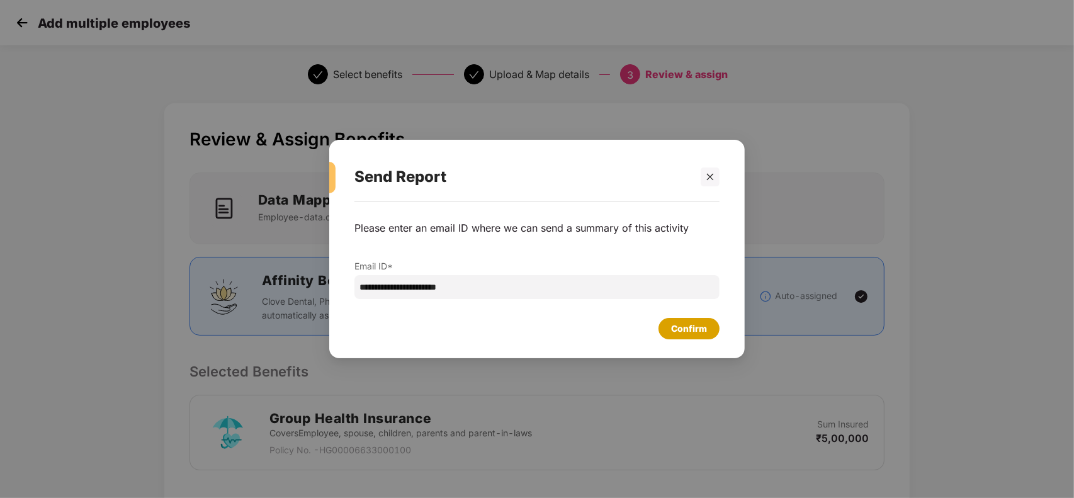
click at [687, 328] on div "Confirm" at bounding box center [689, 329] width 36 height 14
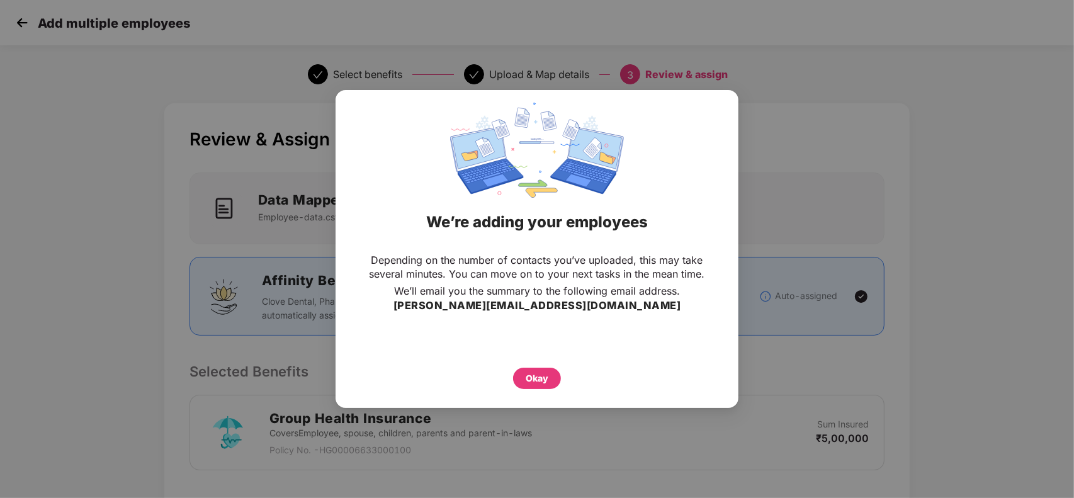
click at [555, 364] on div "Okay" at bounding box center [537, 375] width 352 height 28
click at [540, 371] on div "Okay" at bounding box center [536, 378] width 23 height 14
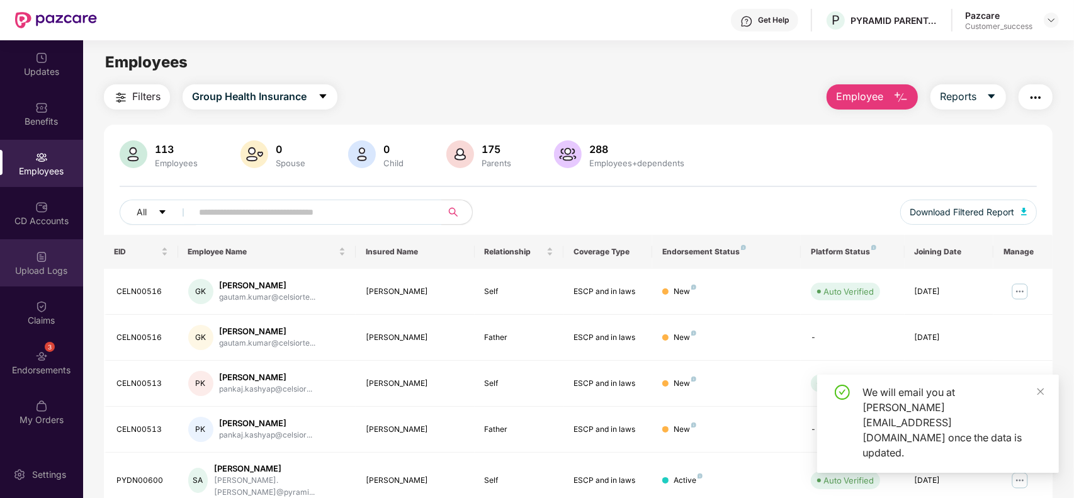
click at [48, 267] on div "Upload Logs" at bounding box center [41, 270] width 83 height 13
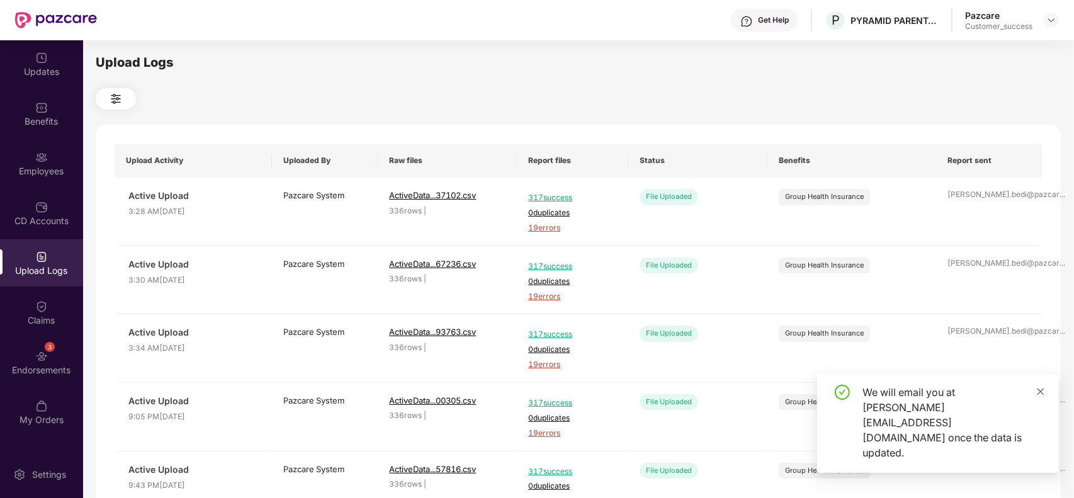
click at [1040, 395] on icon "close" at bounding box center [1040, 391] width 7 height 7
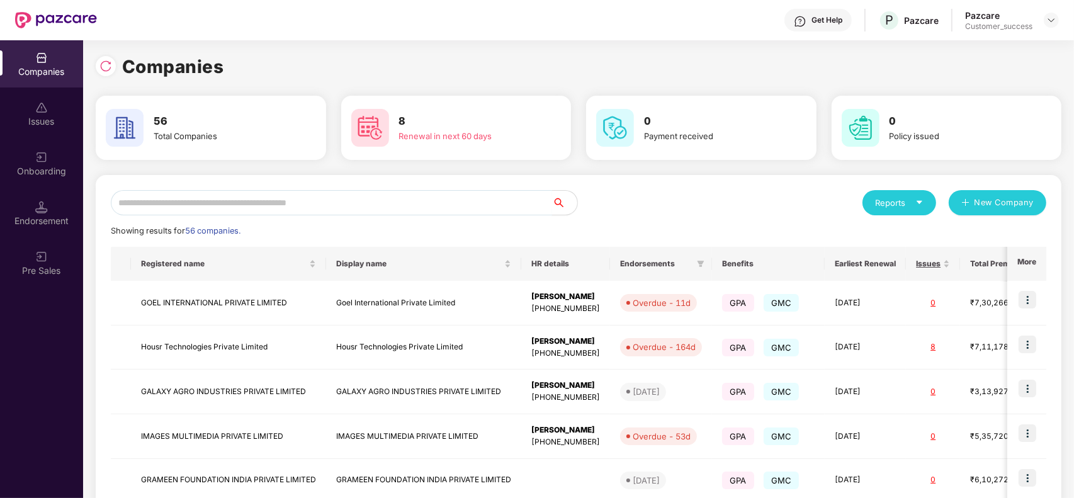
click at [240, 198] on input "text" at bounding box center [331, 202] width 441 height 25
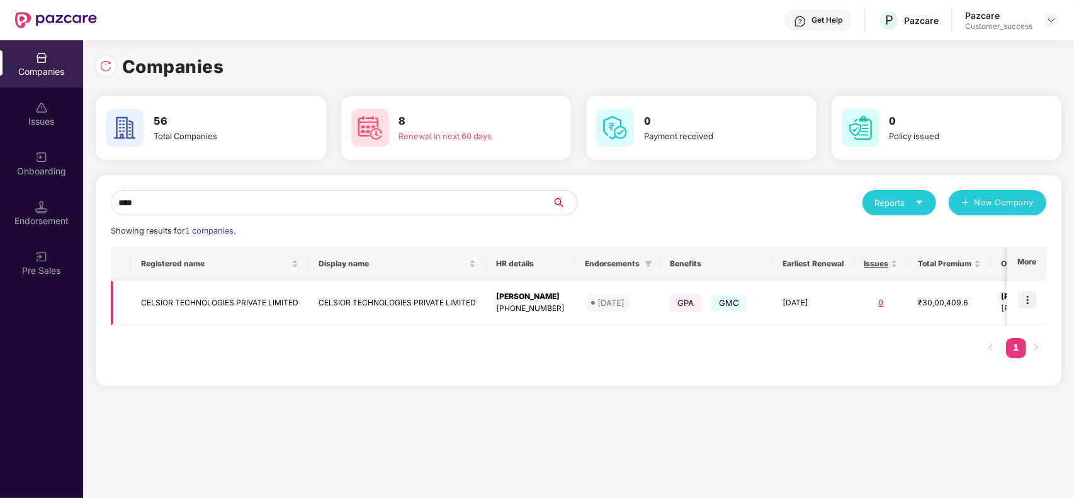
type input "****"
click at [1036, 303] on img at bounding box center [1027, 300] width 18 height 18
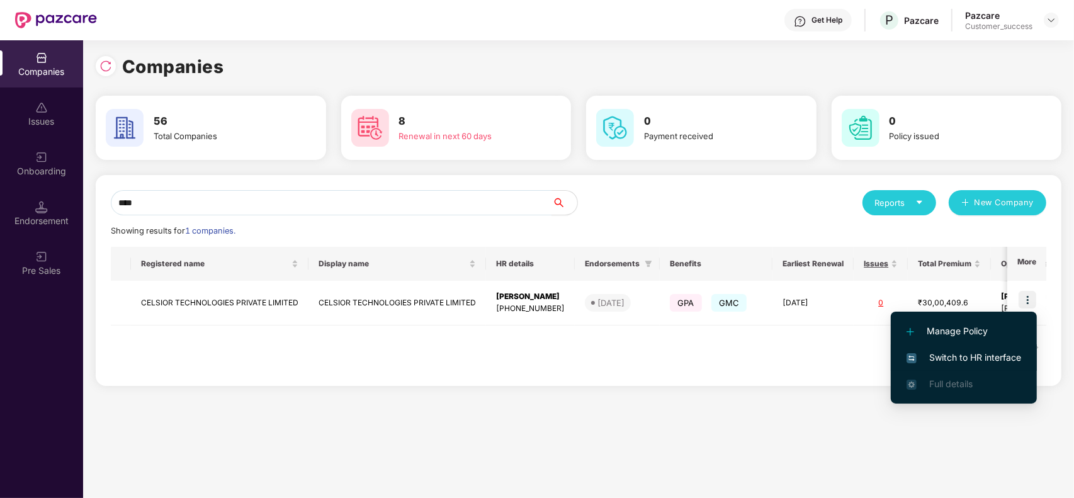
click at [979, 359] on span "Switch to HR interface" at bounding box center [963, 358] width 115 height 14
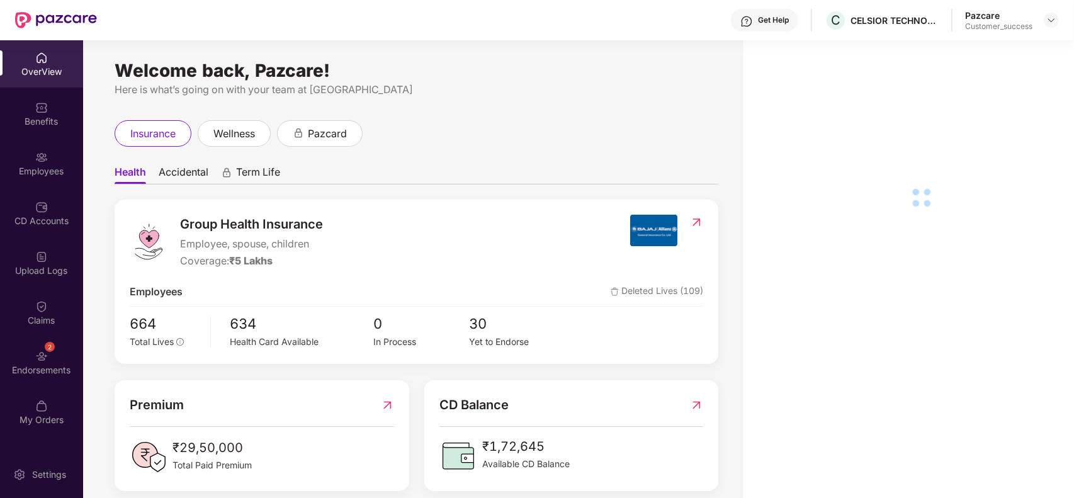
click at [23, 177] on div "Employees" at bounding box center [41, 171] width 83 height 13
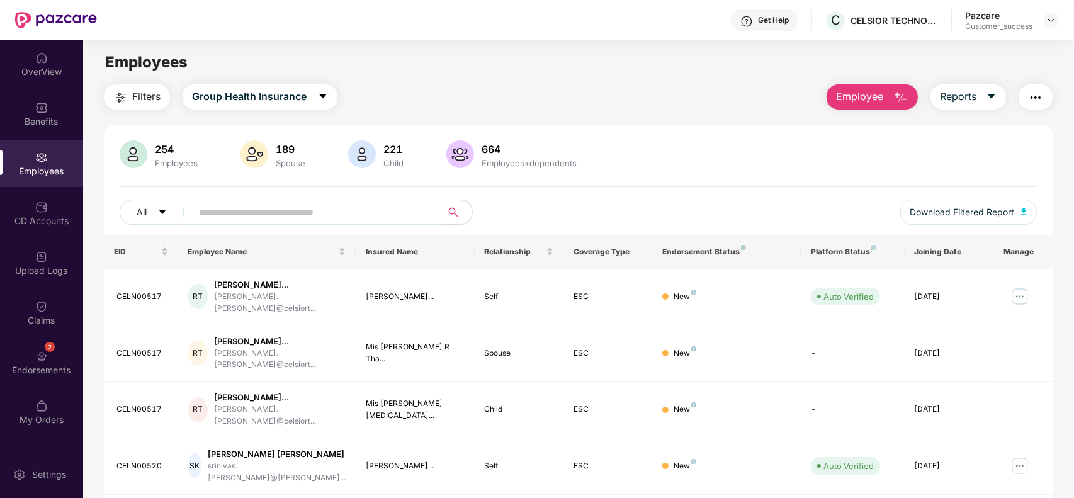
paste input "*********"
type input "*********"
click at [237, 206] on input "*********" at bounding box center [312, 212] width 226 height 19
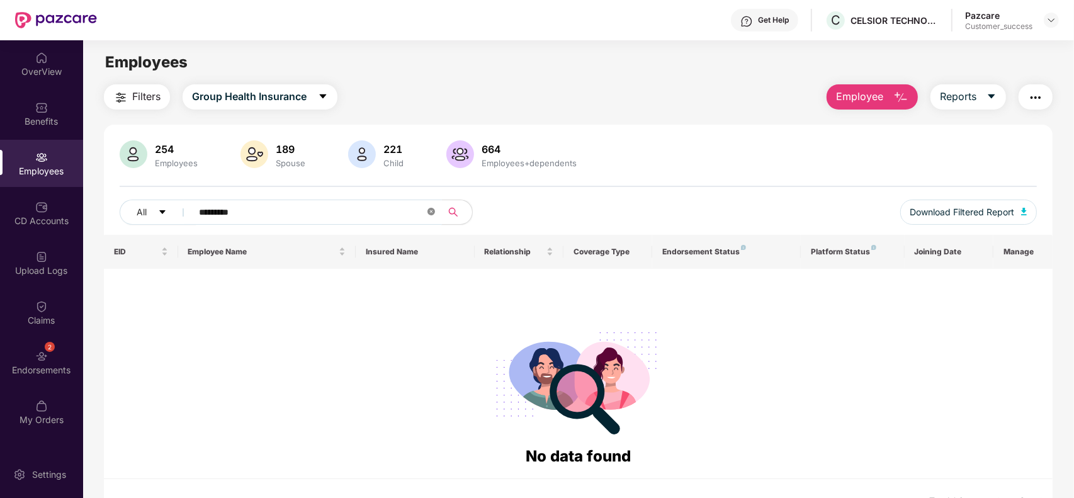
click at [430, 215] on icon "close-circle" at bounding box center [431, 212] width 8 height 8
type input "*"
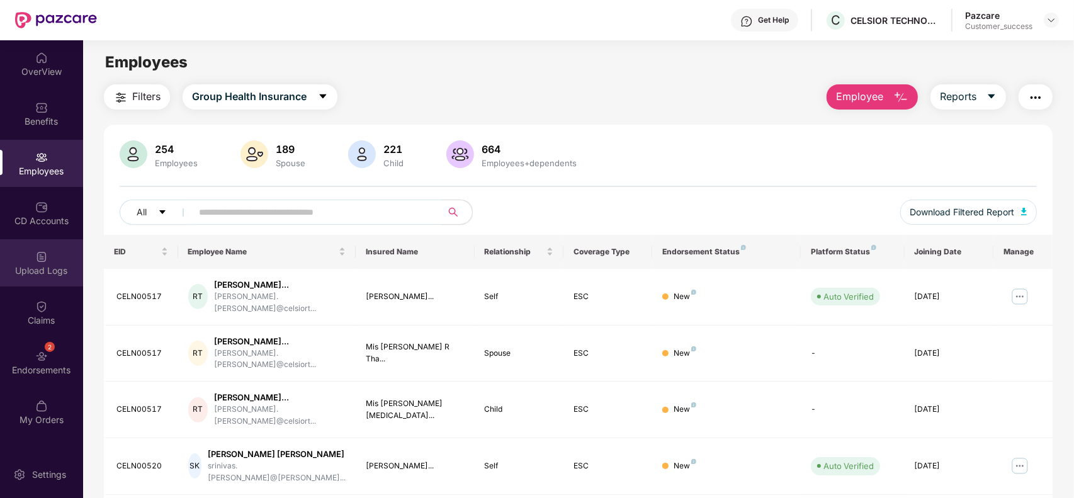
click at [39, 274] on div "Upload Logs" at bounding box center [41, 270] width 83 height 13
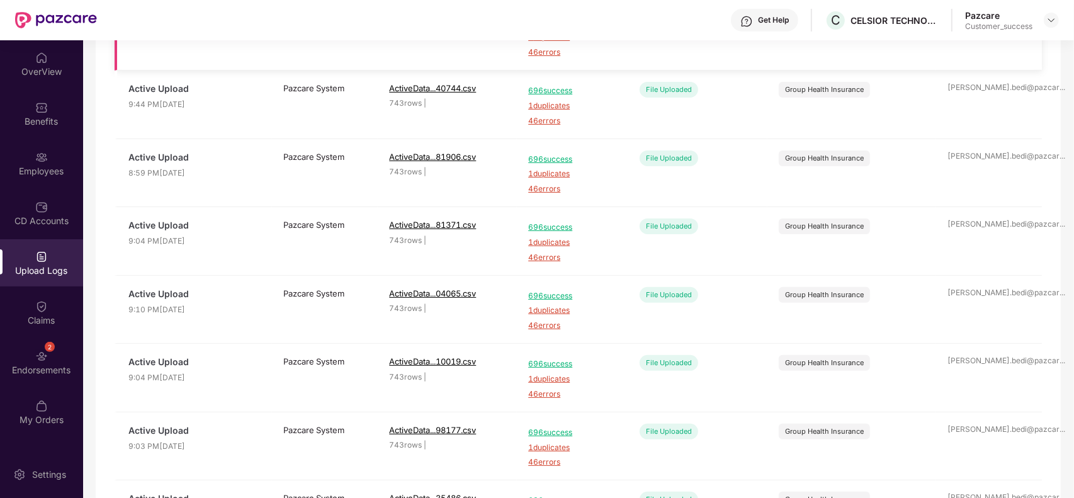
scroll to position [415, 0]
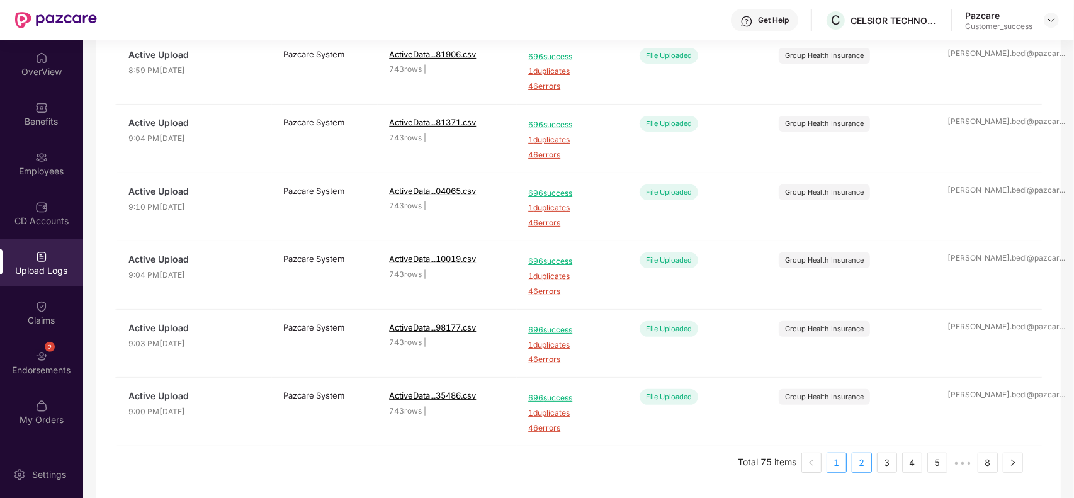
click at [853, 463] on link "2" at bounding box center [861, 462] width 19 height 19
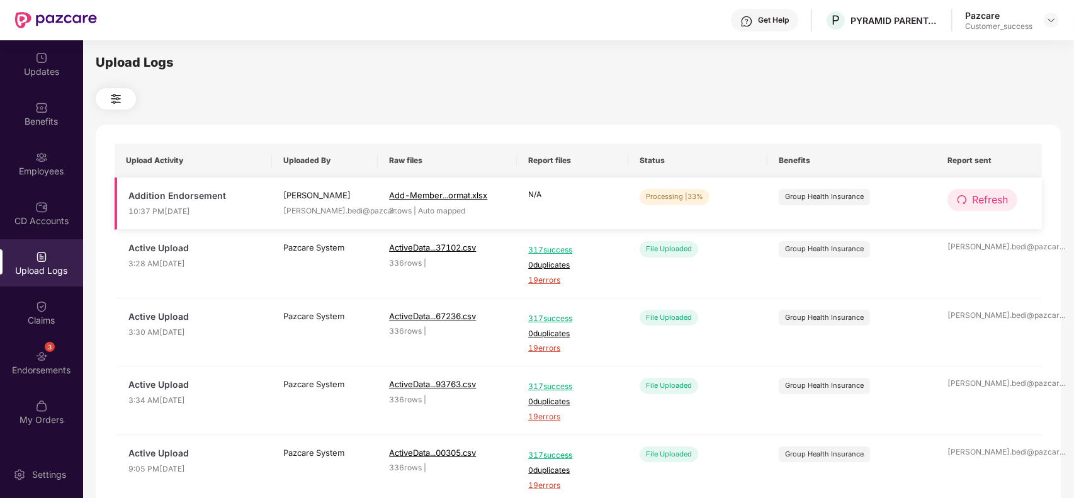
click at [972, 205] on span "Refresh" at bounding box center [990, 200] width 36 height 16
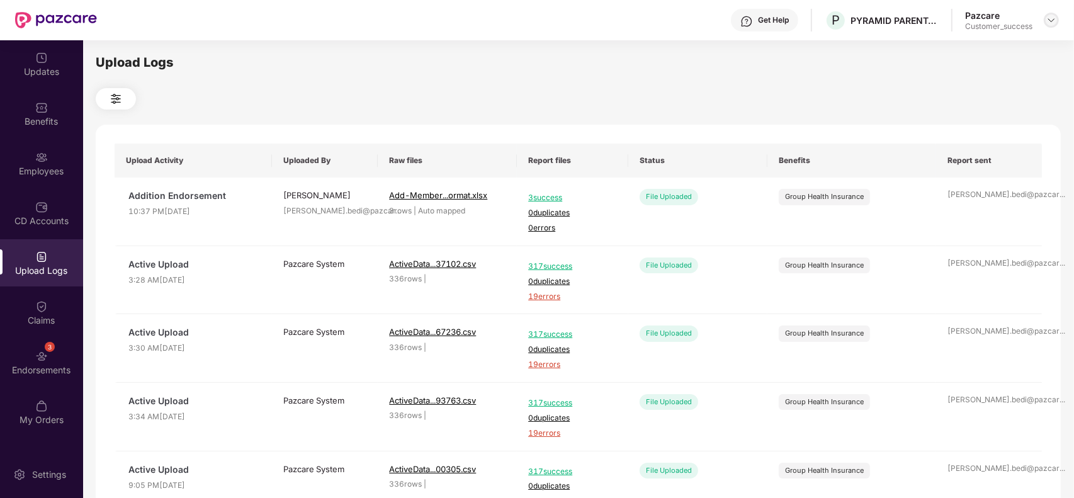
click at [1048, 22] on img at bounding box center [1051, 20] width 10 height 10
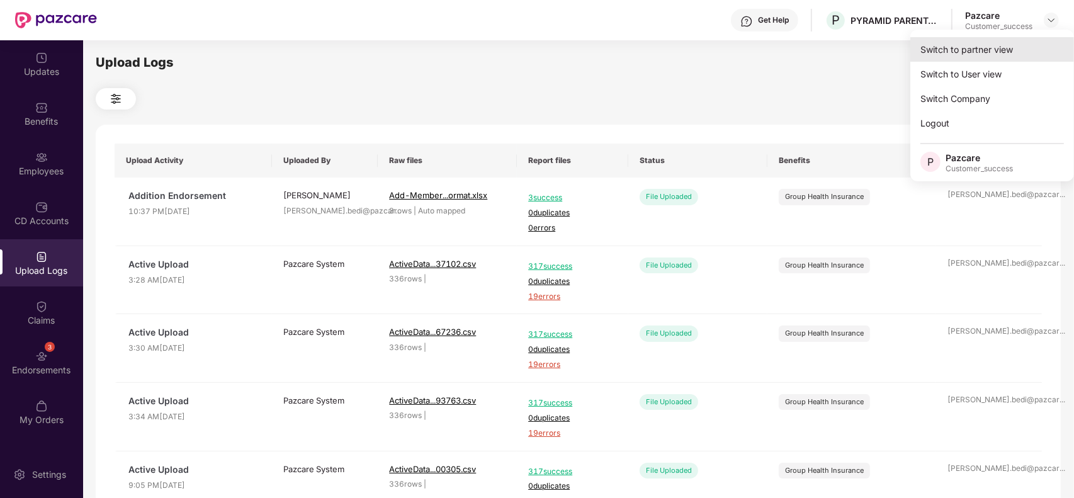
click at [998, 48] on div "Switch to partner view" at bounding box center [992, 49] width 164 height 25
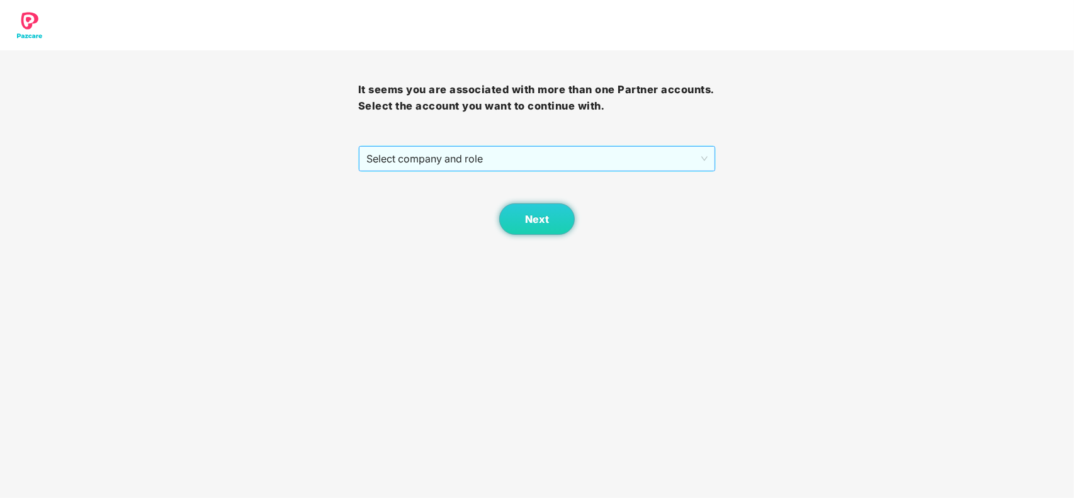
click at [624, 154] on span "Select company and role" at bounding box center [537, 159] width 342 height 24
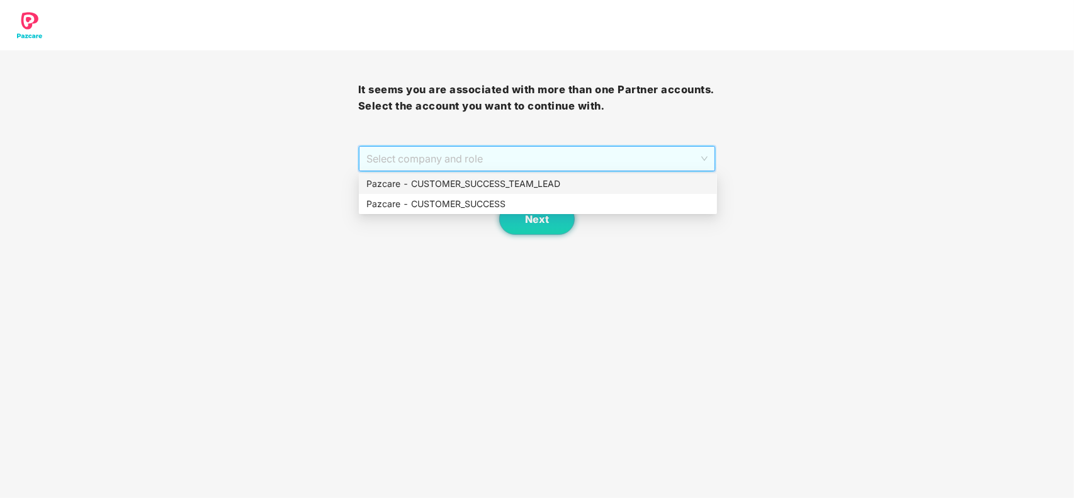
click at [483, 194] on div "Pazcare - CUSTOMER_SUCCESS" at bounding box center [538, 204] width 358 height 20
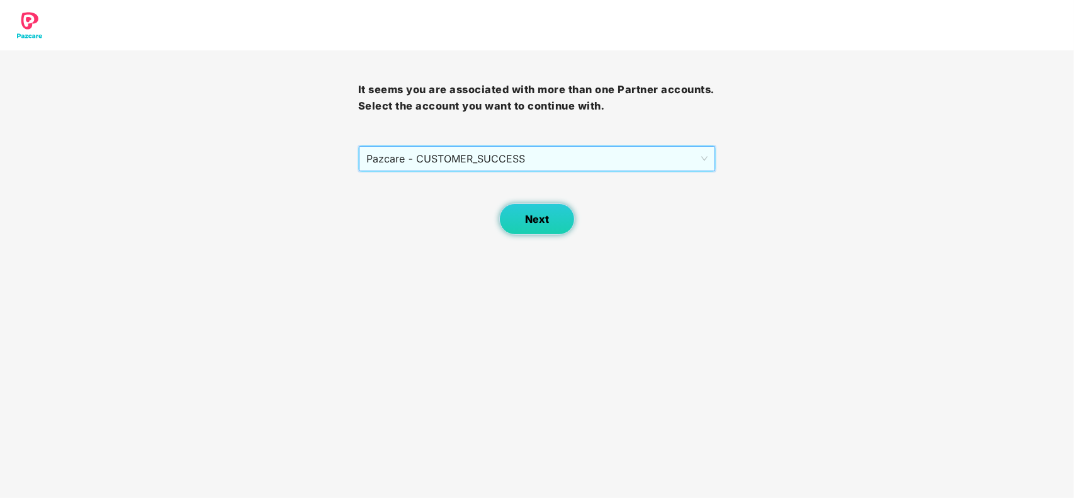
click at [532, 224] on span "Next" at bounding box center [537, 219] width 24 height 12
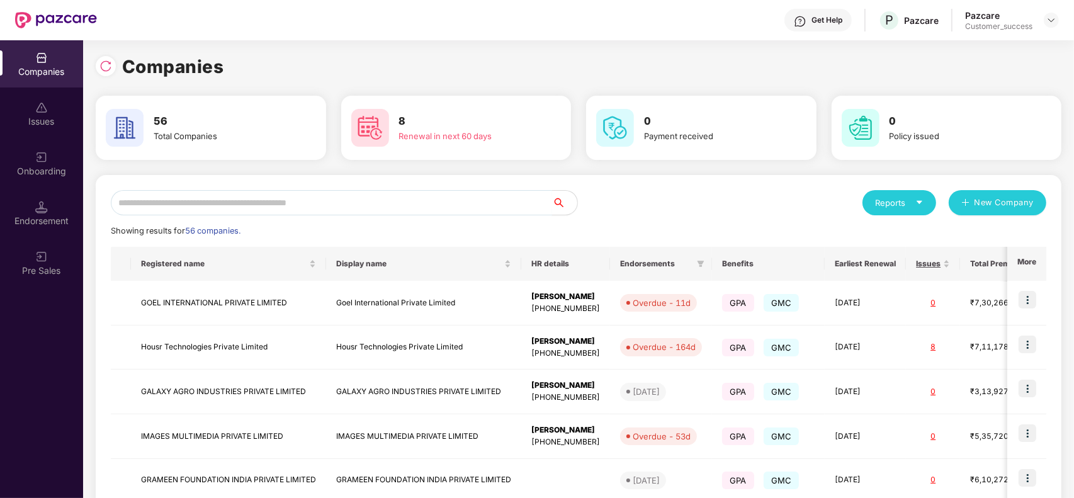
click at [432, 210] on input "text" at bounding box center [331, 202] width 441 height 25
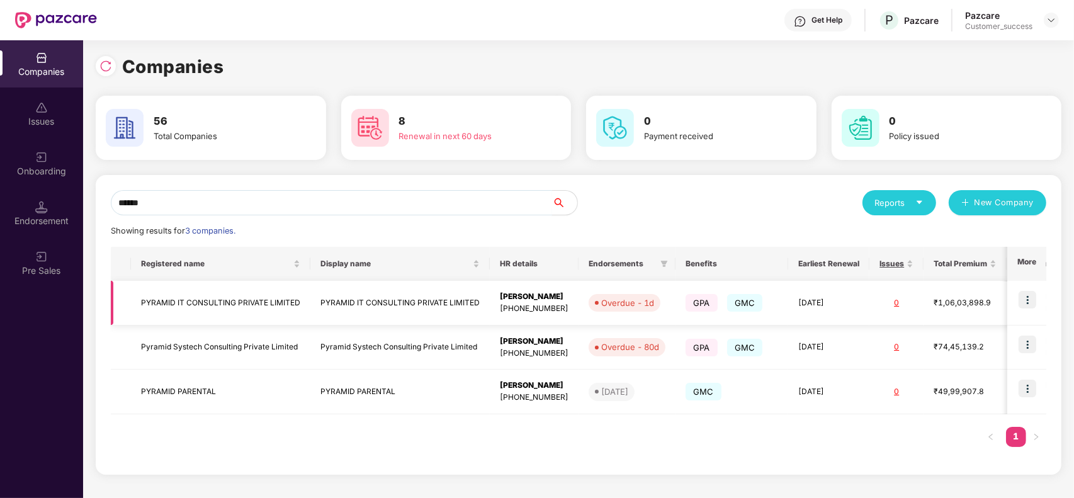
type input "******"
click at [1024, 296] on img at bounding box center [1027, 300] width 18 height 18
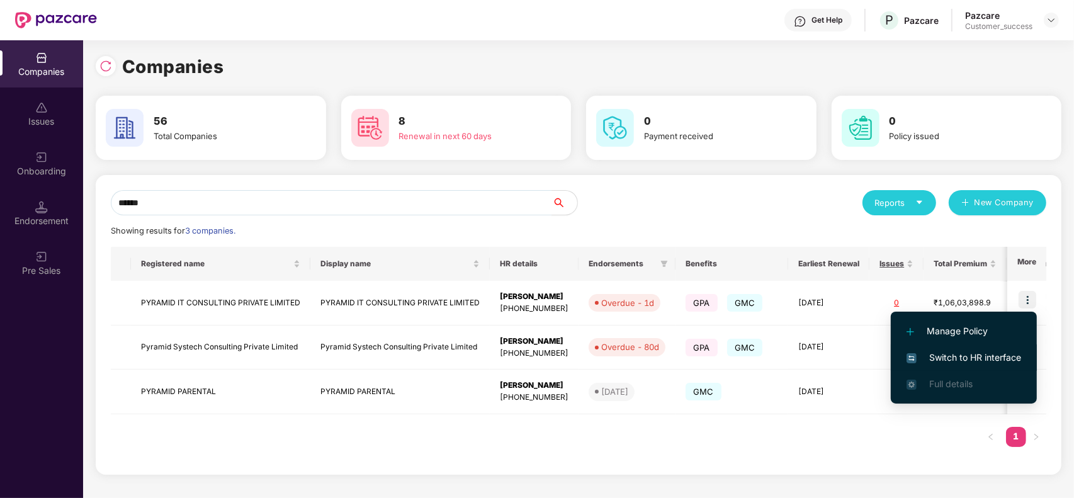
click at [969, 349] on li "Switch to HR interface" at bounding box center [963, 357] width 146 height 26
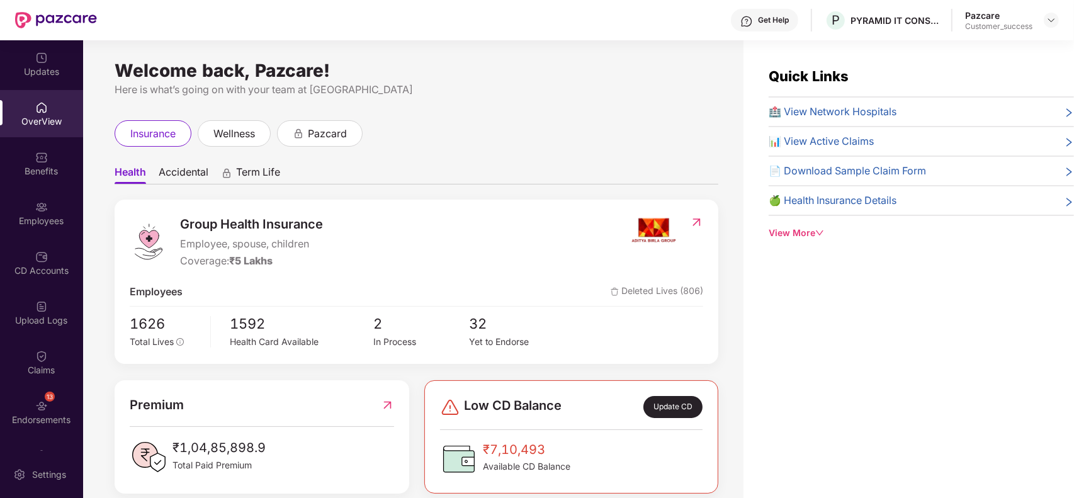
click at [31, 216] on div "Employees" at bounding box center [41, 221] width 83 height 13
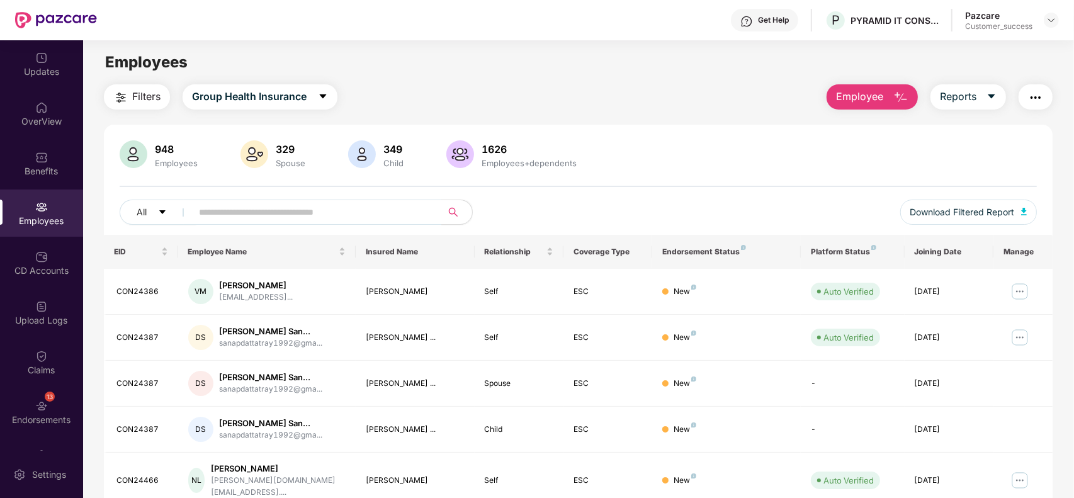
click at [876, 99] on span "Employee" at bounding box center [859, 97] width 47 height 16
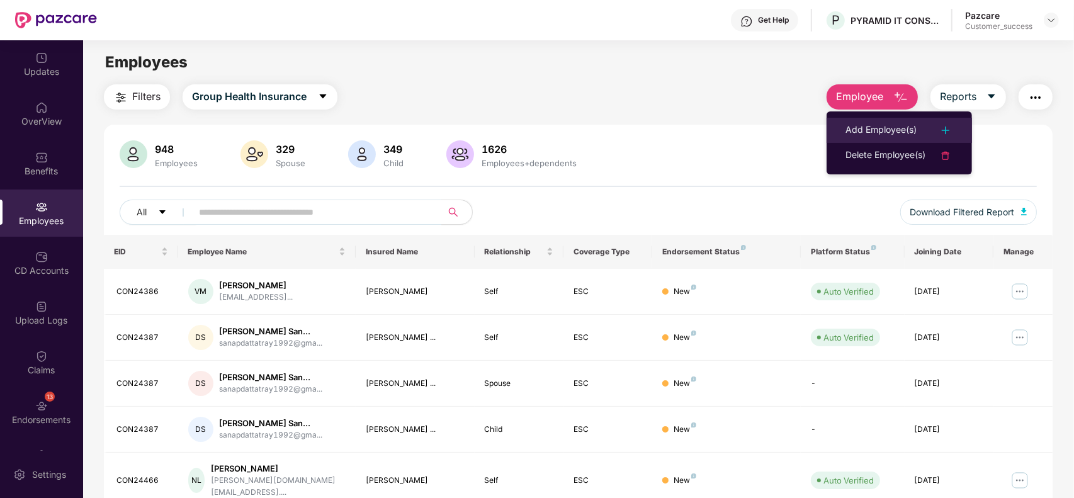
click at [873, 125] on div "Add Employee(s)" at bounding box center [880, 130] width 71 height 15
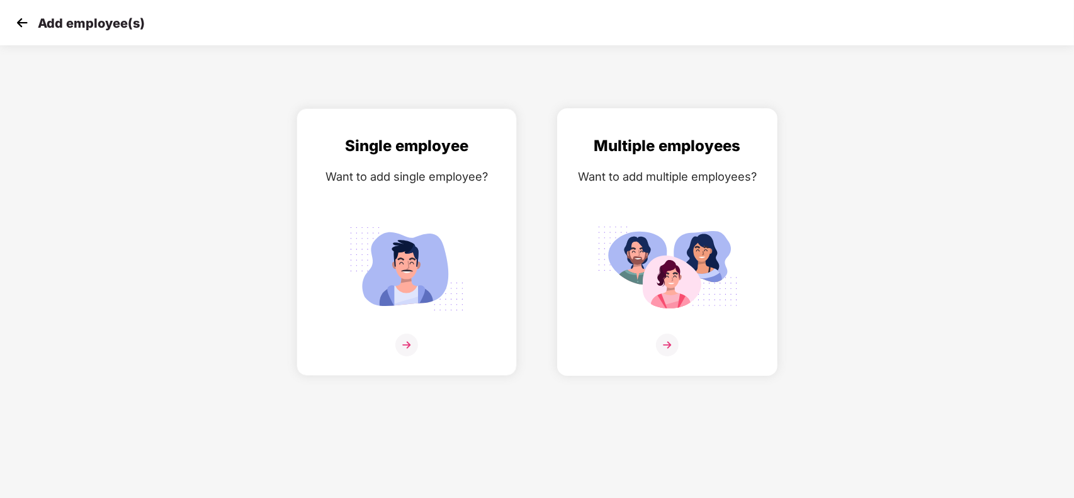
click at [674, 220] on img at bounding box center [667, 269] width 141 height 98
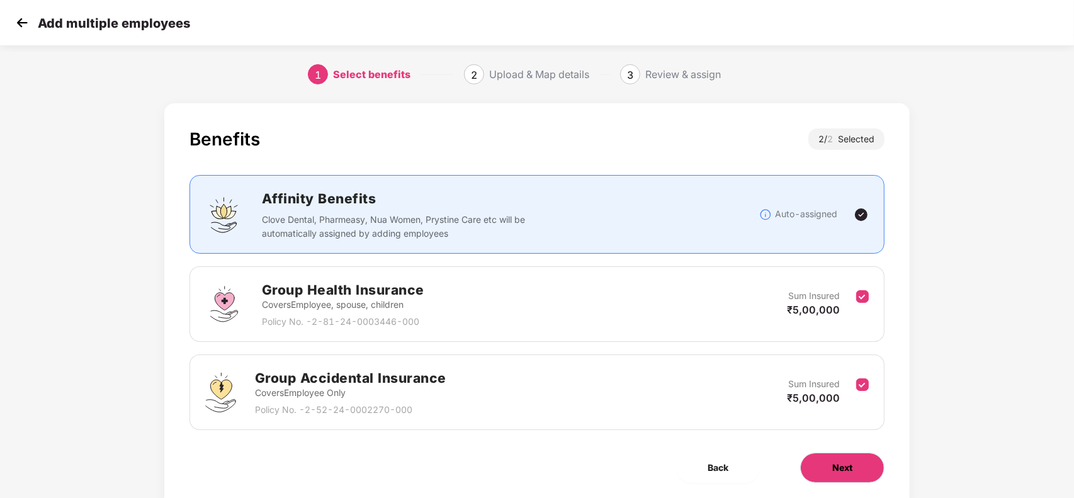
click at [823, 458] on button "Next" at bounding box center [842, 467] width 84 height 30
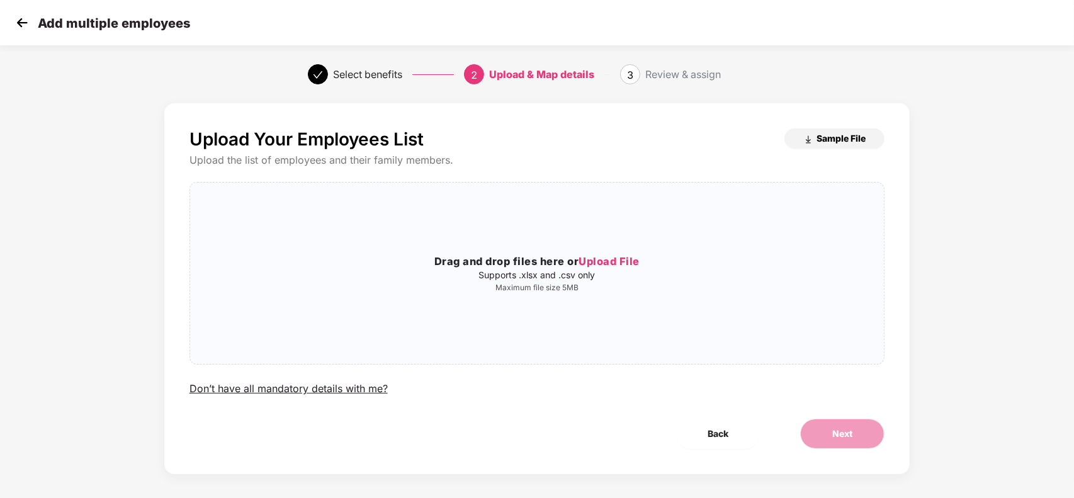
click at [829, 143] on span "Sample File" at bounding box center [840, 138] width 49 height 12
click at [603, 271] on p "Supports .xlsx and .csv only" at bounding box center [537, 275] width 694 height 10
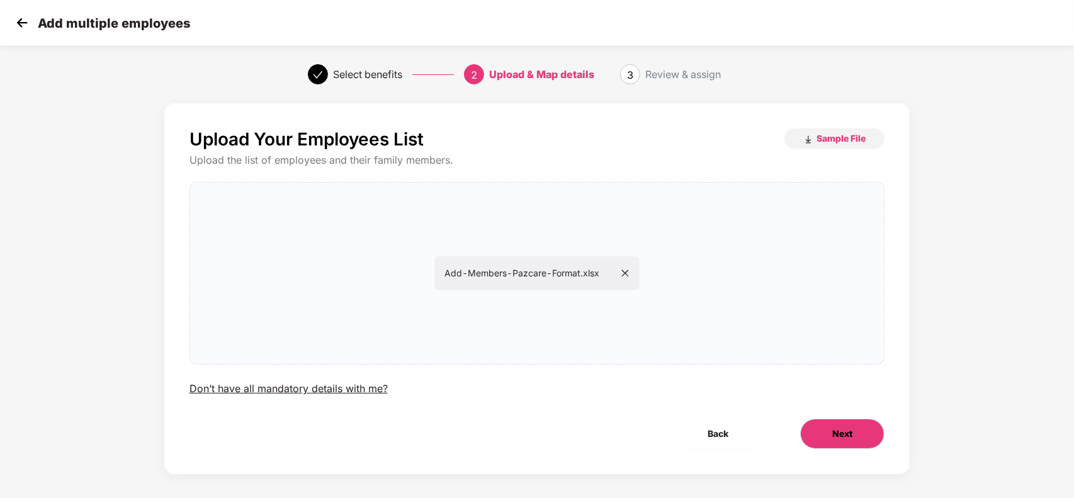
click at [813, 429] on button "Next" at bounding box center [842, 433] width 84 height 30
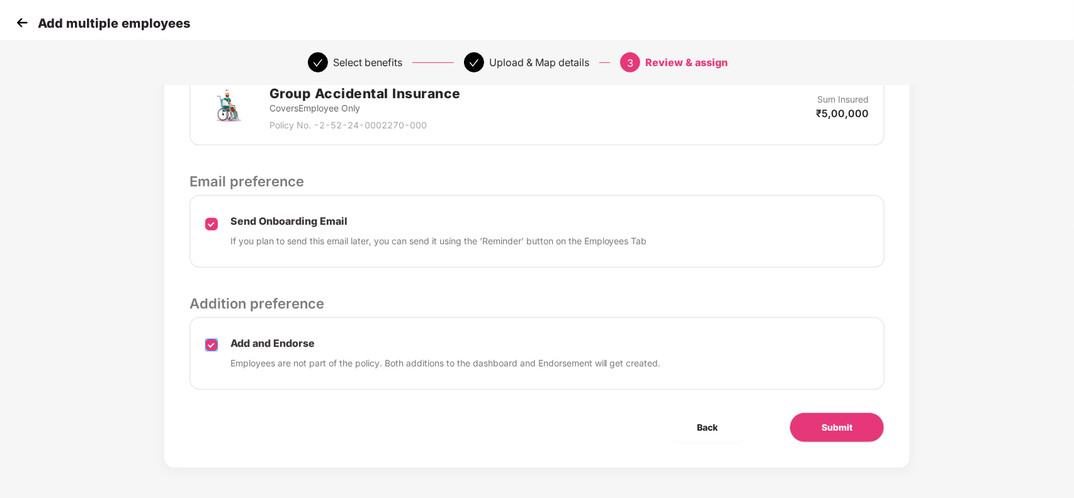
scroll to position [413, 0]
click at [855, 422] on button "Submit" at bounding box center [836, 427] width 95 height 30
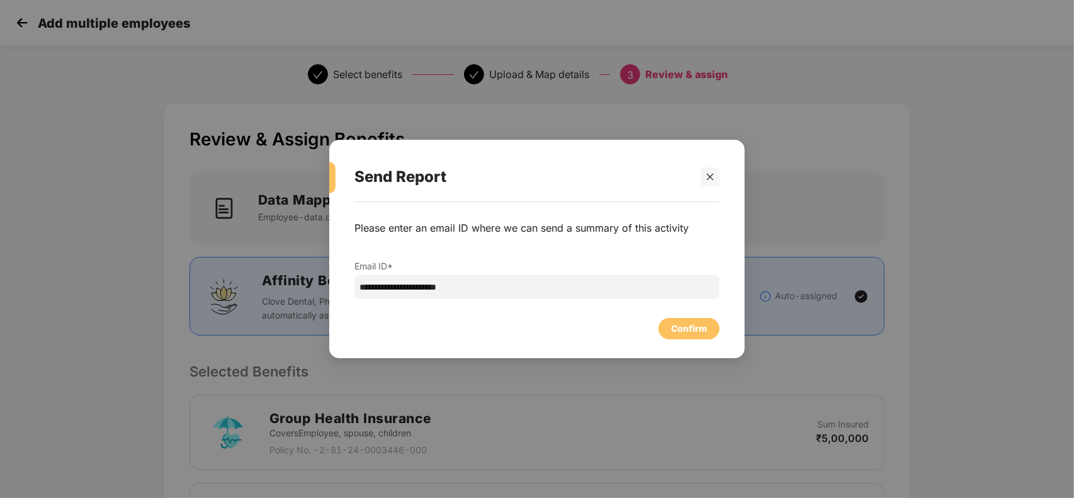
click at [705, 341] on div "**********" at bounding box center [536, 273] width 415 height 143
click at [697, 334] on div "Confirm" at bounding box center [689, 329] width 36 height 14
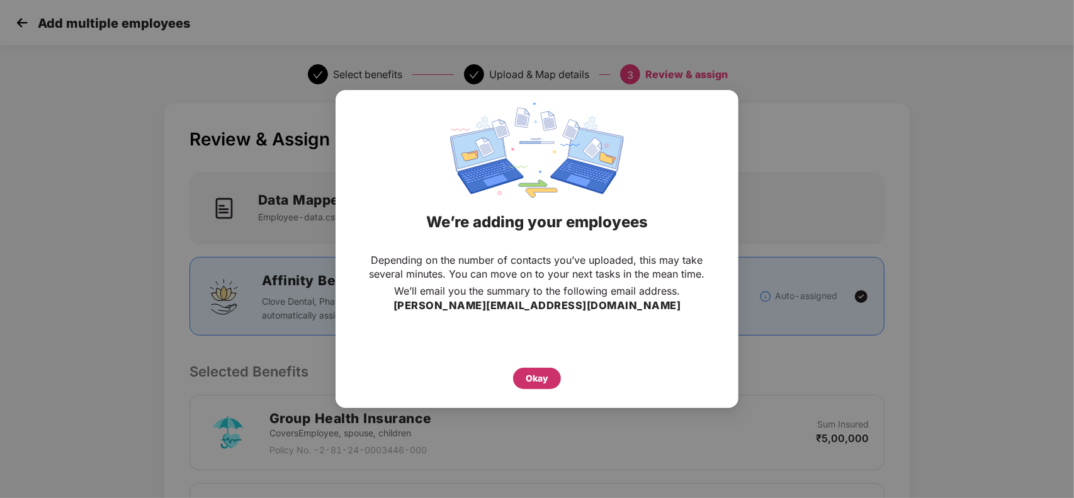
click at [539, 381] on div "Okay" at bounding box center [536, 378] width 23 height 14
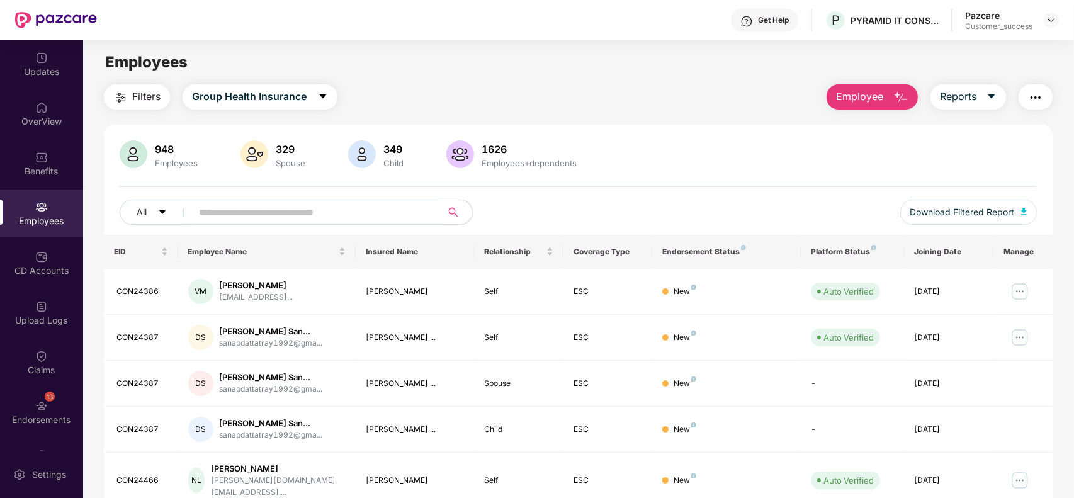
click at [880, 93] on span "Employee" at bounding box center [859, 97] width 47 height 16
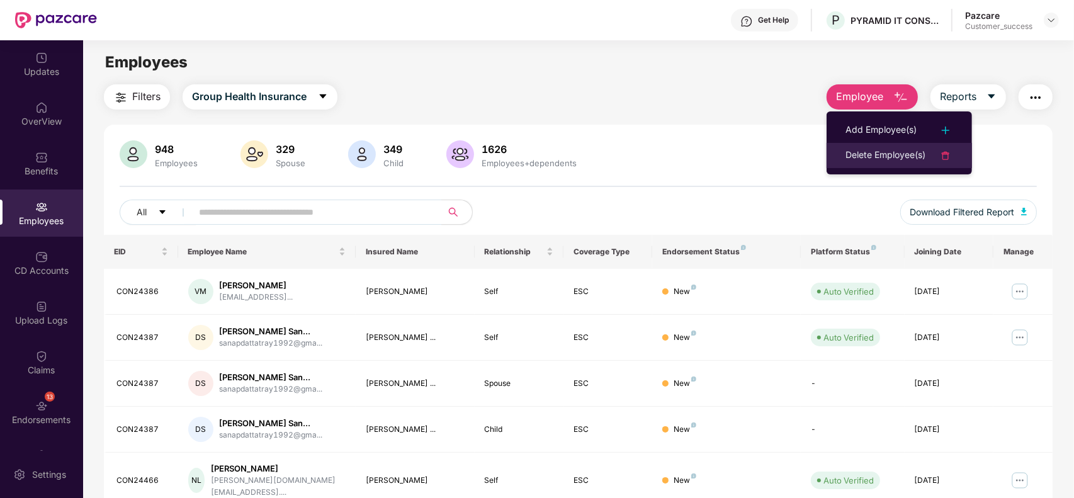
click at [875, 157] on div "Delete Employee(s)" at bounding box center [885, 155] width 80 height 15
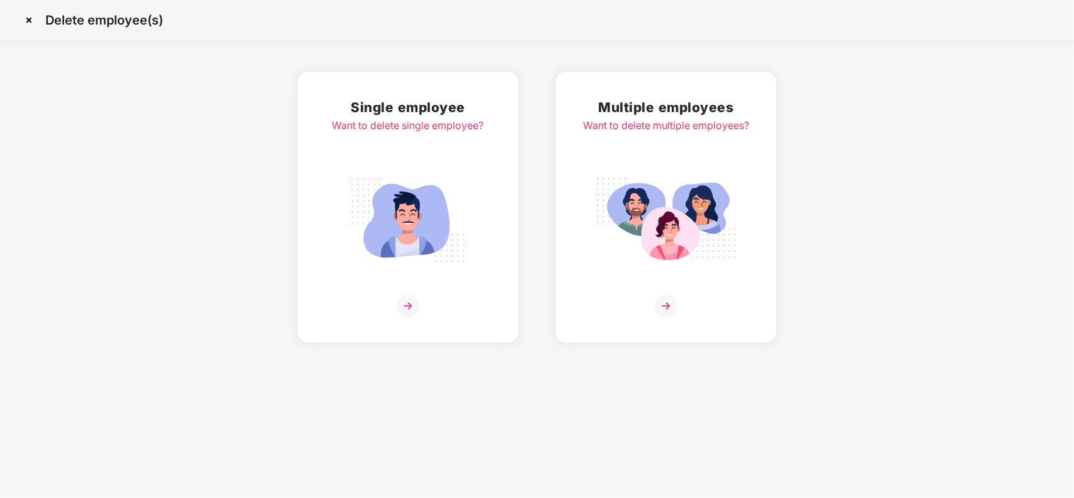
click at [719, 193] on img at bounding box center [665, 220] width 141 height 98
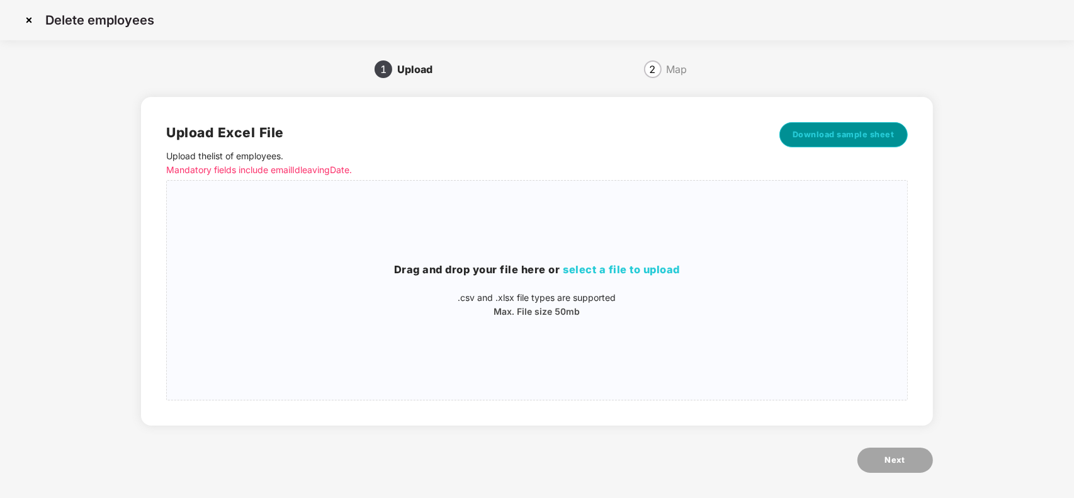
click at [807, 133] on span "Download sample sheet" at bounding box center [843, 134] width 102 height 13
click at [653, 340] on div "Drag and drop your file here or select a file to upload .csv and .xlsx file typ…" at bounding box center [536, 290] width 739 height 199
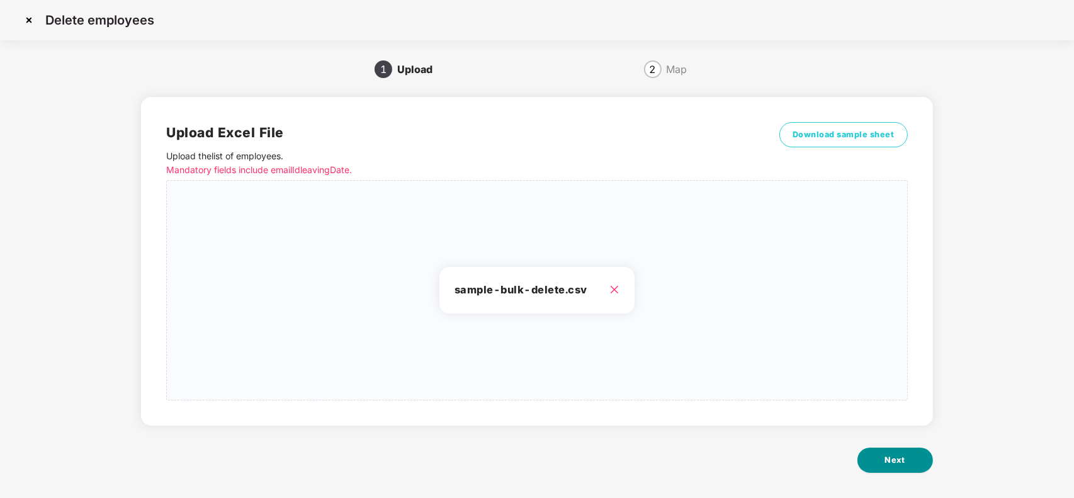
click at [905, 455] on button "Next" at bounding box center [895, 459] width 76 height 25
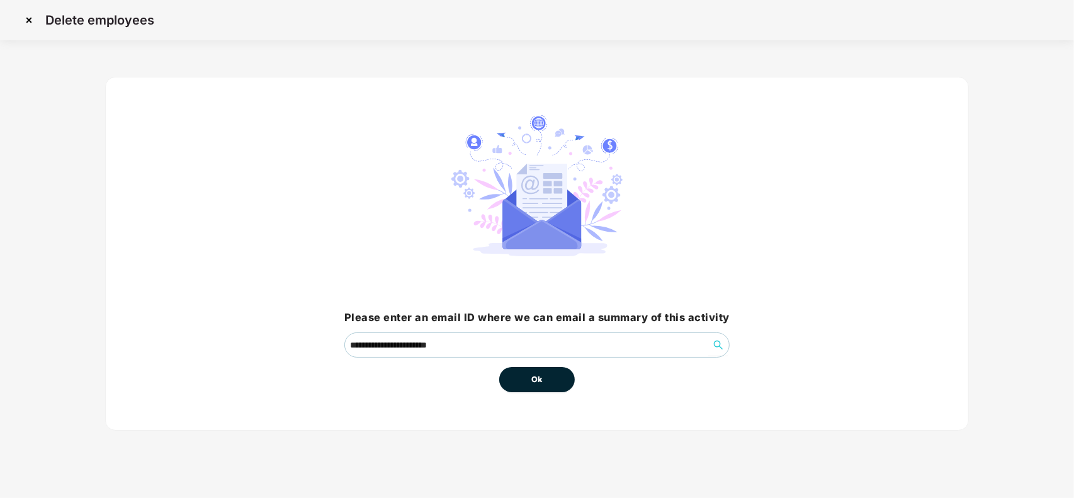
click at [535, 388] on button "Ok" at bounding box center [537, 379] width 76 height 25
click at [542, 376] on button "Ok" at bounding box center [537, 379] width 76 height 25
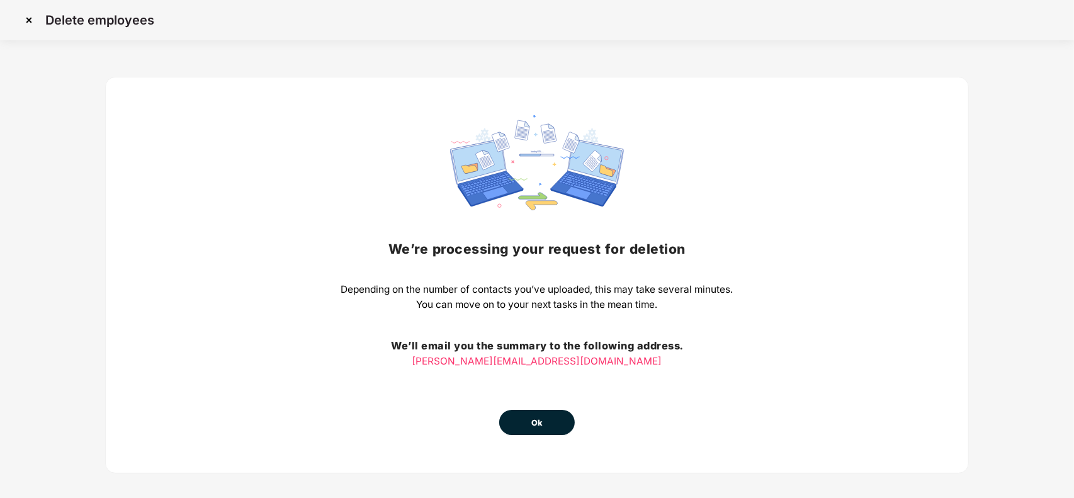
click at [527, 410] on button "Ok" at bounding box center [537, 422] width 76 height 25
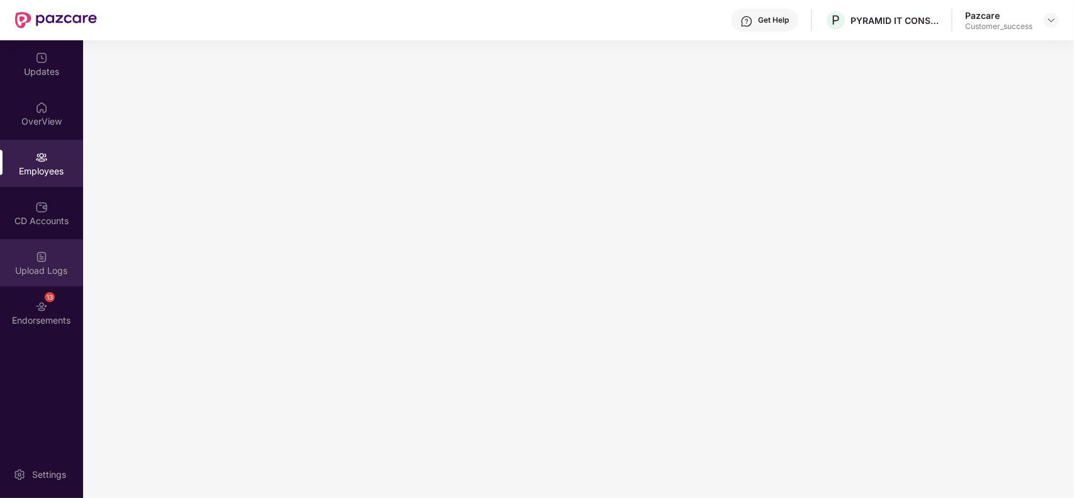
click at [43, 264] on div "Upload Logs" at bounding box center [41, 270] width 83 height 13
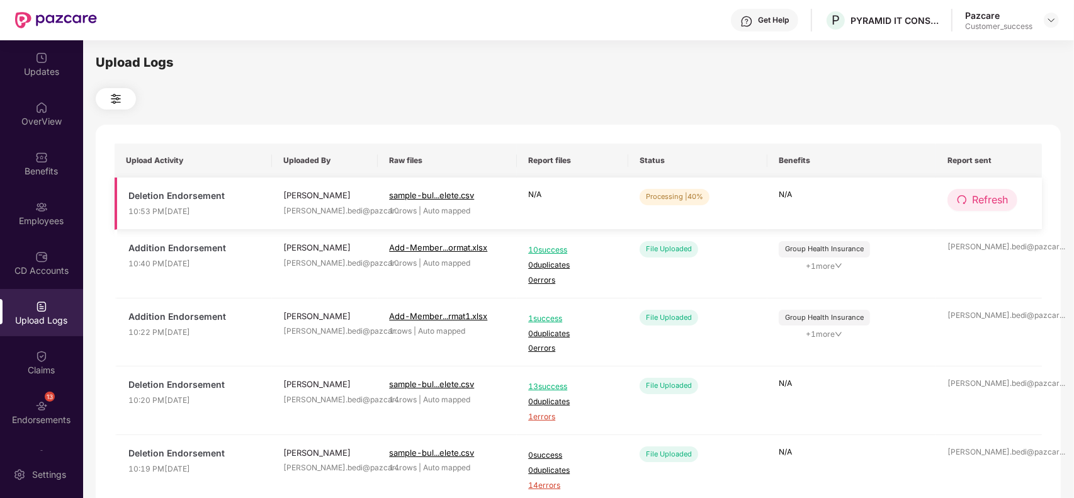
click at [999, 206] on span "Refresh" at bounding box center [990, 200] width 36 height 16
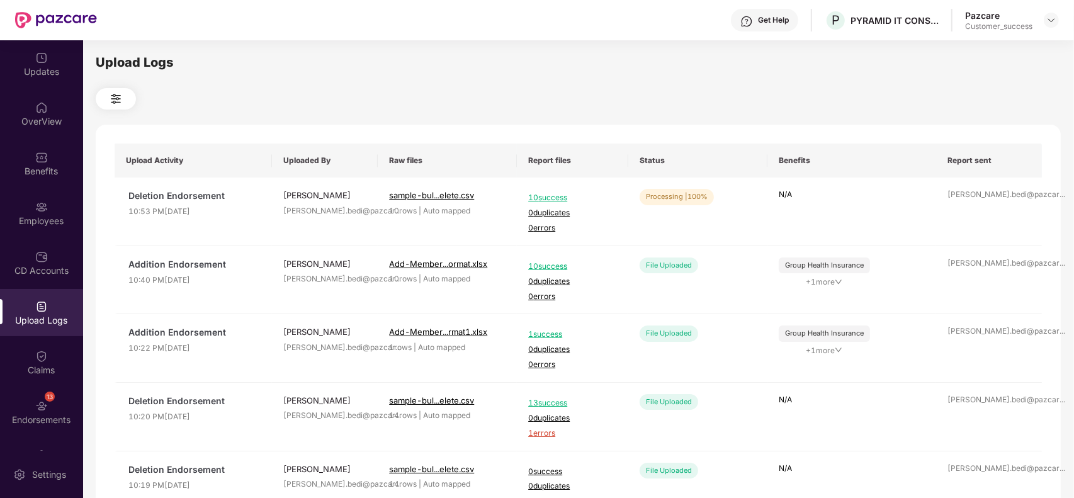
click at [1059, 20] on header "Get Help P PYRAMID IT CONSULTING PRIVATE LIMITED Pazcare Customer_success" at bounding box center [537, 20] width 1074 height 40
click at [1051, 20] on img at bounding box center [1051, 20] width 10 height 10
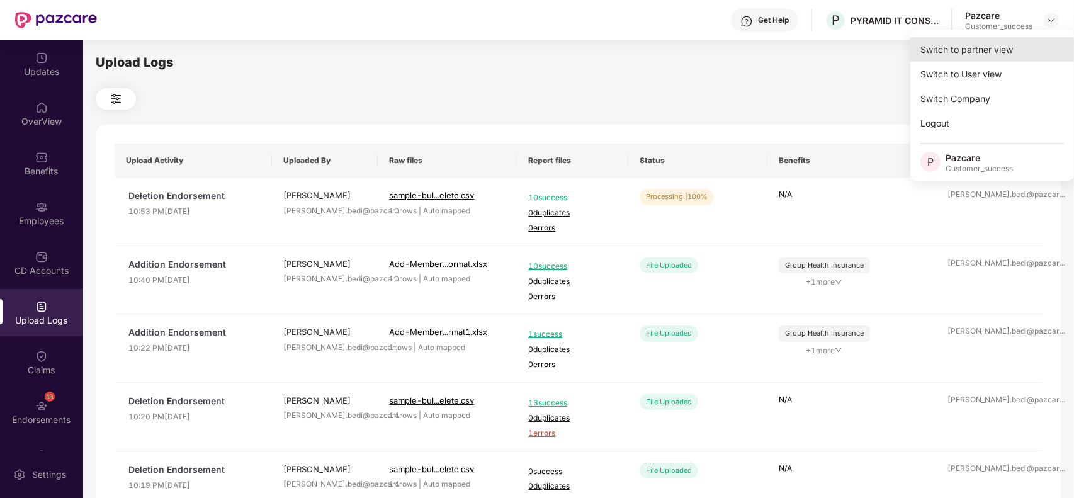
click at [999, 43] on div "Switch to partner view" at bounding box center [992, 49] width 164 height 25
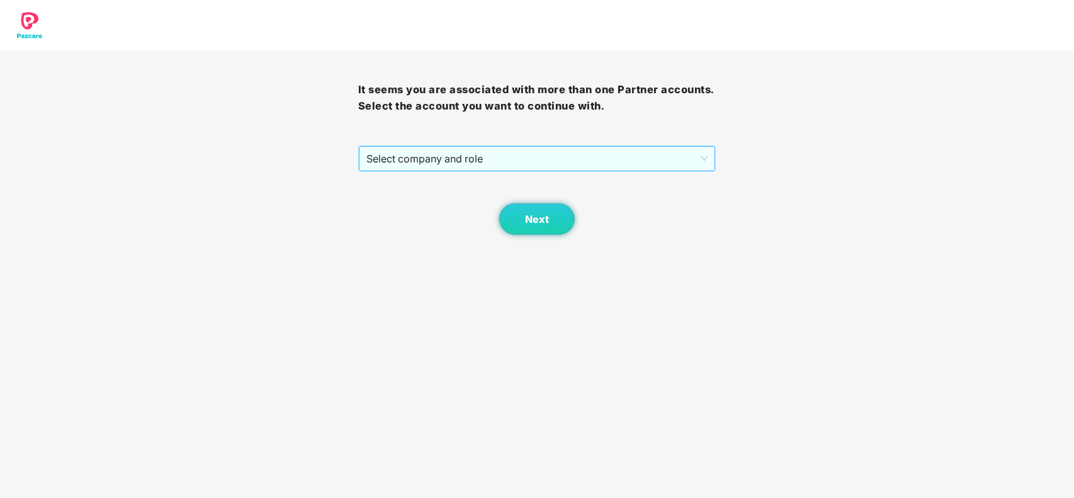
click at [608, 157] on span "Select company and role" at bounding box center [537, 159] width 342 height 24
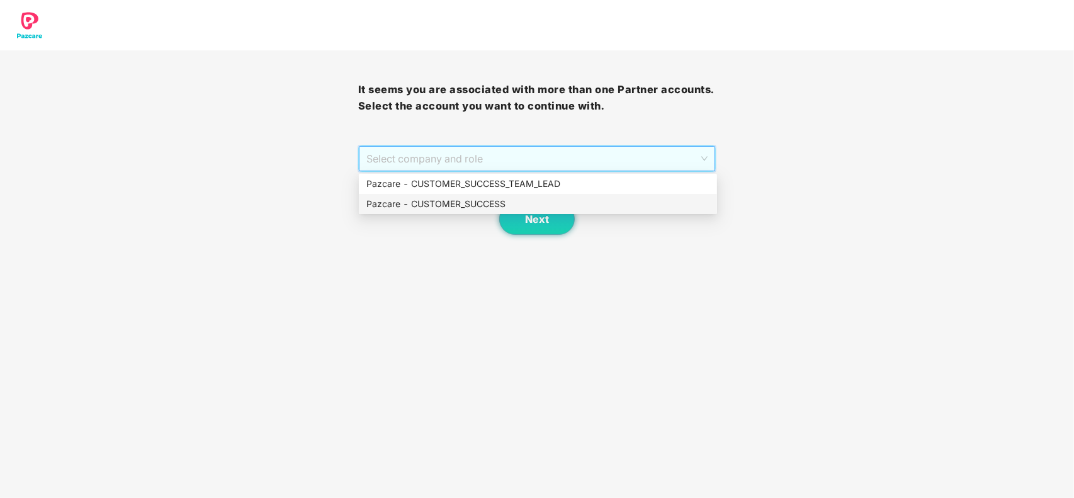
click at [429, 205] on div "Pazcare - CUSTOMER_SUCCESS" at bounding box center [537, 204] width 343 height 14
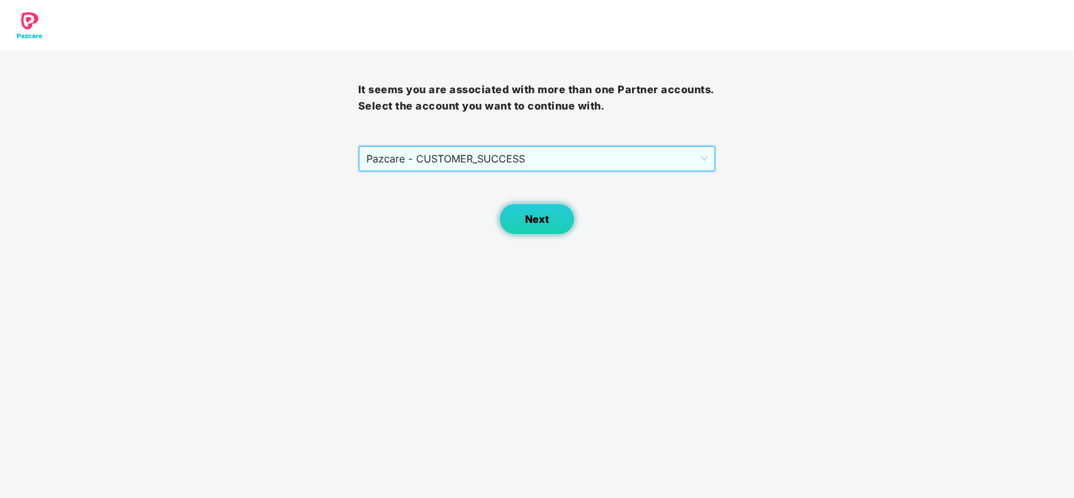
click at [527, 221] on span "Next" at bounding box center [537, 219] width 24 height 12
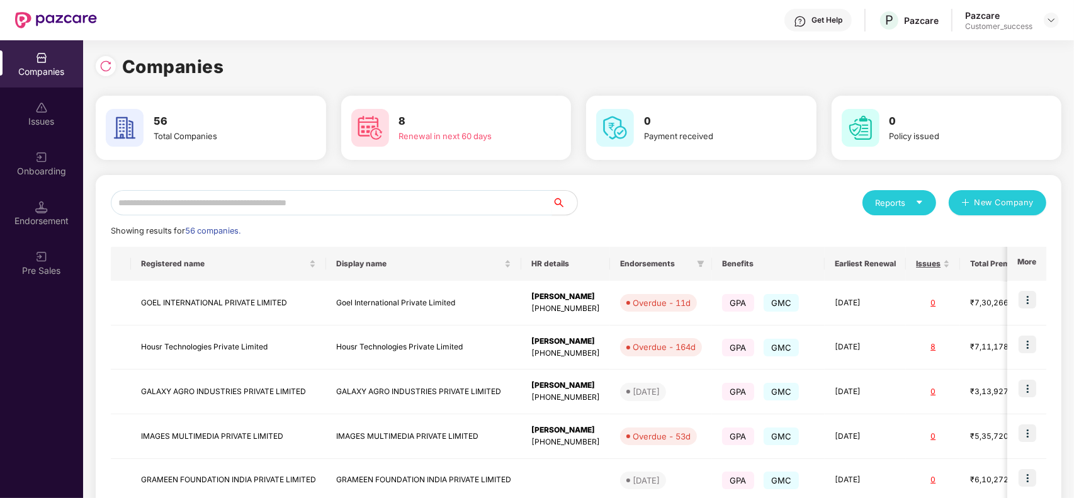
click at [373, 203] on input "text" at bounding box center [331, 202] width 441 height 25
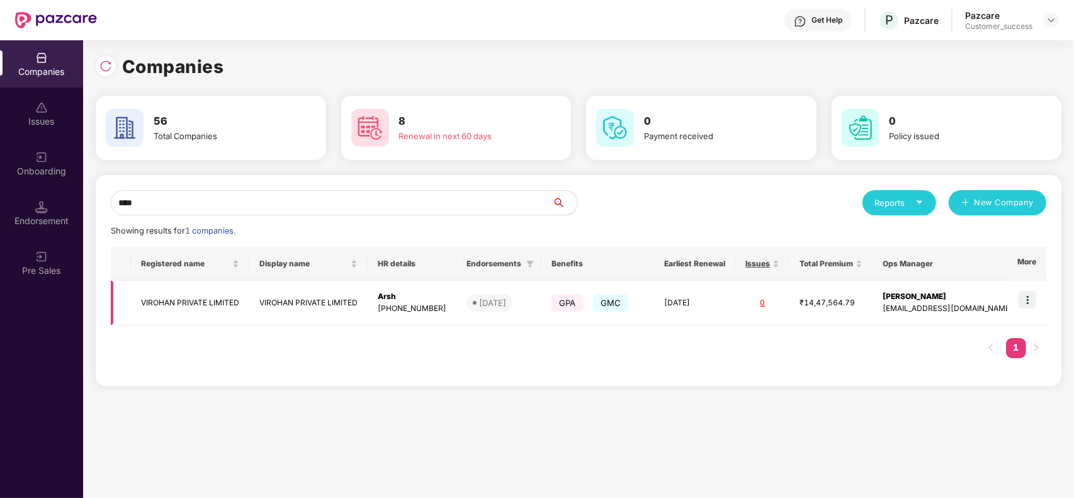
type input "****"
click at [1033, 288] on td at bounding box center [1026, 303] width 39 height 45
click at [1030, 302] on img at bounding box center [1027, 300] width 18 height 18
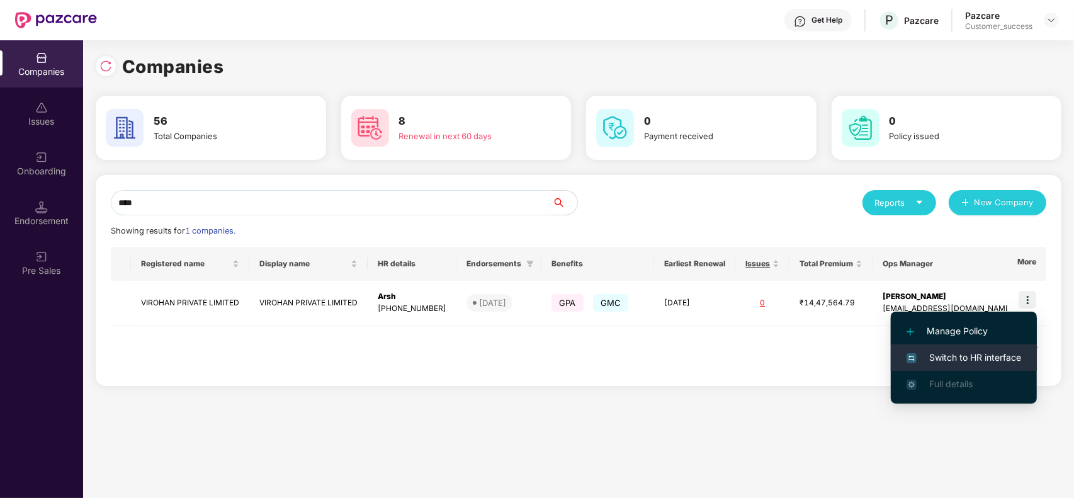
click at [958, 359] on span "Switch to HR interface" at bounding box center [963, 358] width 115 height 14
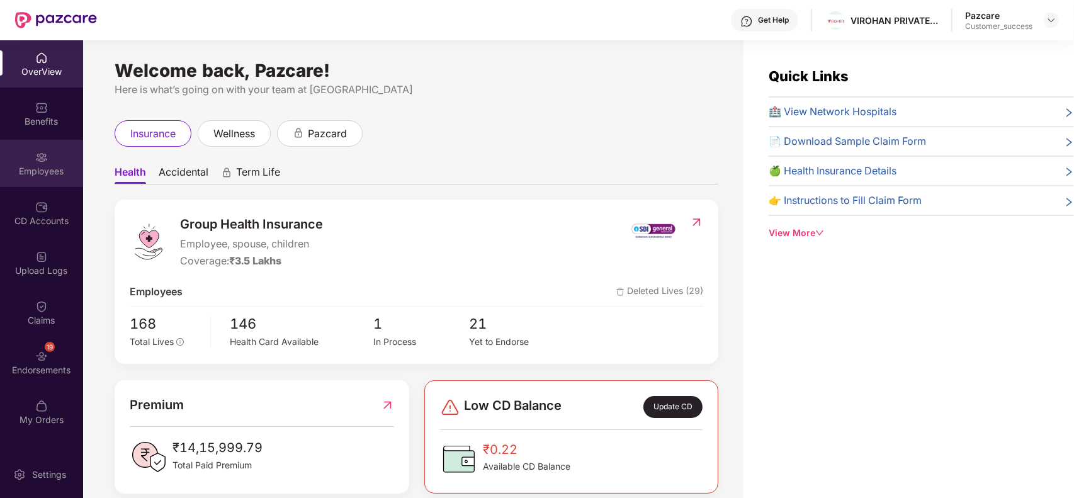
click at [28, 177] on div "Employees" at bounding box center [41, 171] width 83 height 13
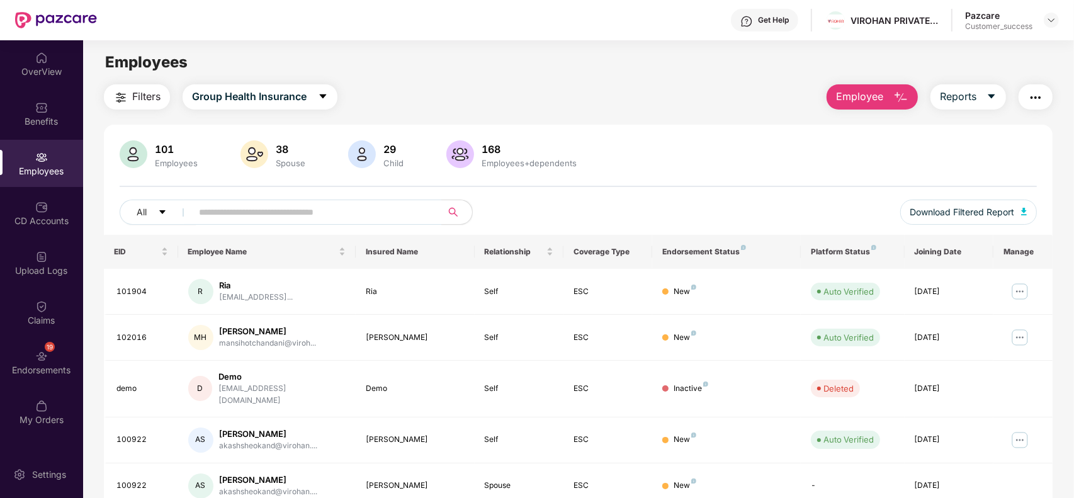
click at [124, 102] on img "button" at bounding box center [120, 97] width 15 height 15
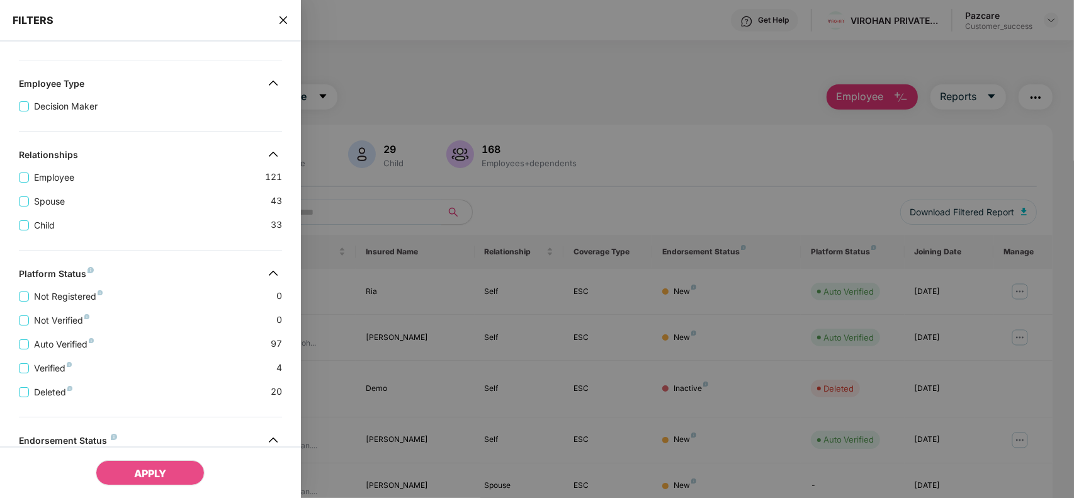
scroll to position [325, 0]
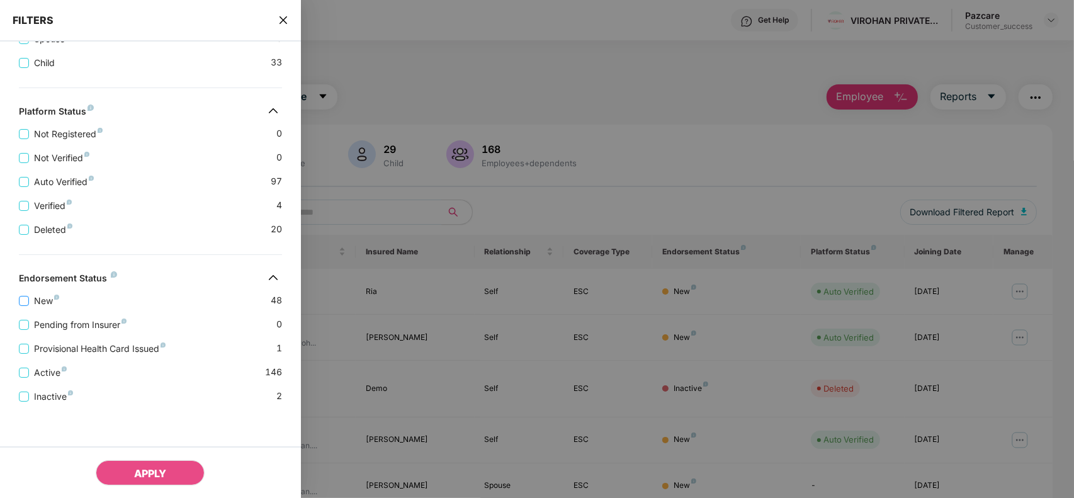
click at [46, 304] on span "New" at bounding box center [46, 301] width 35 height 14
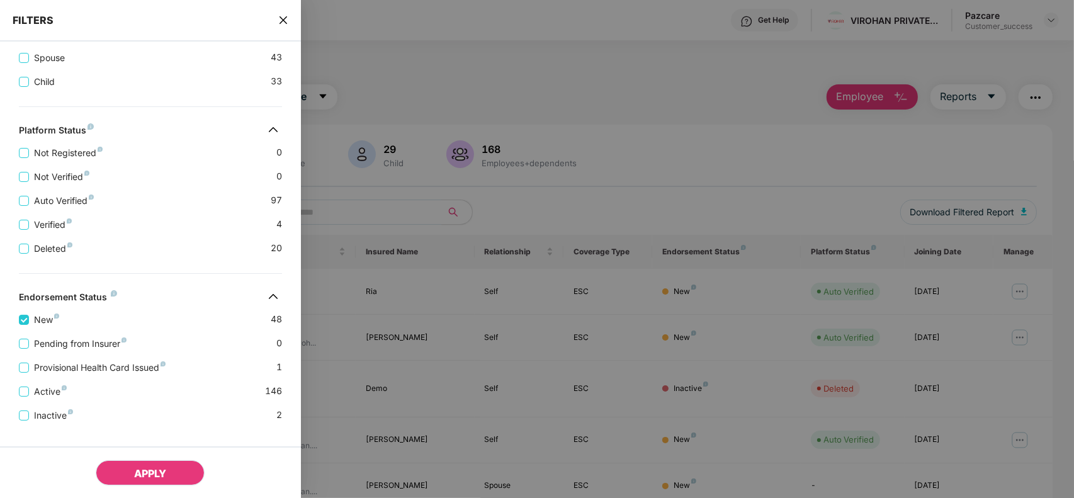
click at [146, 467] on span "APPLY" at bounding box center [150, 473] width 32 height 13
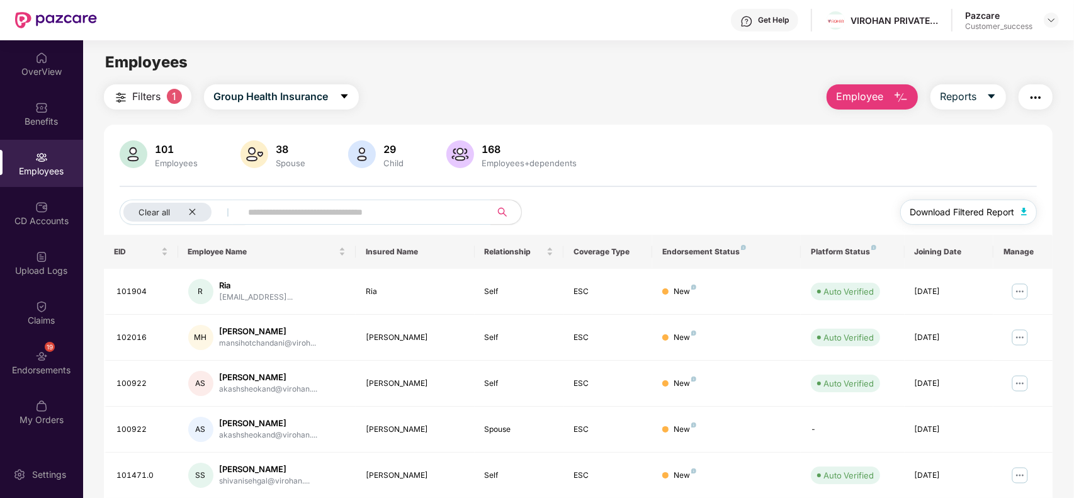
click at [963, 211] on span "Download Filtered Report" at bounding box center [962, 212] width 104 height 14
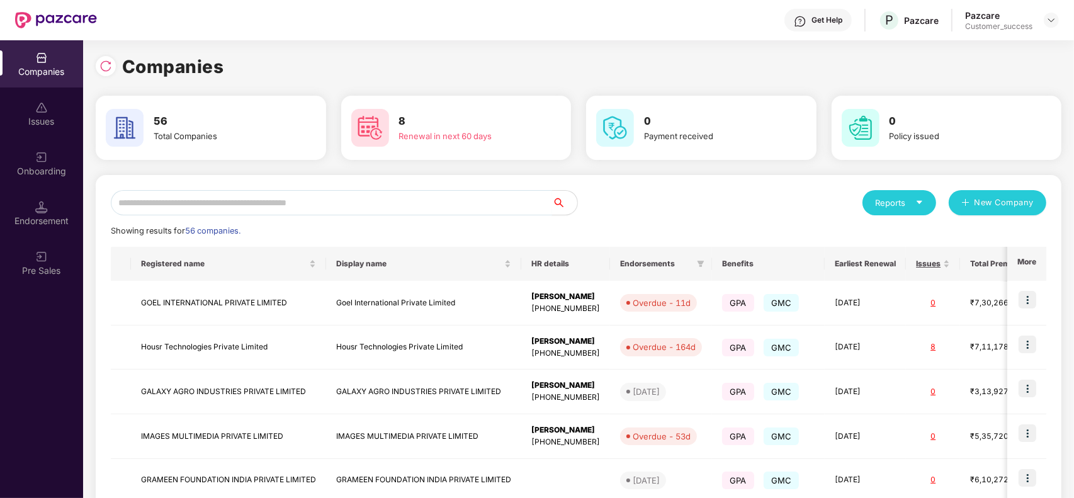
click at [266, 201] on input "text" at bounding box center [331, 202] width 441 height 25
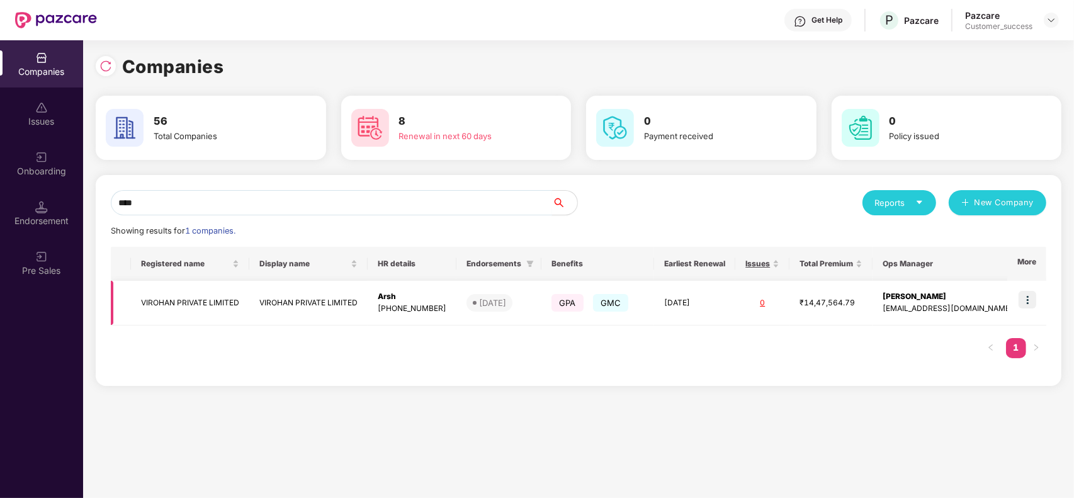
type input "****"
click at [301, 318] on td "VIROHAN PRIVATE LIMITED" at bounding box center [308, 303] width 118 height 45
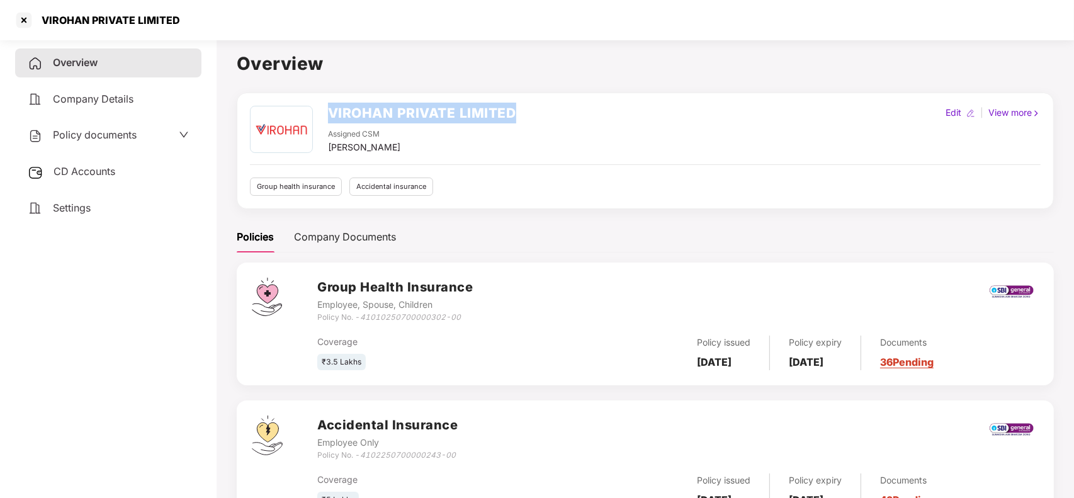
drag, startPoint x: 324, startPoint y: 108, endPoint x: 583, endPoint y: 108, distance: 258.6
click at [583, 108] on div "VIROHAN PRIVATE LIMITED Assigned CSM [PERSON_NAME] Edit | View more" at bounding box center [645, 130] width 790 height 48
copy h2 "VIROHAN PRIVATE LIMITED"
drag, startPoint x: 365, startPoint y: 313, endPoint x: 471, endPoint y: 319, distance: 105.9
click at [471, 319] on div "Policy No. - 41010250700000302-00" at bounding box center [394, 317] width 155 height 12
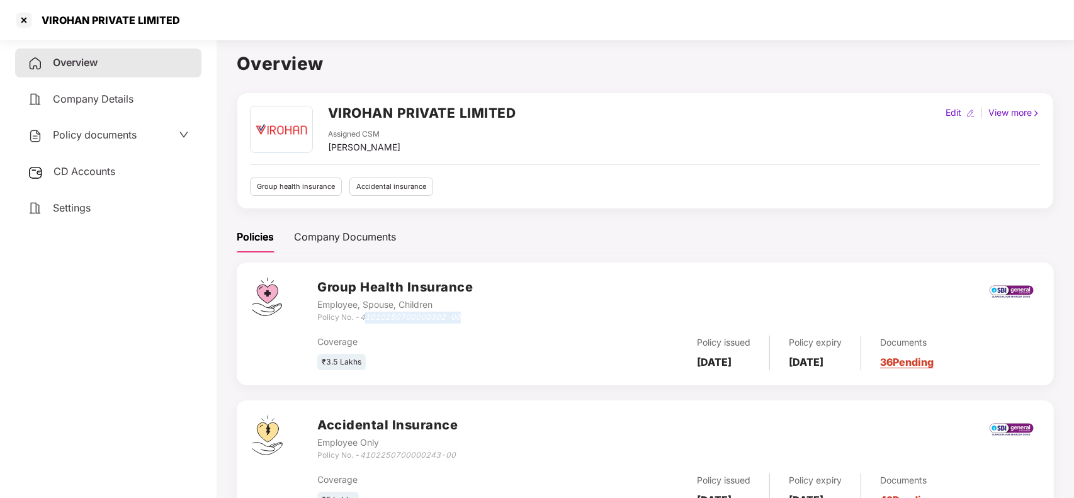
click at [471, 319] on div "Policy No. - 41010250700000302-00" at bounding box center [394, 317] width 155 height 12
drag, startPoint x: 471, startPoint y: 319, endPoint x: 379, endPoint y: 325, distance: 92.1
click at [379, 325] on div "Group Health Insurance Employee, Spouse, Children Policy No. - 4101025070000030…" at bounding box center [677, 324] width 721 height 93
drag, startPoint x: 362, startPoint y: 317, endPoint x: 463, endPoint y: 313, distance: 100.7
click at [463, 313] on div "Policy No. - 41010250700000302-00" at bounding box center [394, 317] width 155 height 12
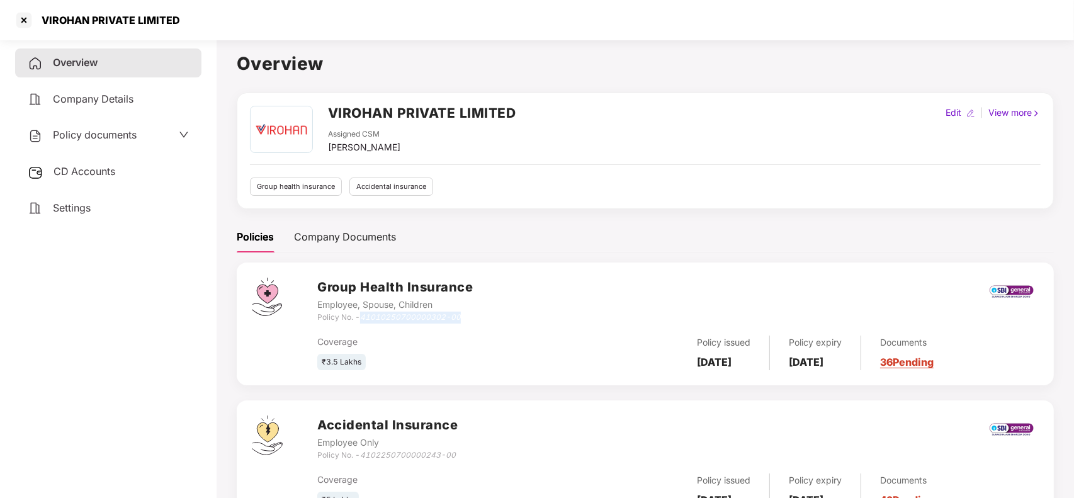
copy icon "41010250700000302-00"
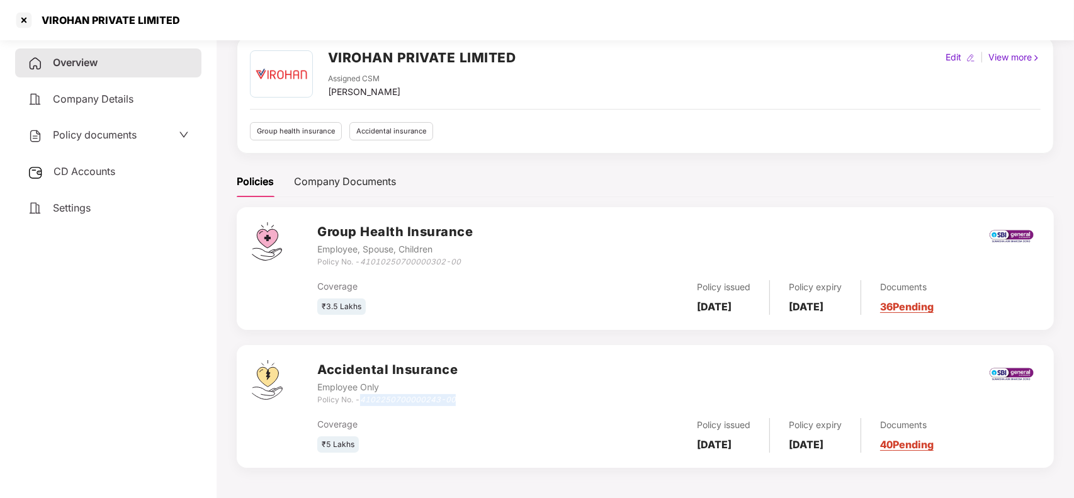
drag, startPoint x: 362, startPoint y: 401, endPoint x: 467, endPoint y: 401, distance: 105.1
click at [467, 401] on div "Accidental Insurance Employee Only Policy No. - 4102250700000243-00" at bounding box center [677, 382] width 721 height 45
copy icon "4102250700000243-00"
